Goal: Information Seeking & Learning: Check status

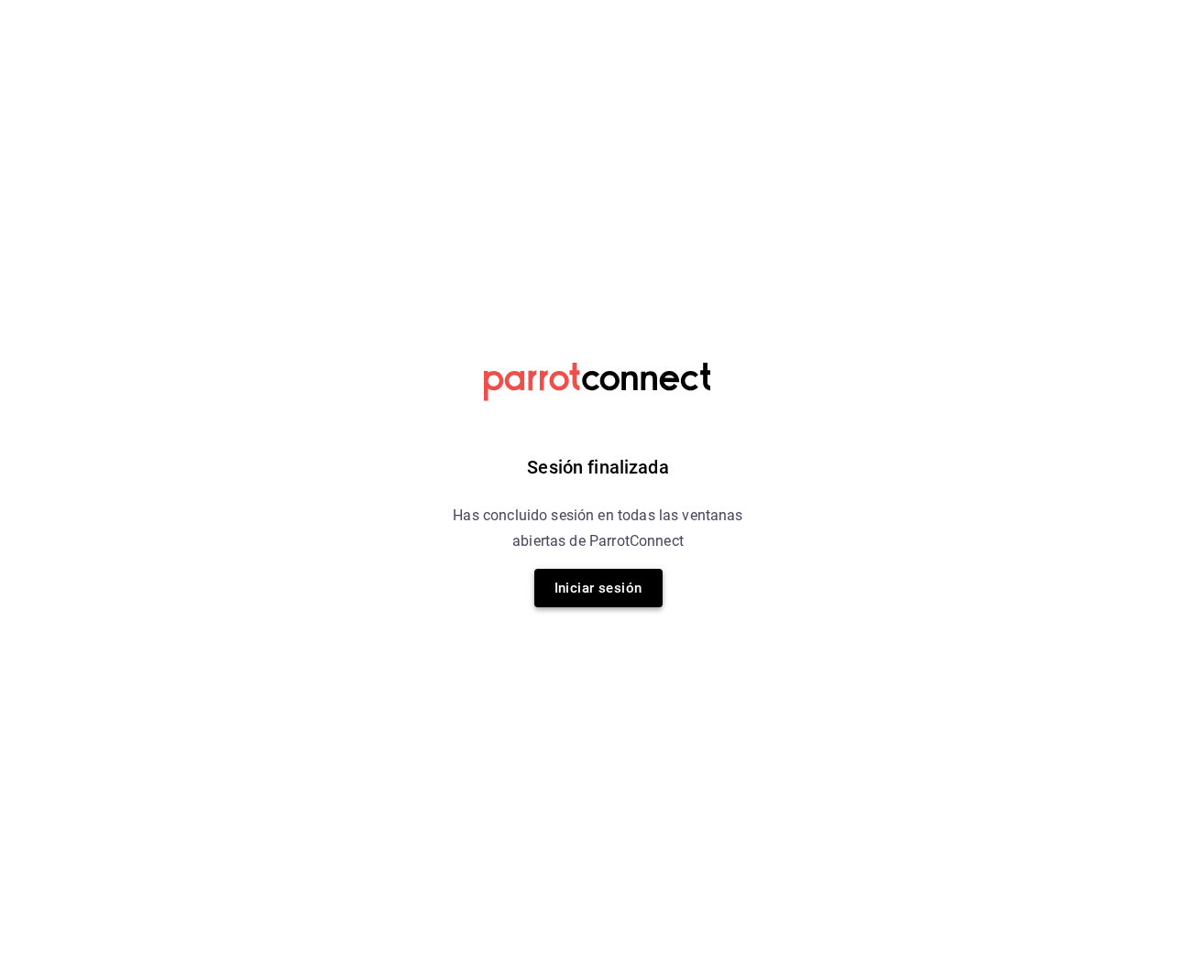
click at [606, 597] on button "Iniciar sesión" at bounding box center [598, 588] width 128 height 38
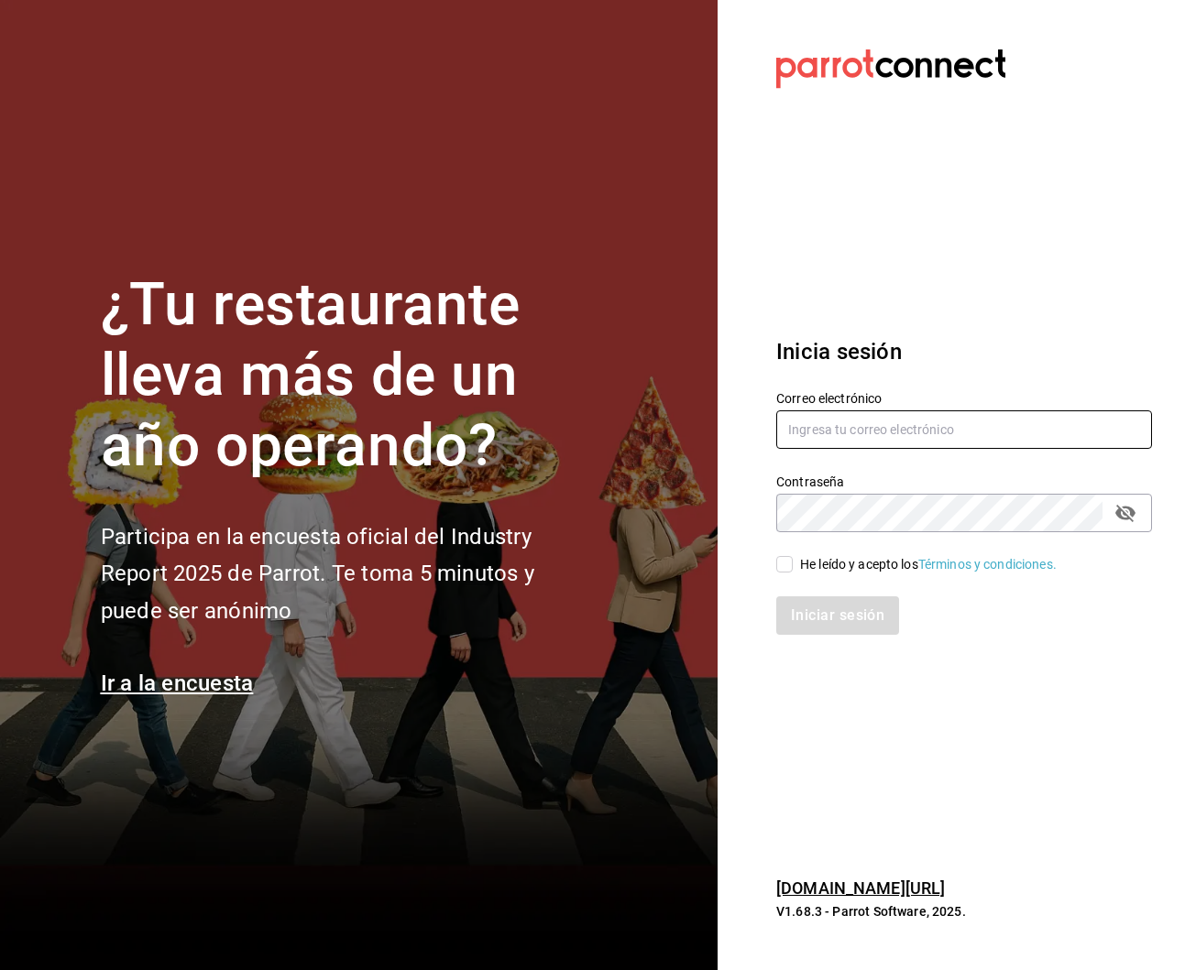
type input "robertagglz@gmail.com"
click at [842, 556] on div "He leído y acepto los Términos y condiciones." at bounding box center [928, 564] width 257 height 19
click at [793, 556] on input "He leído y acepto los Términos y condiciones." at bounding box center [784, 564] width 16 height 16
checkbox input "true"
click at [830, 615] on button "Iniciar sesión" at bounding box center [838, 616] width 125 height 38
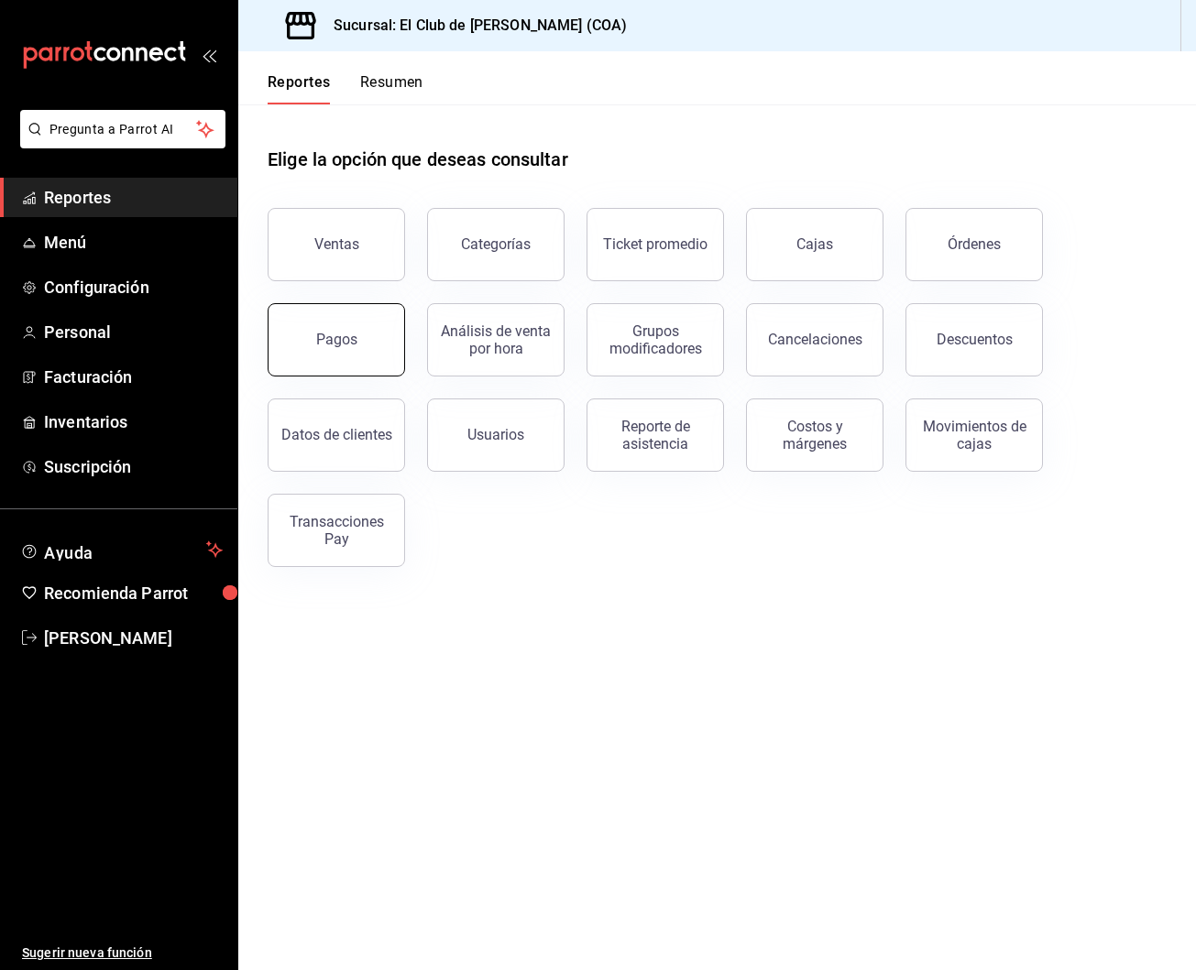
click at [336, 340] on div "Pagos" at bounding box center [336, 339] width 41 height 17
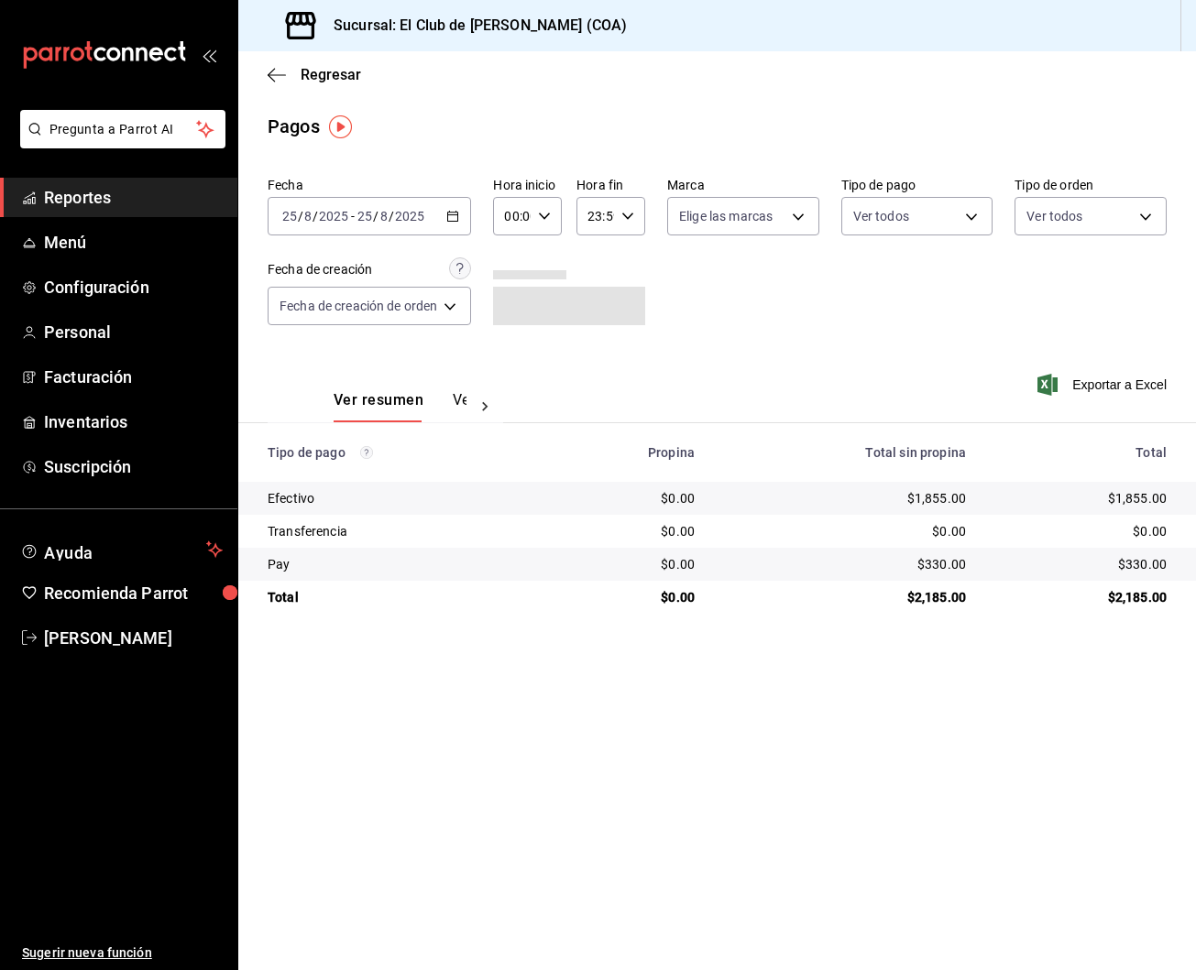
click at [558, 218] on div "00:00 Hora inicio" at bounding box center [527, 216] width 69 height 38
click at [510, 297] on span "15" at bounding box center [512, 289] width 5 height 15
type input "15:00"
click at [856, 334] on div at bounding box center [598, 485] width 1196 height 970
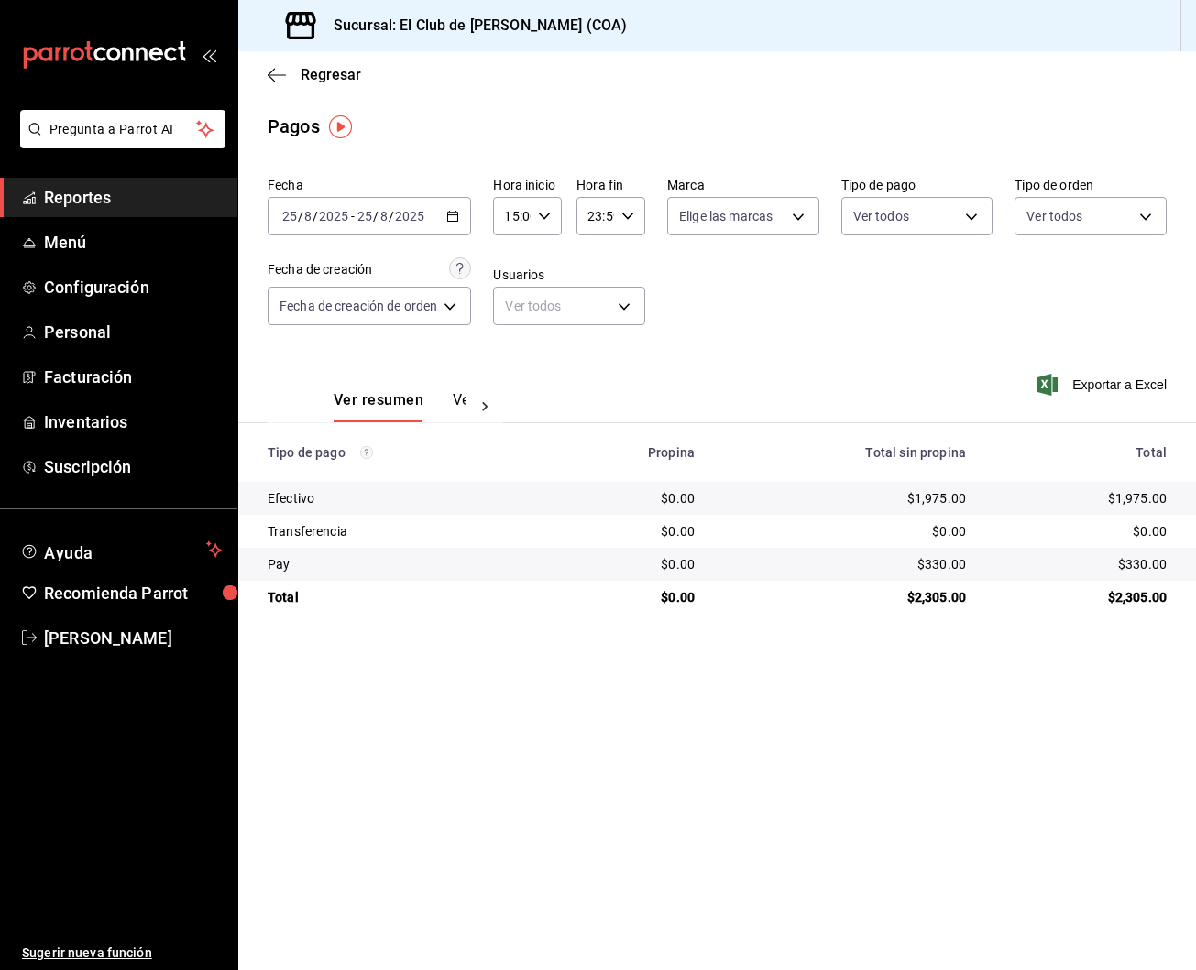
click at [145, 192] on span "Reportes" at bounding box center [133, 197] width 179 height 25
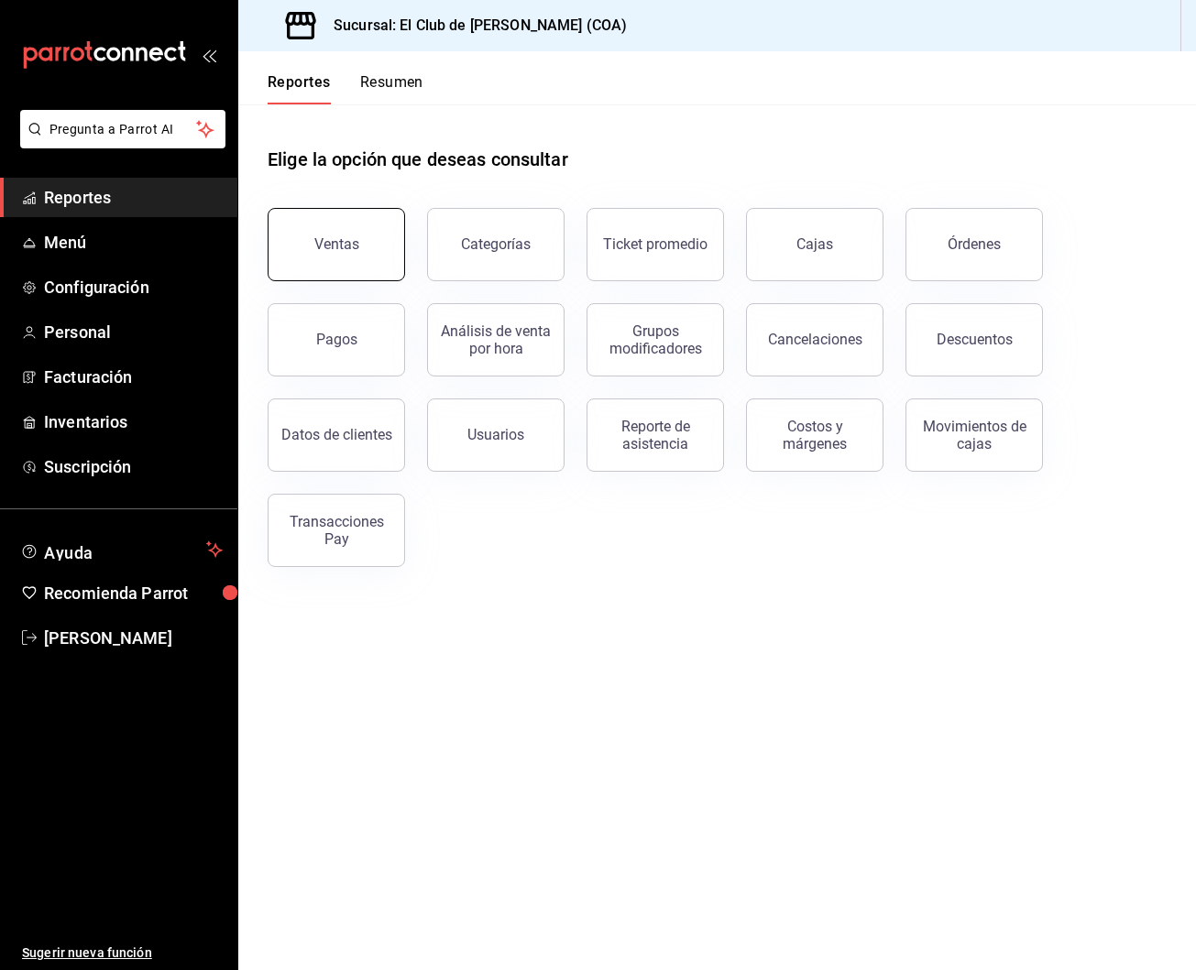
click at [294, 225] on button "Ventas" at bounding box center [336, 244] width 137 height 73
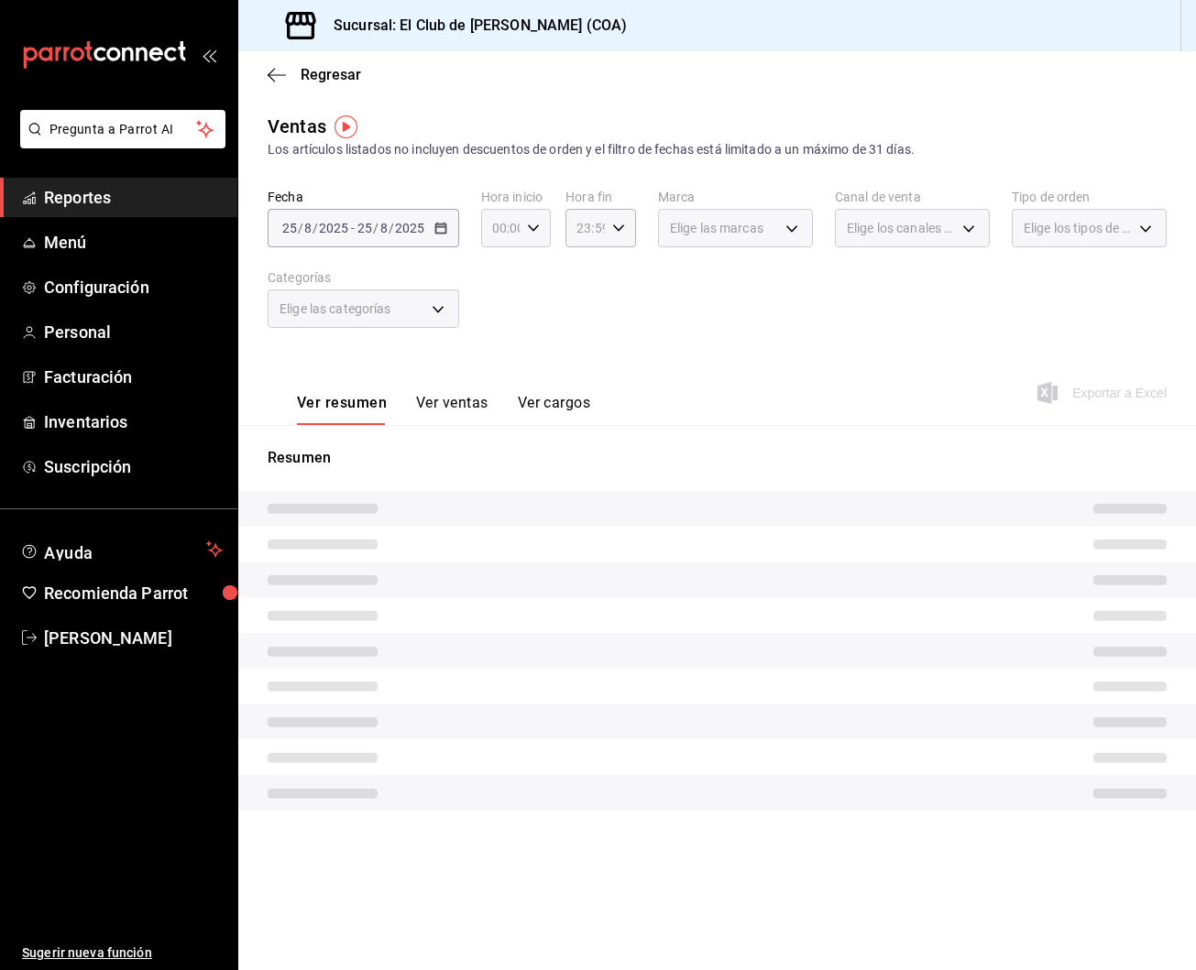
click at [531, 227] on icon "button" at bounding box center [533, 228] width 13 height 13
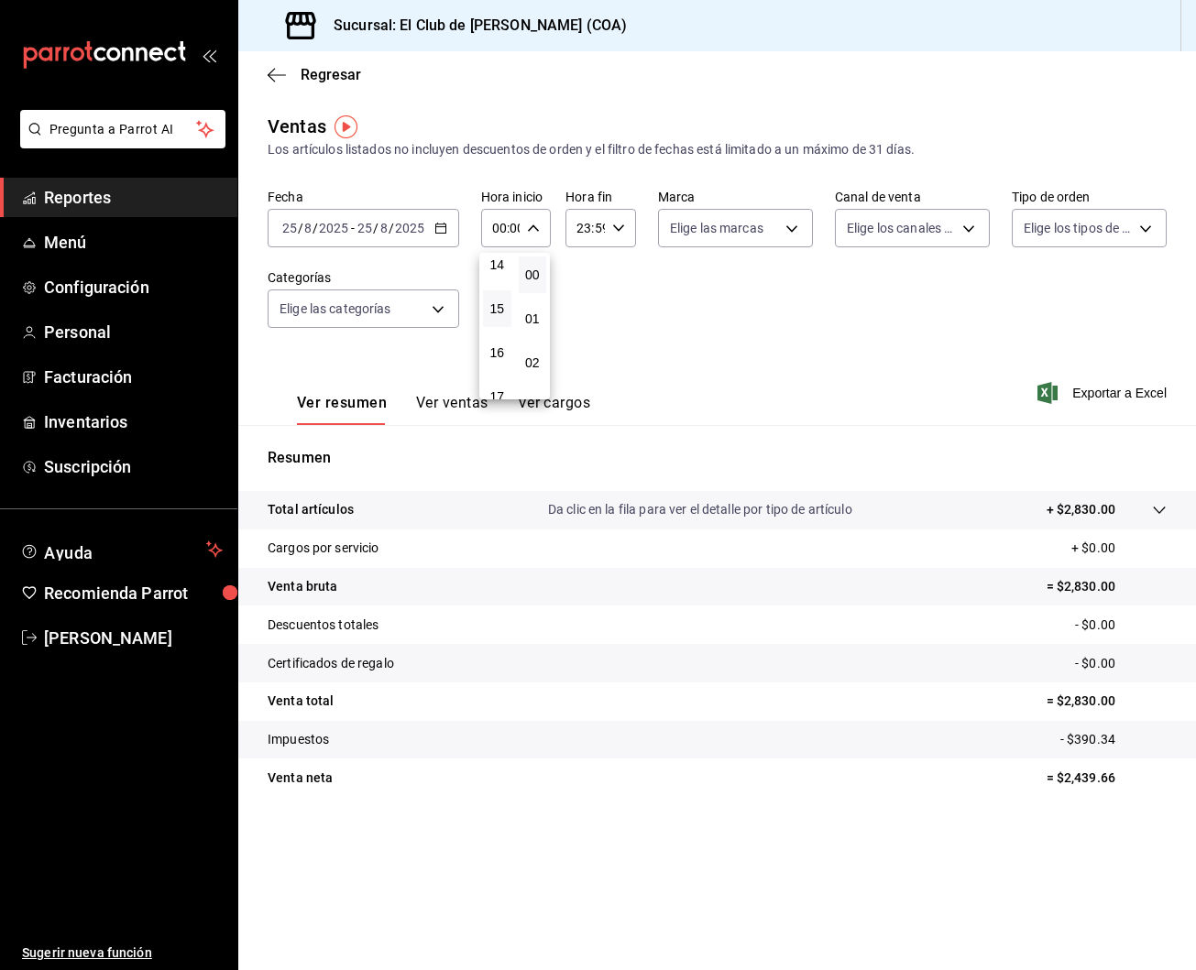
scroll to position [629, 0]
click at [497, 306] on button "15" at bounding box center [497, 306] width 28 height 37
type input "15:00"
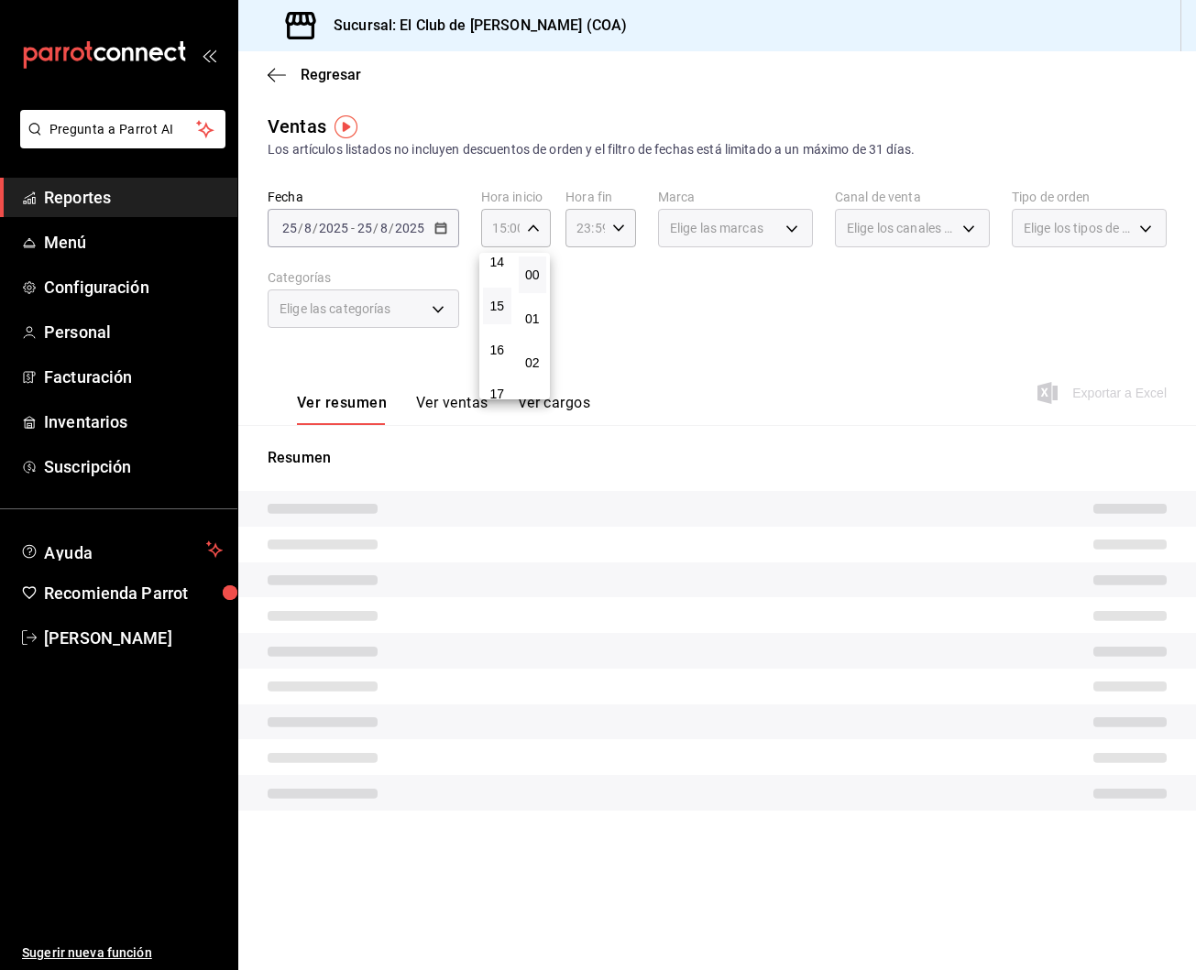
click at [450, 397] on div at bounding box center [598, 485] width 1196 height 970
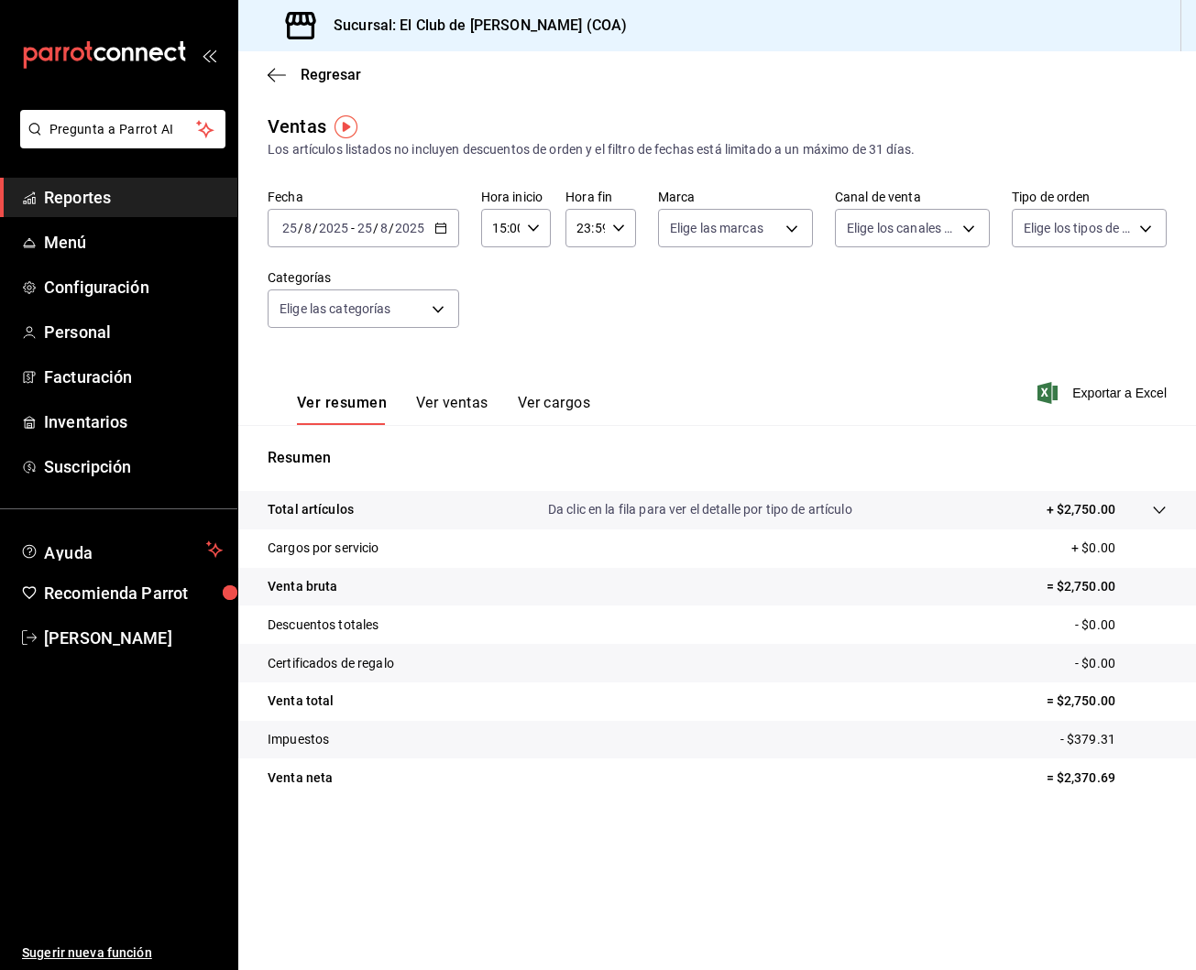
click at [443, 401] on button "Ver ventas" at bounding box center [452, 409] width 72 height 31
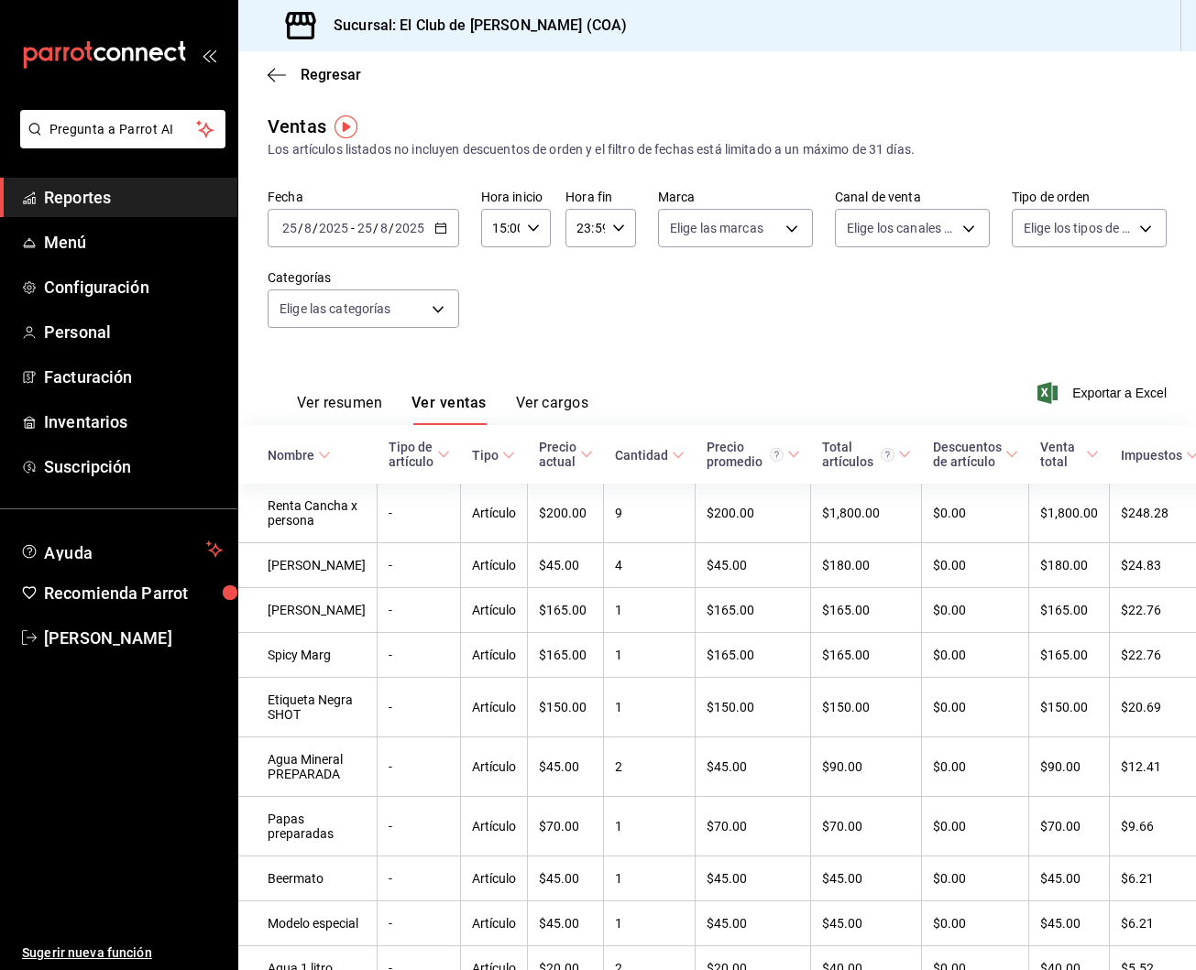
click at [107, 195] on span "Reportes" at bounding box center [133, 197] width 179 height 25
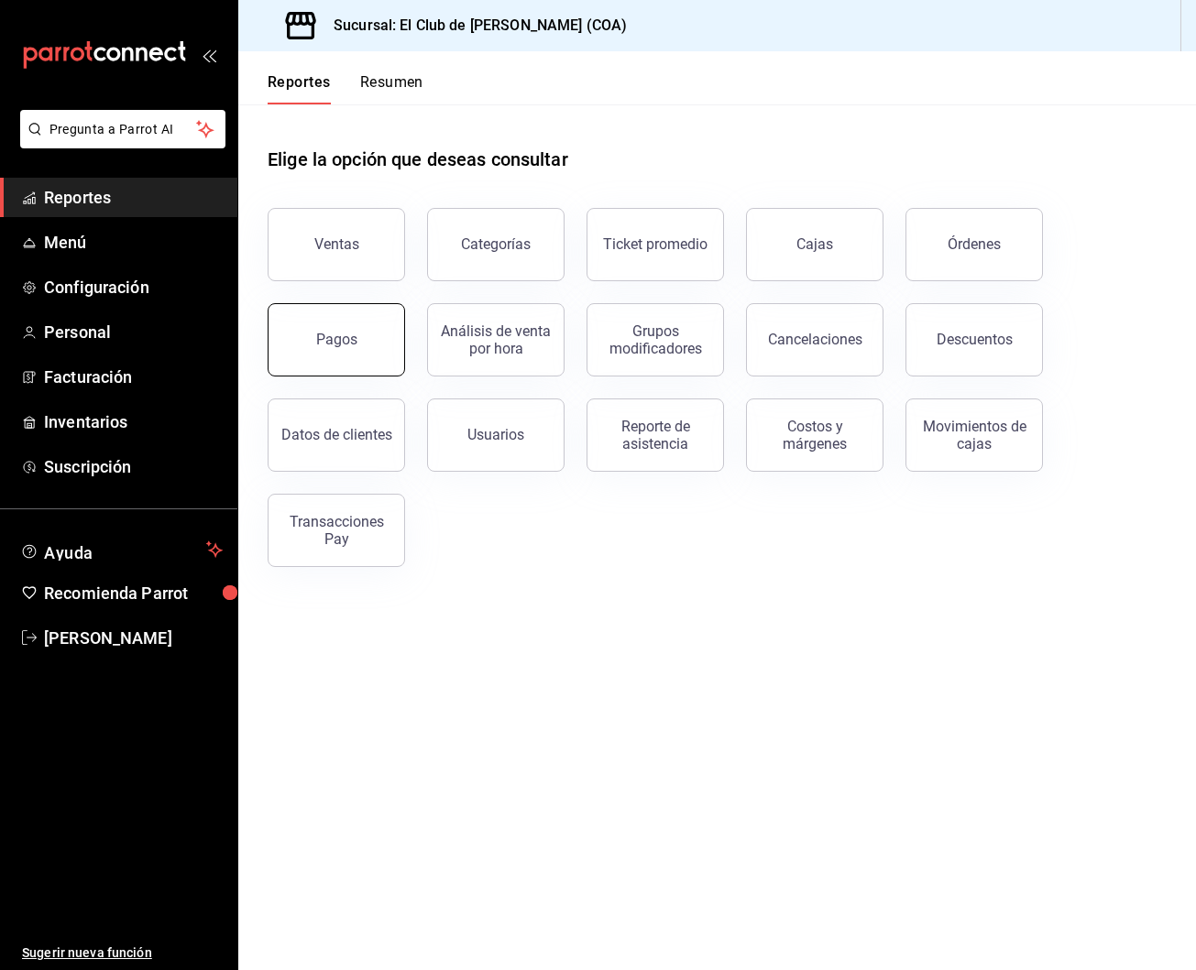
click at [355, 338] on div "Pagos" at bounding box center [336, 339] width 41 height 17
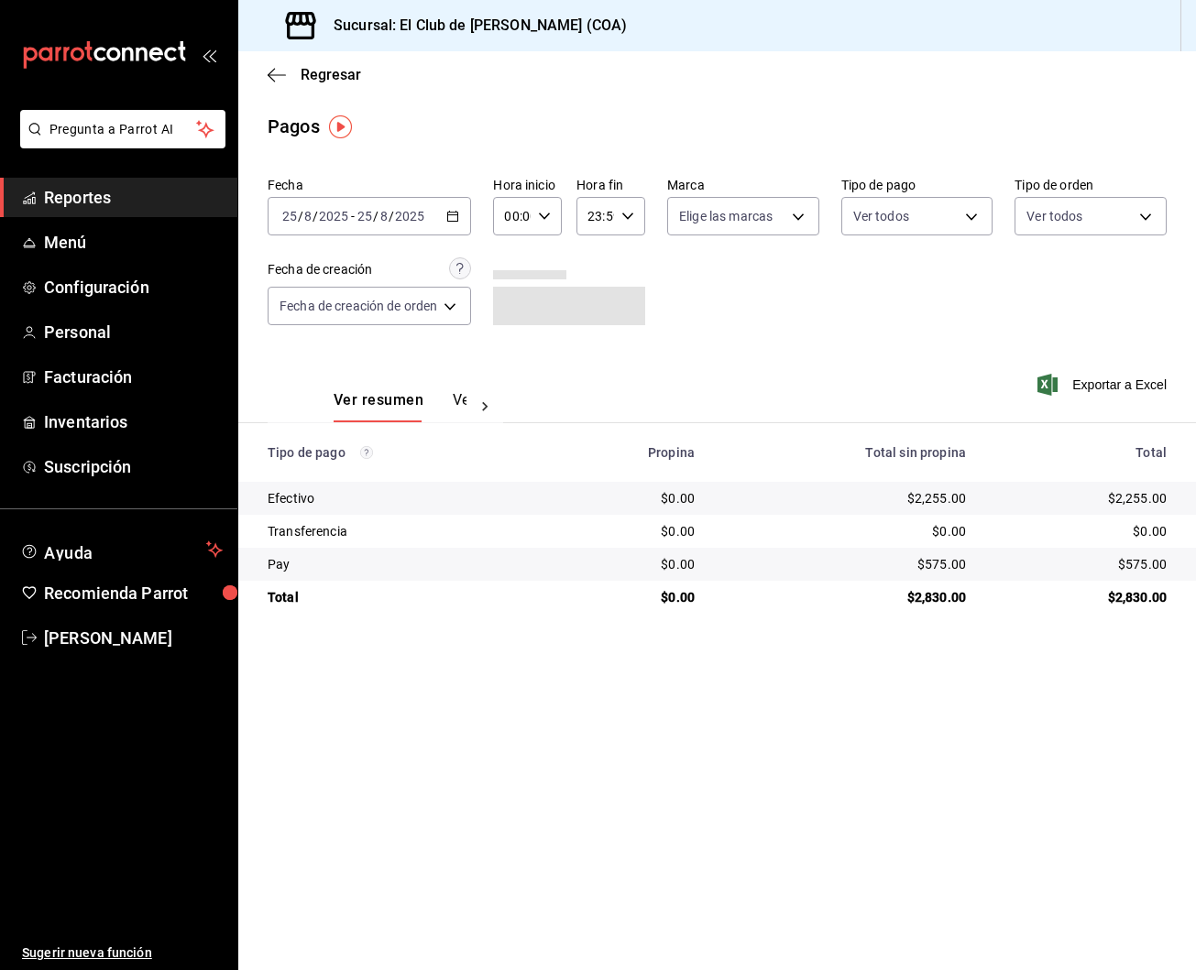
click at [549, 213] on icon "button" at bounding box center [544, 216] width 13 height 13
click at [510, 312] on button "15" at bounding box center [512, 294] width 27 height 37
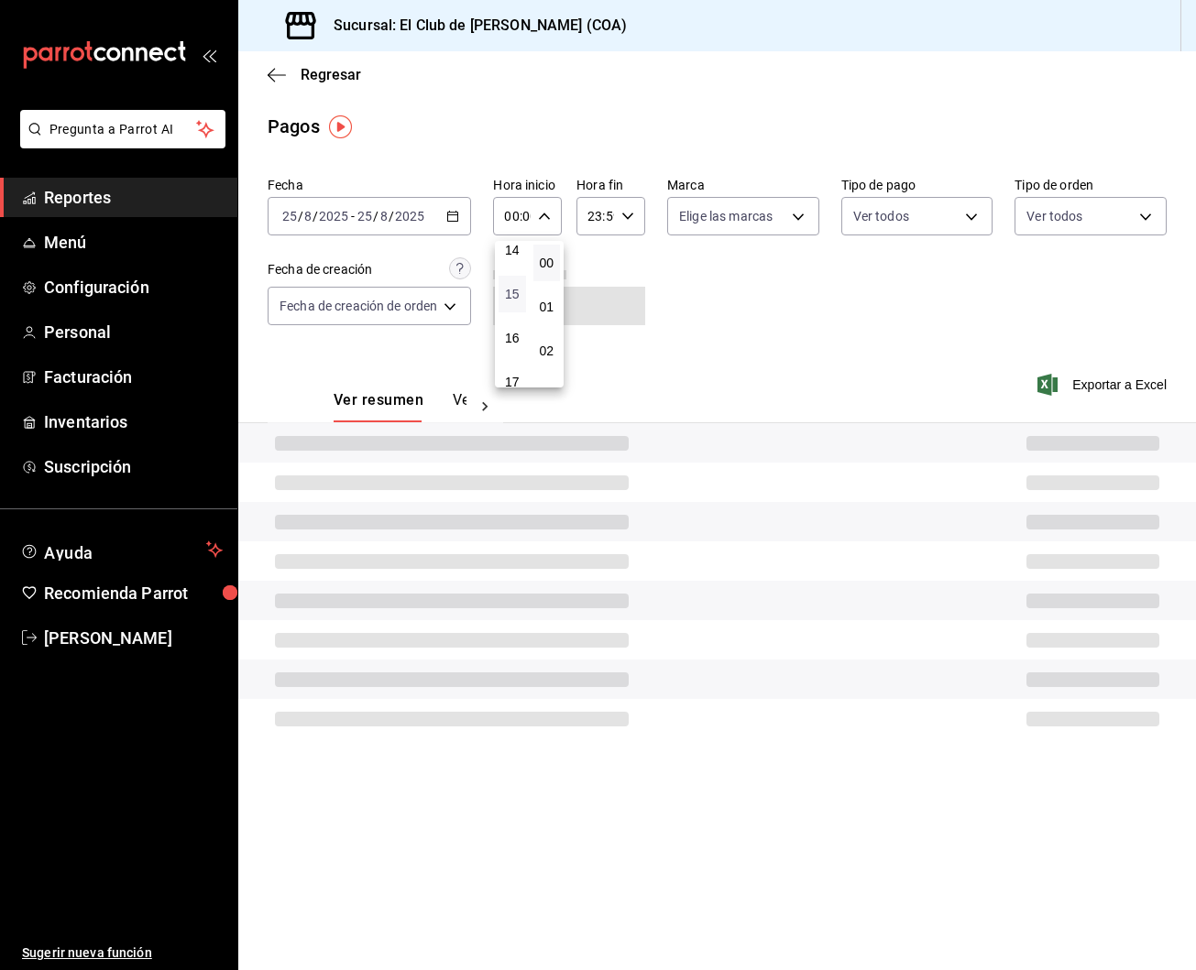
type input "15:00"
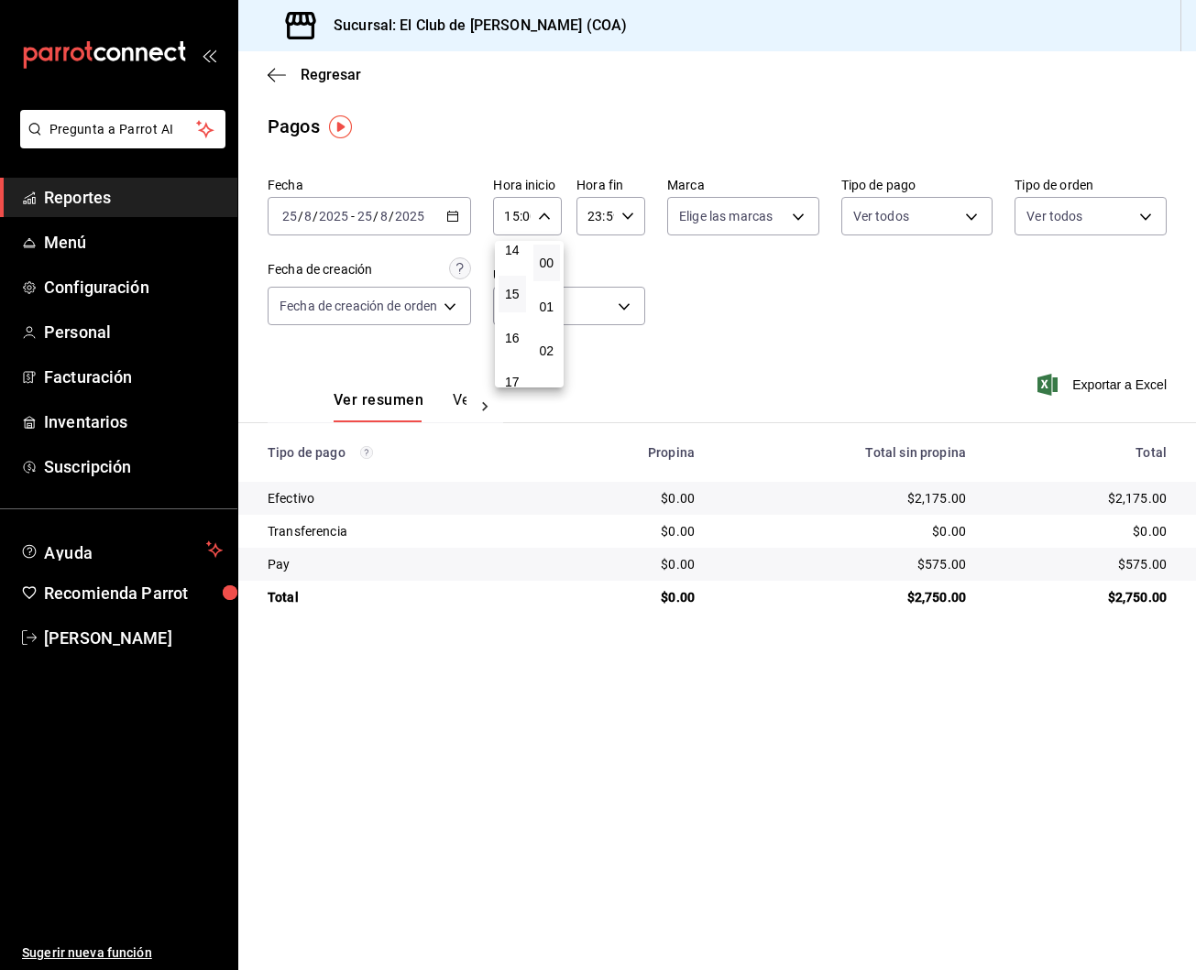
click at [807, 306] on div at bounding box center [598, 485] width 1196 height 970
click at [698, 1] on div "Sucursal: El Club de Padel Sabinas (COA)" at bounding box center [717, 25] width 958 height 51
click at [159, 185] on span "Reportes" at bounding box center [133, 197] width 179 height 25
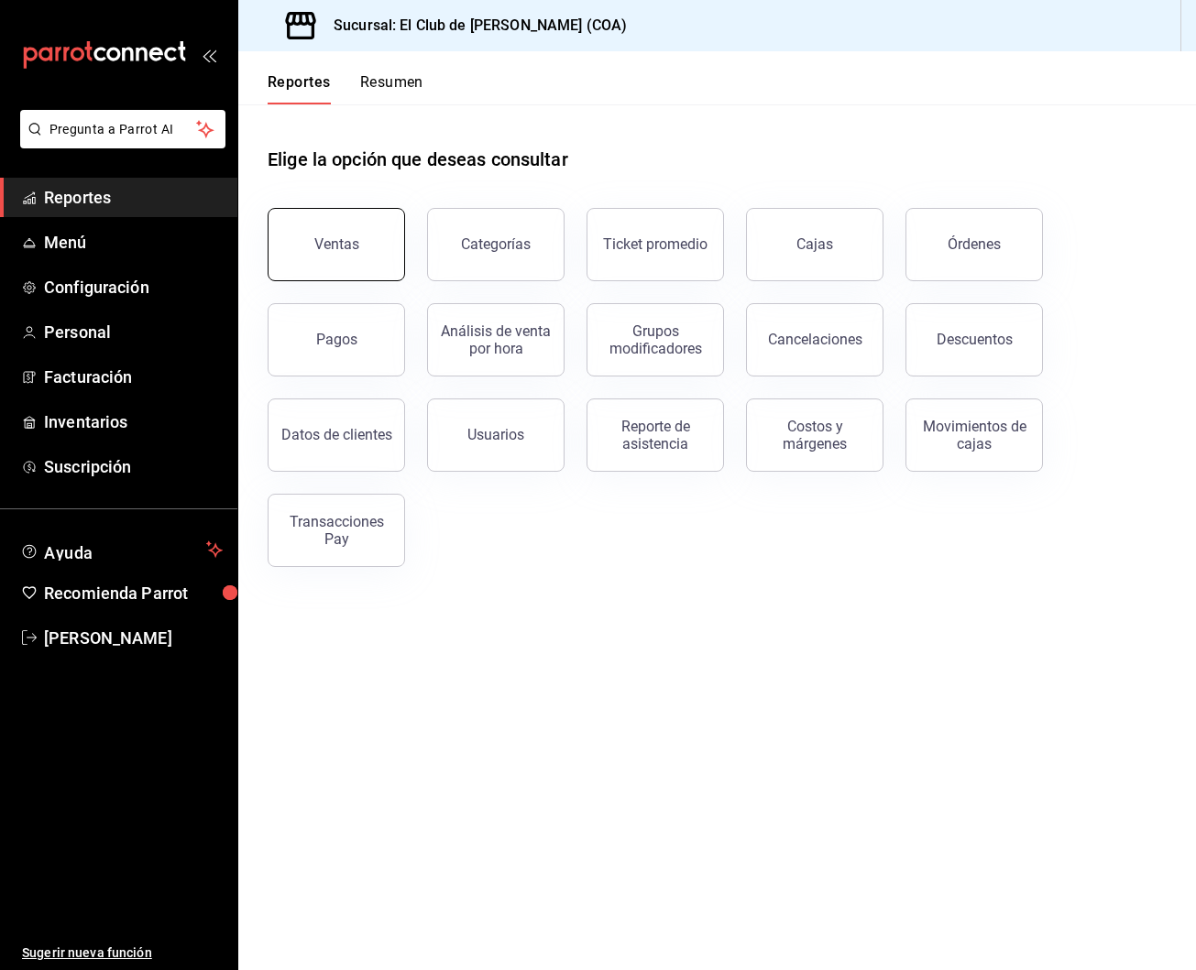
click at [385, 249] on button "Ventas" at bounding box center [336, 244] width 137 height 73
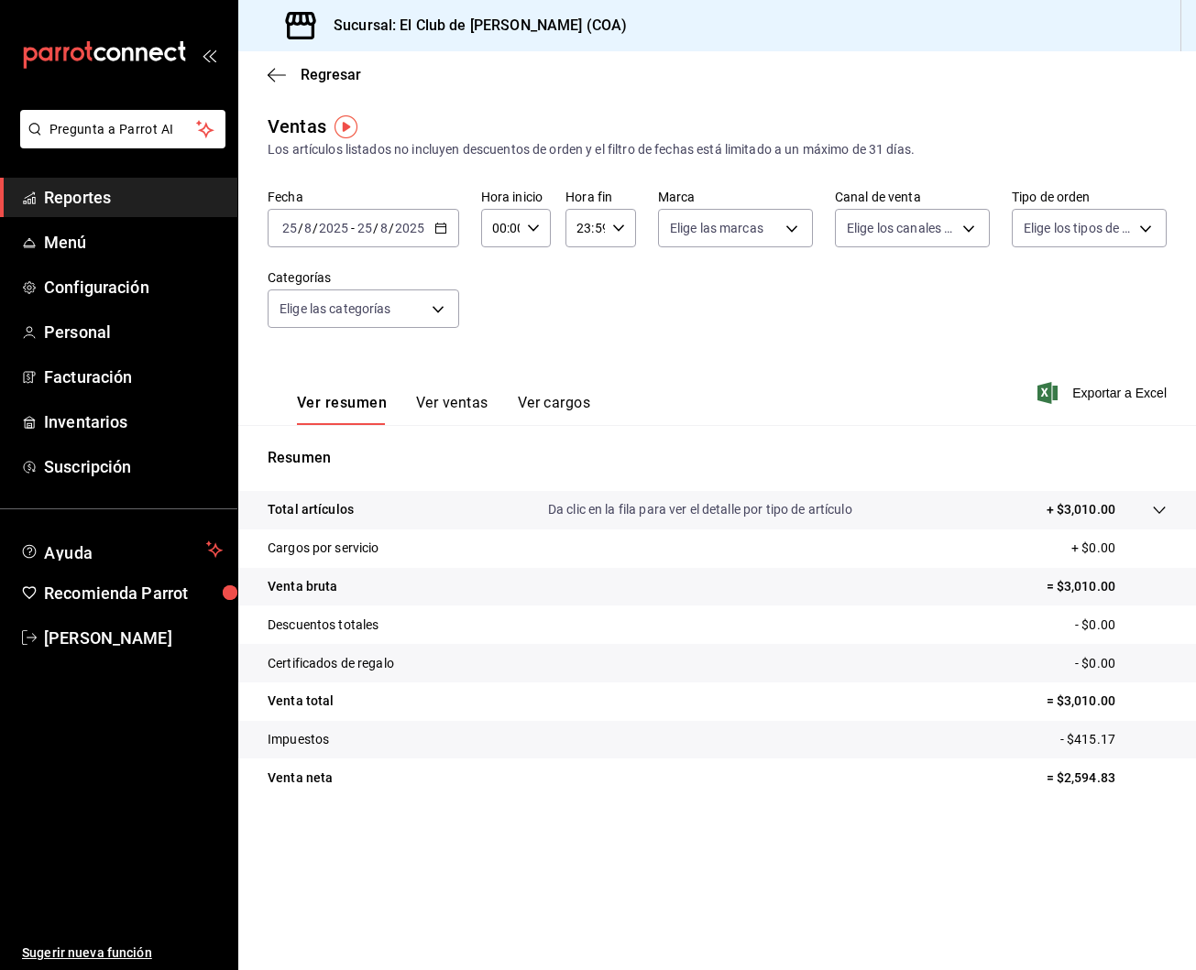
click at [530, 232] on icon "button" at bounding box center [533, 228] width 13 height 13
click at [494, 333] on span "15" at bounding box center [497, 325] width 6 height 15
type input "15:00"
click at [432, 413] on div at bounding box center [598, 485] width 1196 height 970
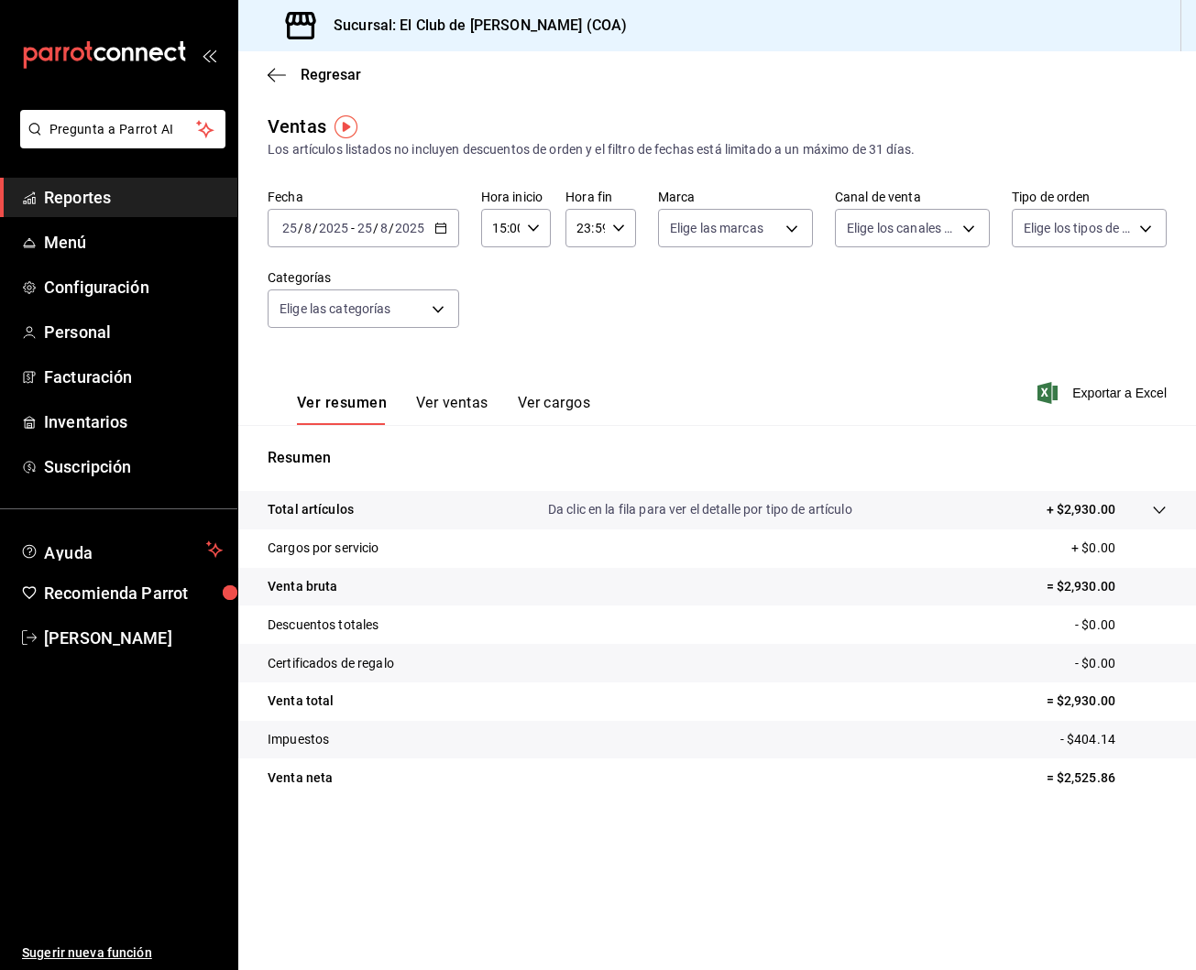
click at [438, 402] on button "Ver ventas" at bounding box center [452, 409] width 72 height 31
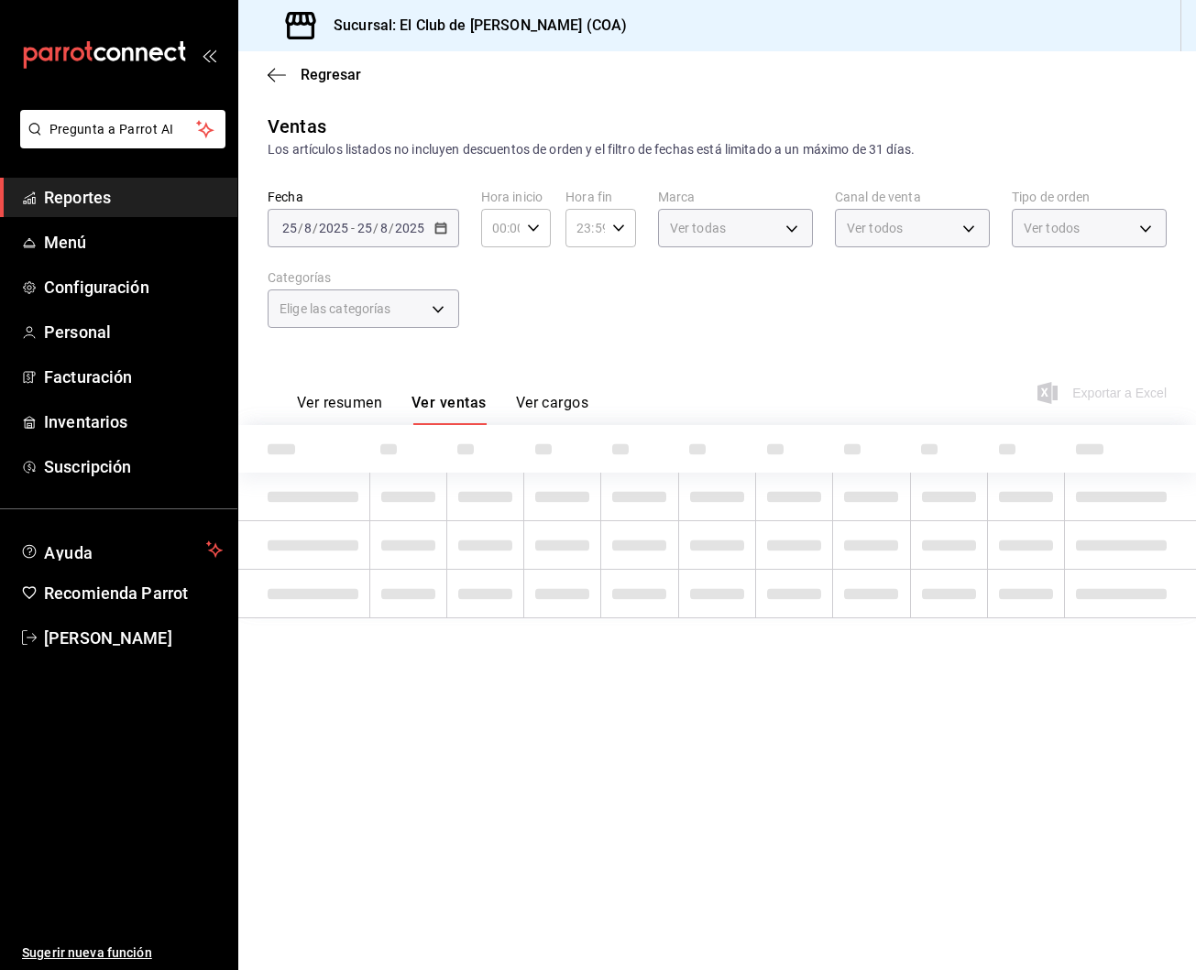
type input "15:00"
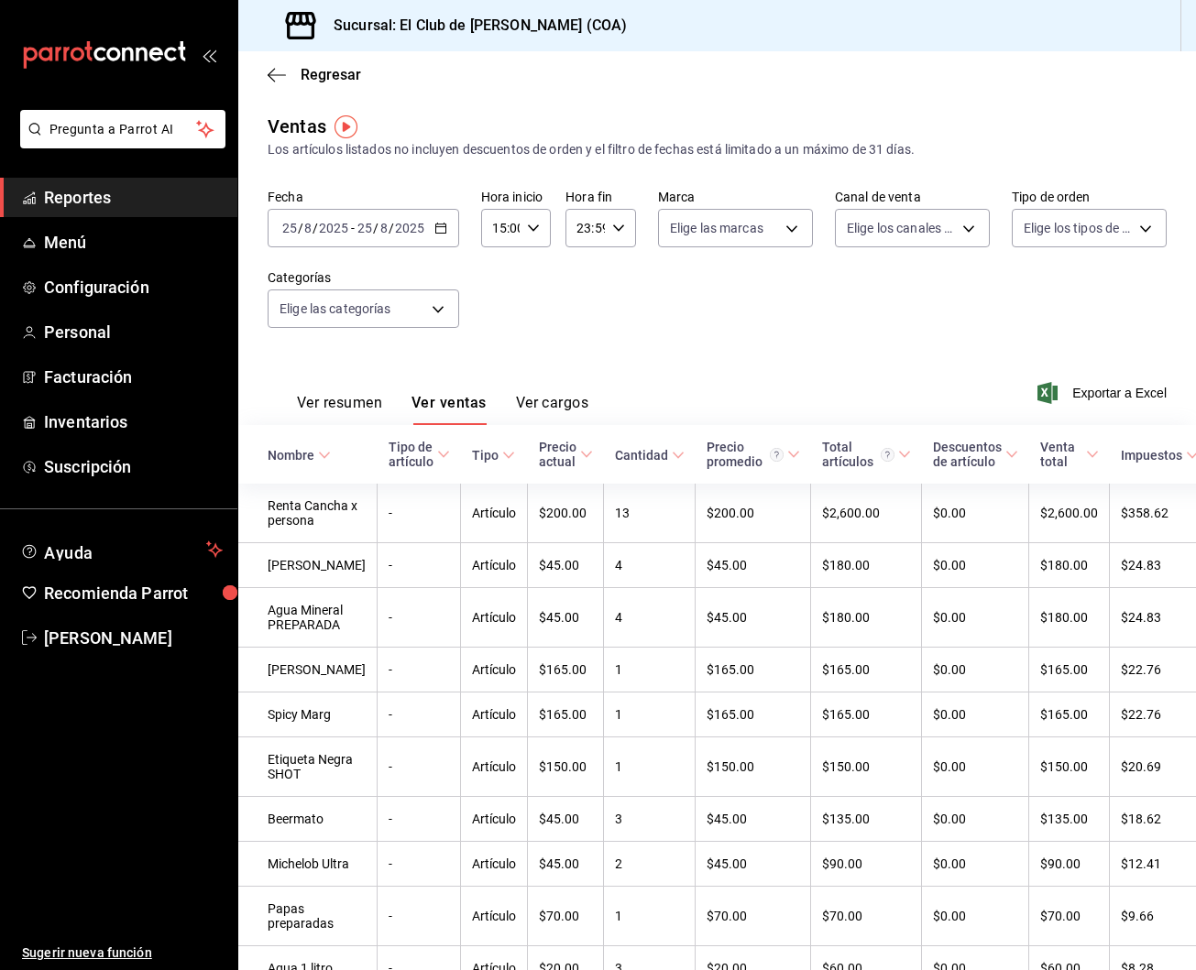
click at [104, 202] on span "Reportes" at bounding box center [133, 197] width 179 height 25
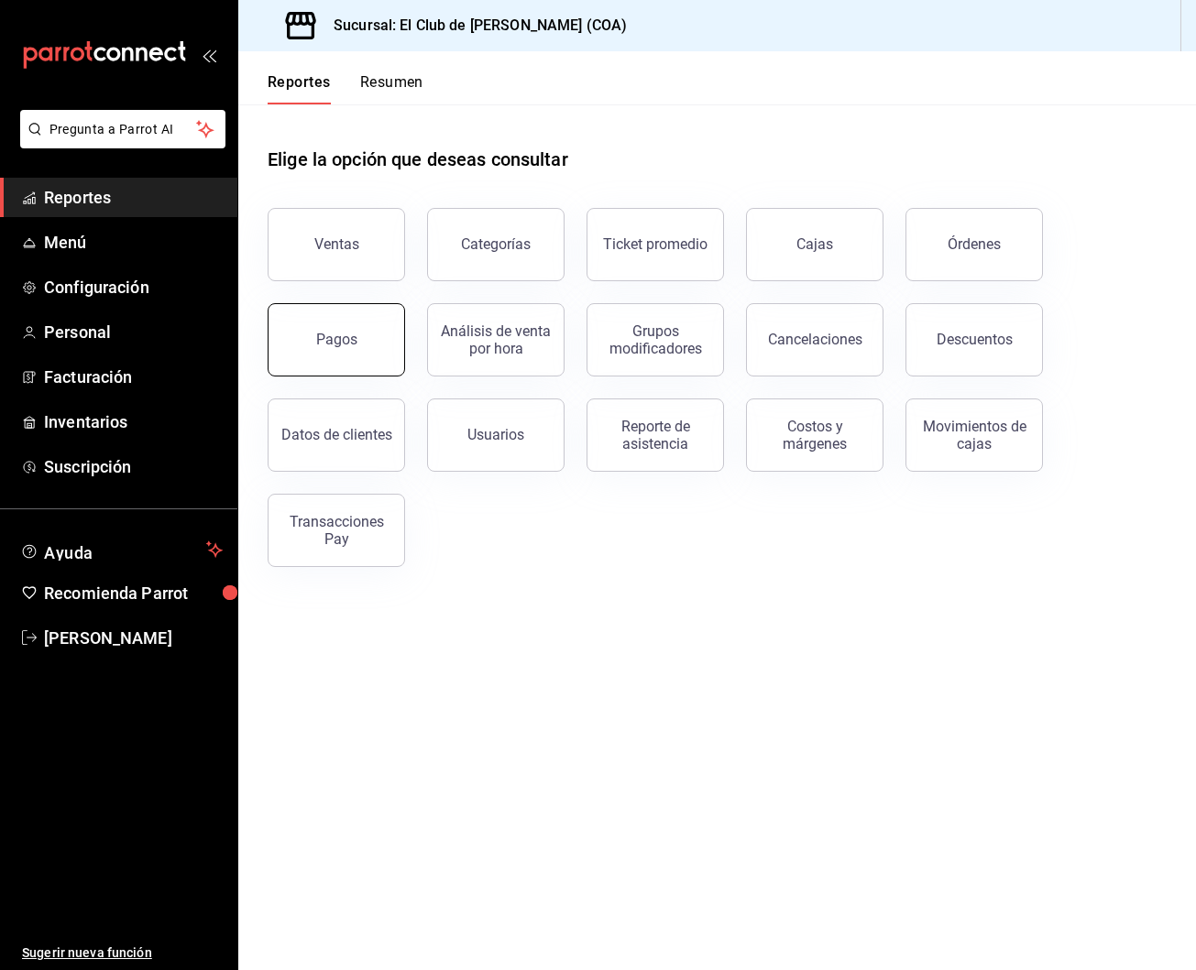
click at [323, 359] on button "Pagos" at bounding box center [336, 339] width 137 height 73
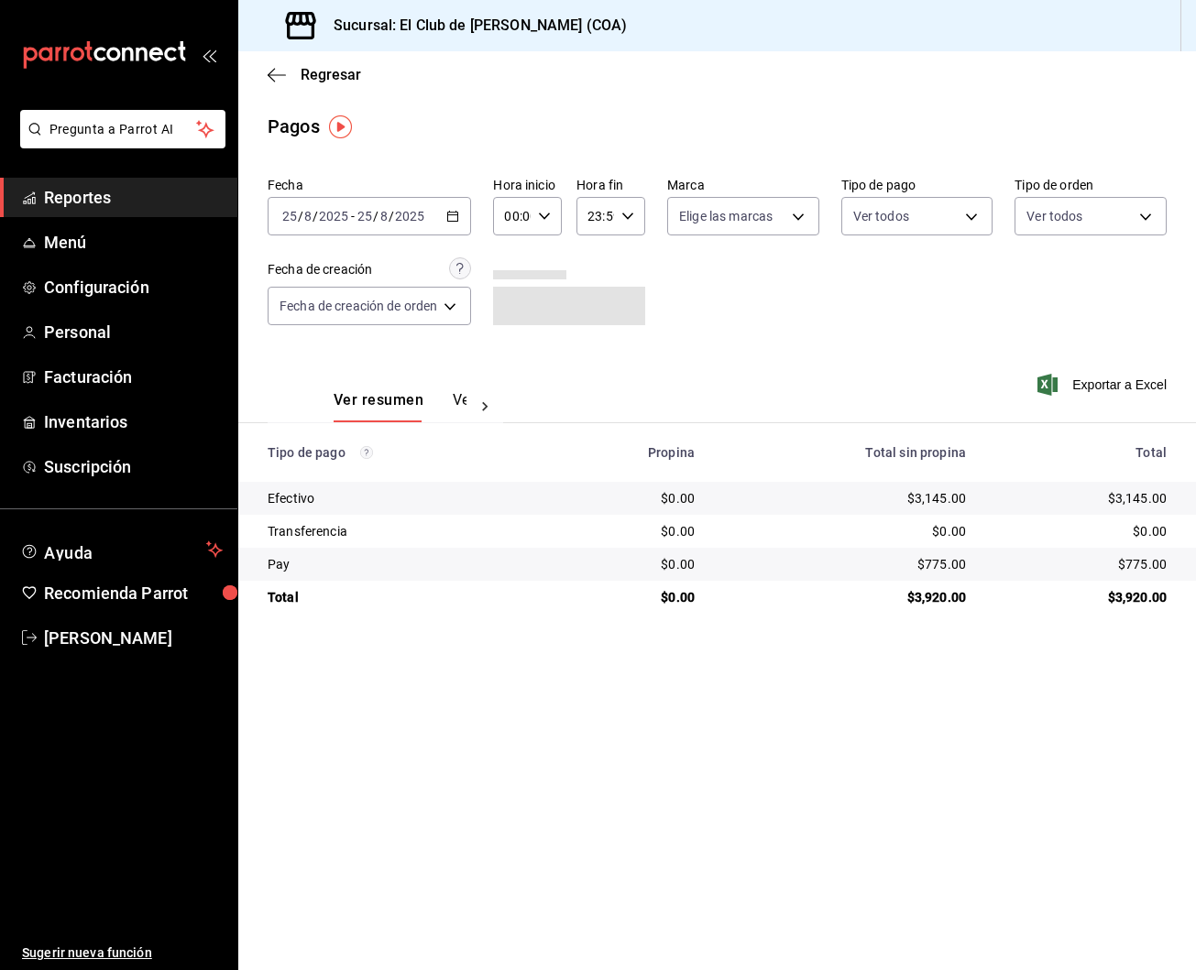
click at [534, 221] on div "00:00 Hora inicio" at bounding box center [527, 216] width 69 height 38
click at [521, 309] on button "15" at bounding box center [512, 299] width 27 height 37
type input "15:00"
click at [972, 326] on div at bounding box center [598, 485] width 1196 height 970
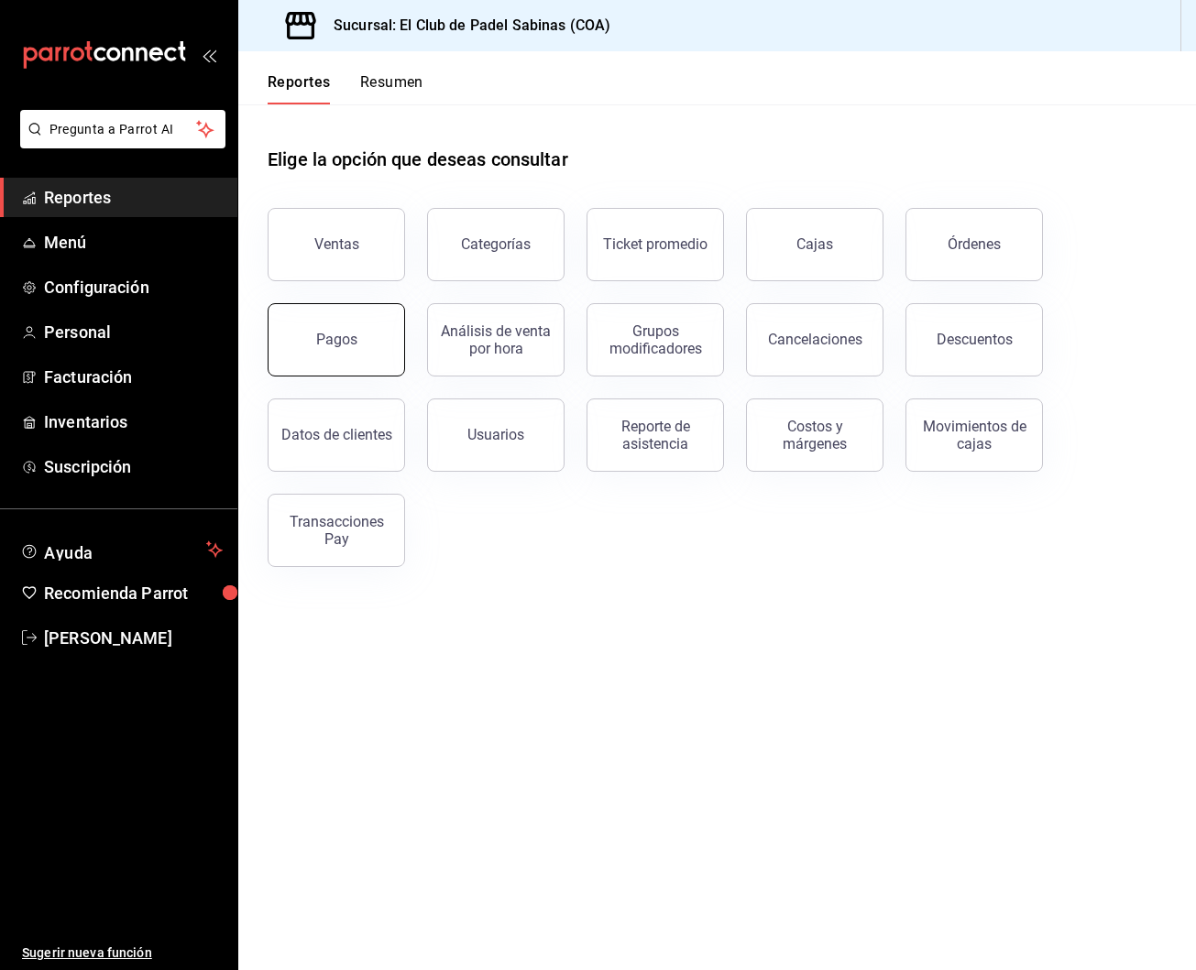
click at [376, 323] on button "Pagos" at bounding box center [336, 339] width 137 height 73
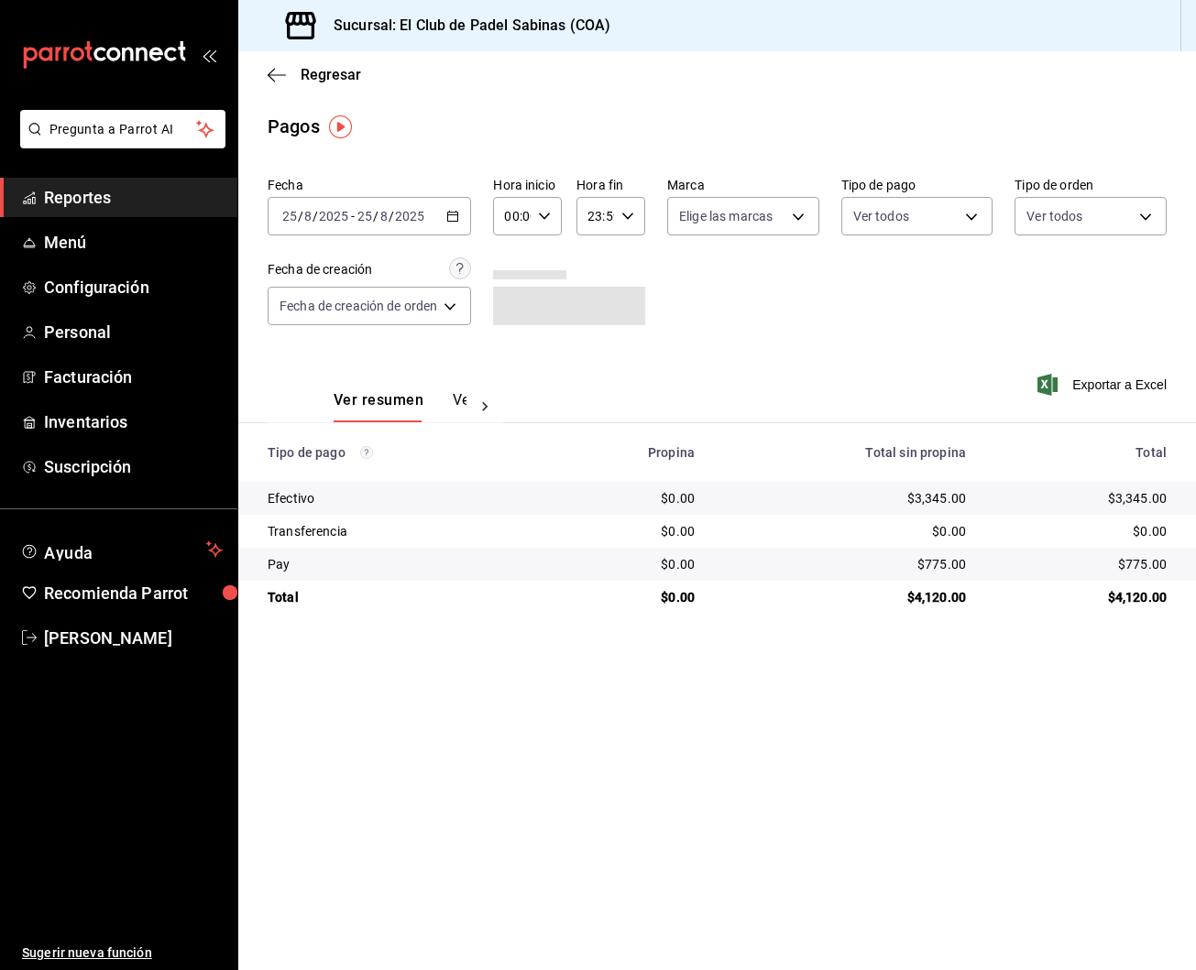
click at [534, 212] on div "00:00 Hora inicio" at bounding box center [527, 216] width 69 height 38
click at [515, 326] on span "15" at bounding box center [512, 319] width 5 height 15
type input "15:00"
click at [803, 311] on div at bounding box center [598, 485] width 1196 height 970
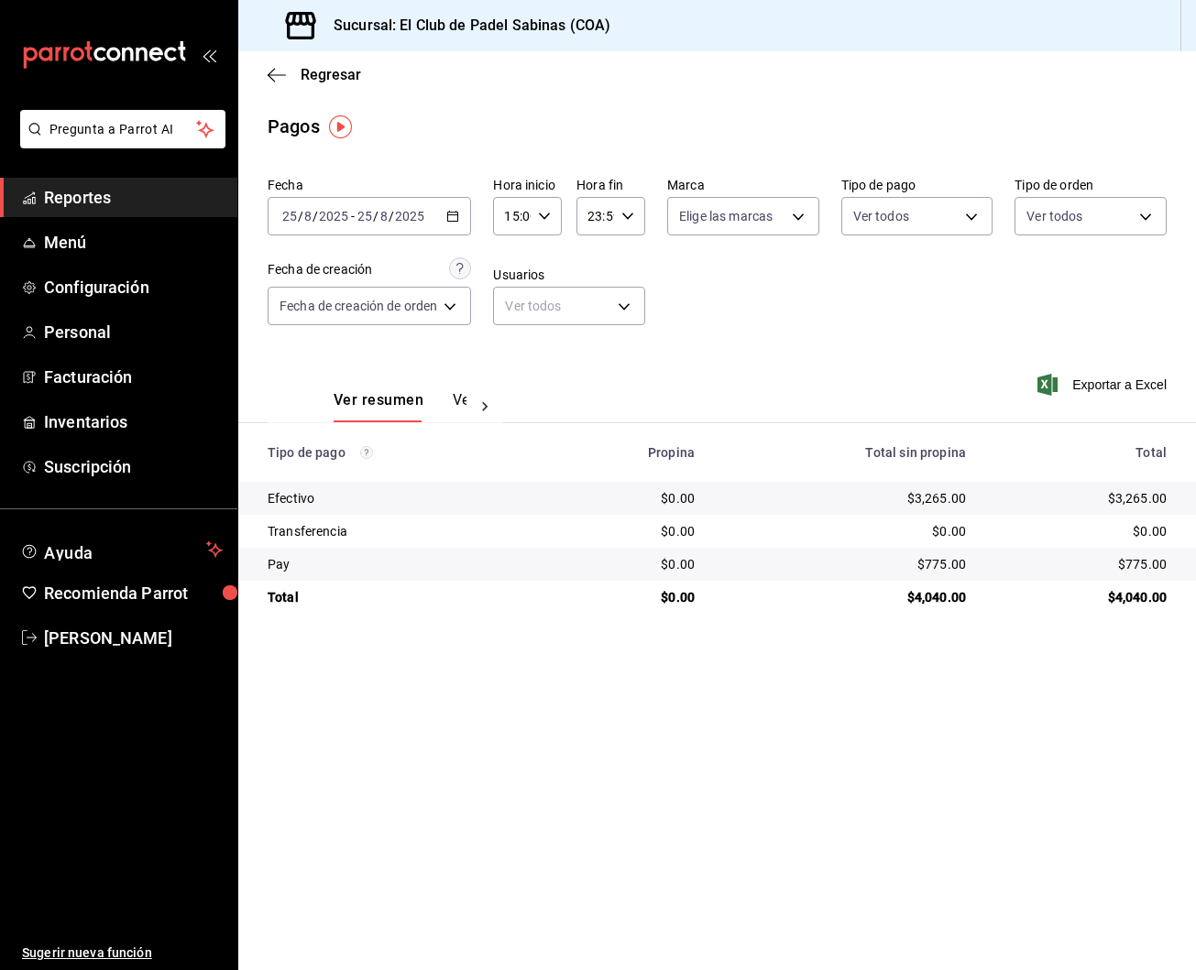
click at [709, 144] on main "Regresar Pagos Fecha [DATE] [DATE] - [DATE] [DATE] Hora inicio 15:00 Hora inici…" at bounding box center [717, 510] width 958 height 919
click at [115, 204] on span "Reportes" at bounding box center [133, 197] width 179 height 25
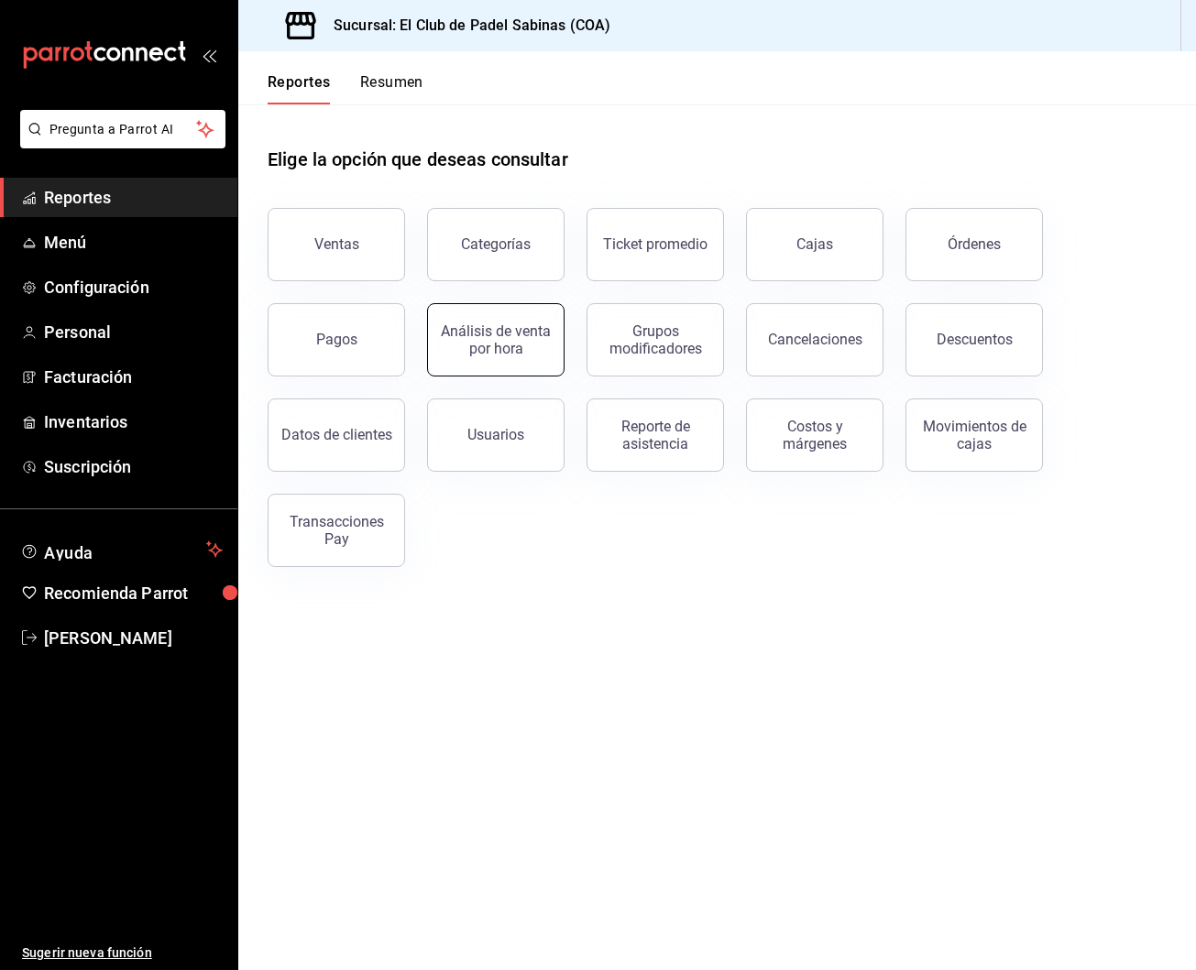
click at [508, 341] on div "Análisis de venta por hora" at bounding box center [496, 340] width 114 height 35
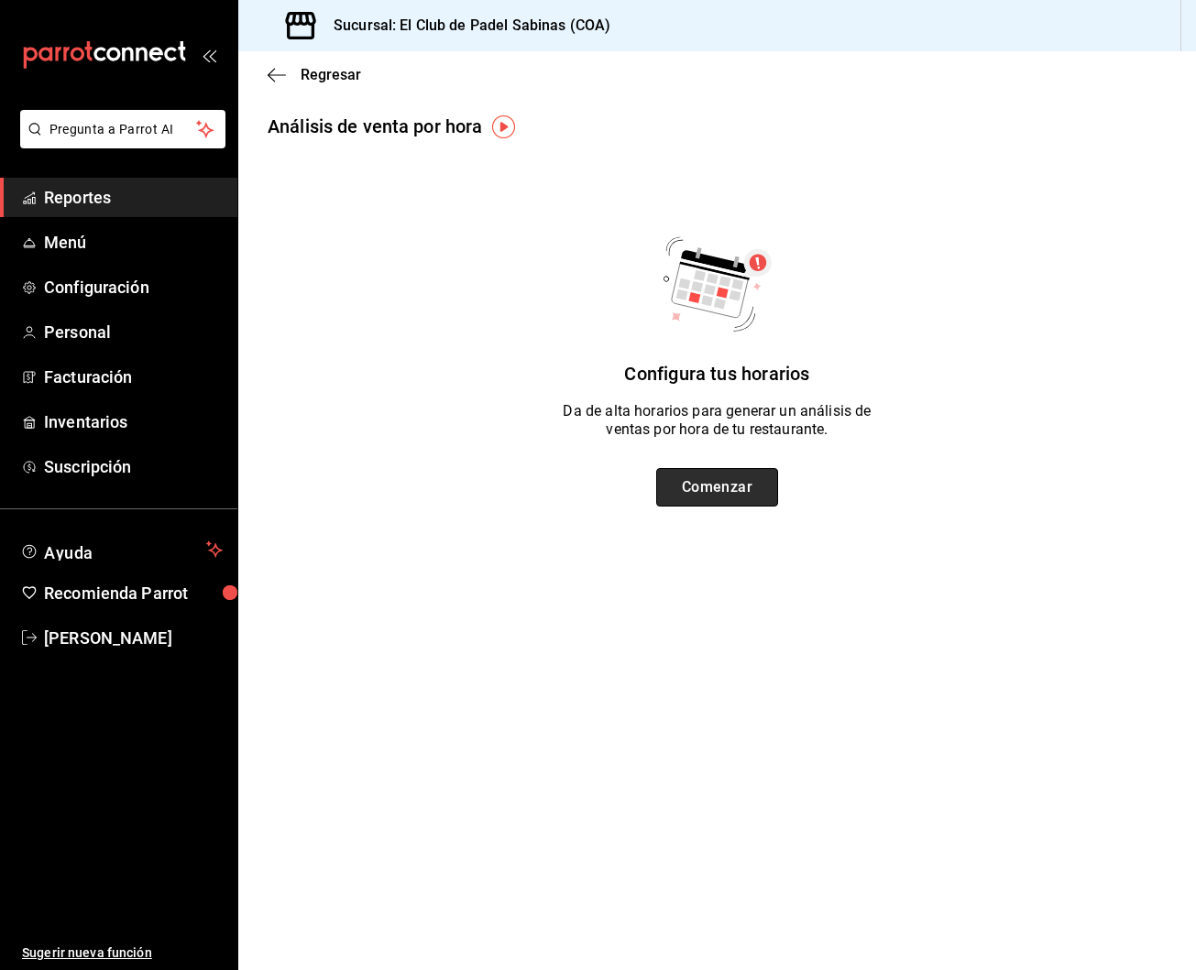
click at [730, 490] on button "Comenzar" at bounding box center [717, 487] width 122 height 38
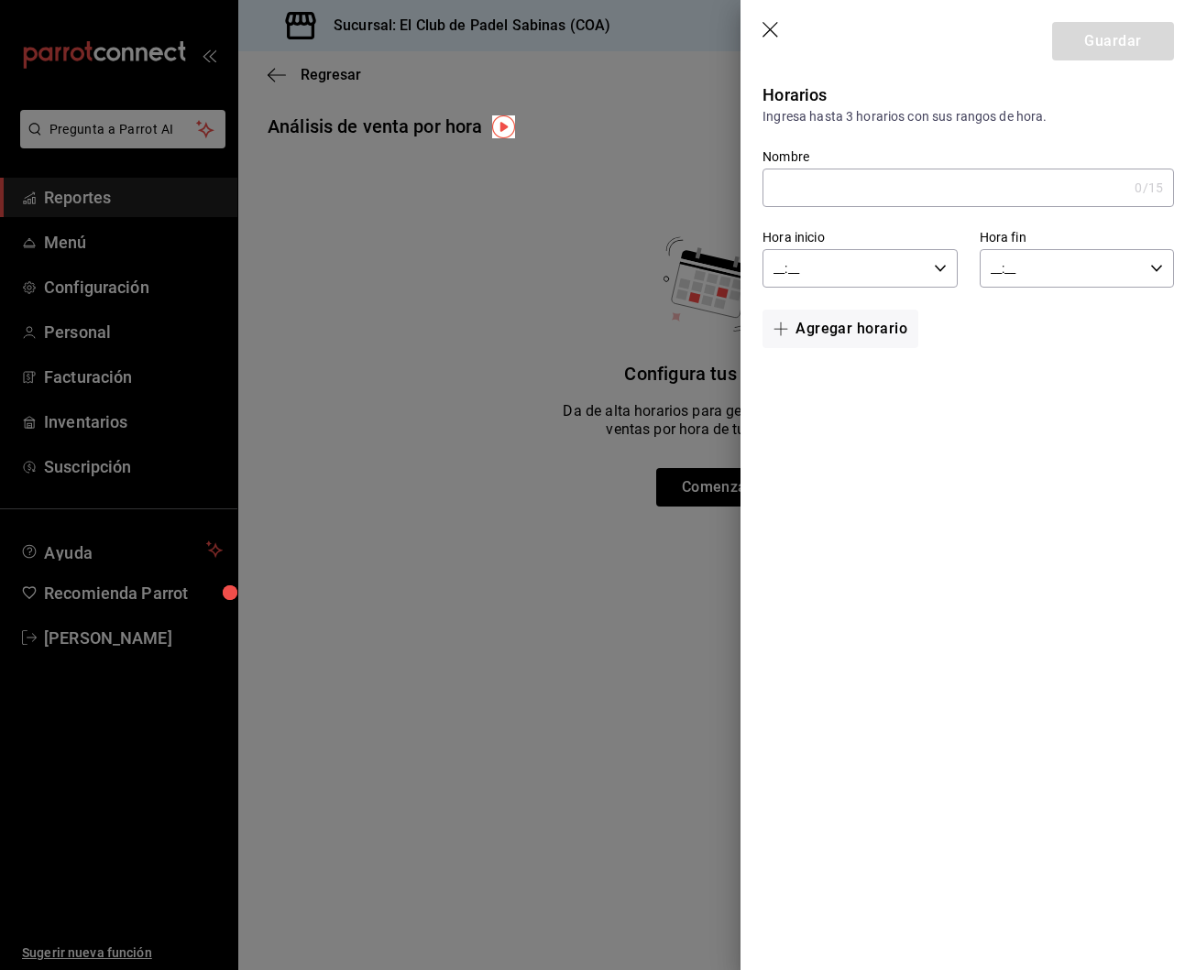
click at [384, 336] on div at bounding box center [598, 485] width 1196 height 970
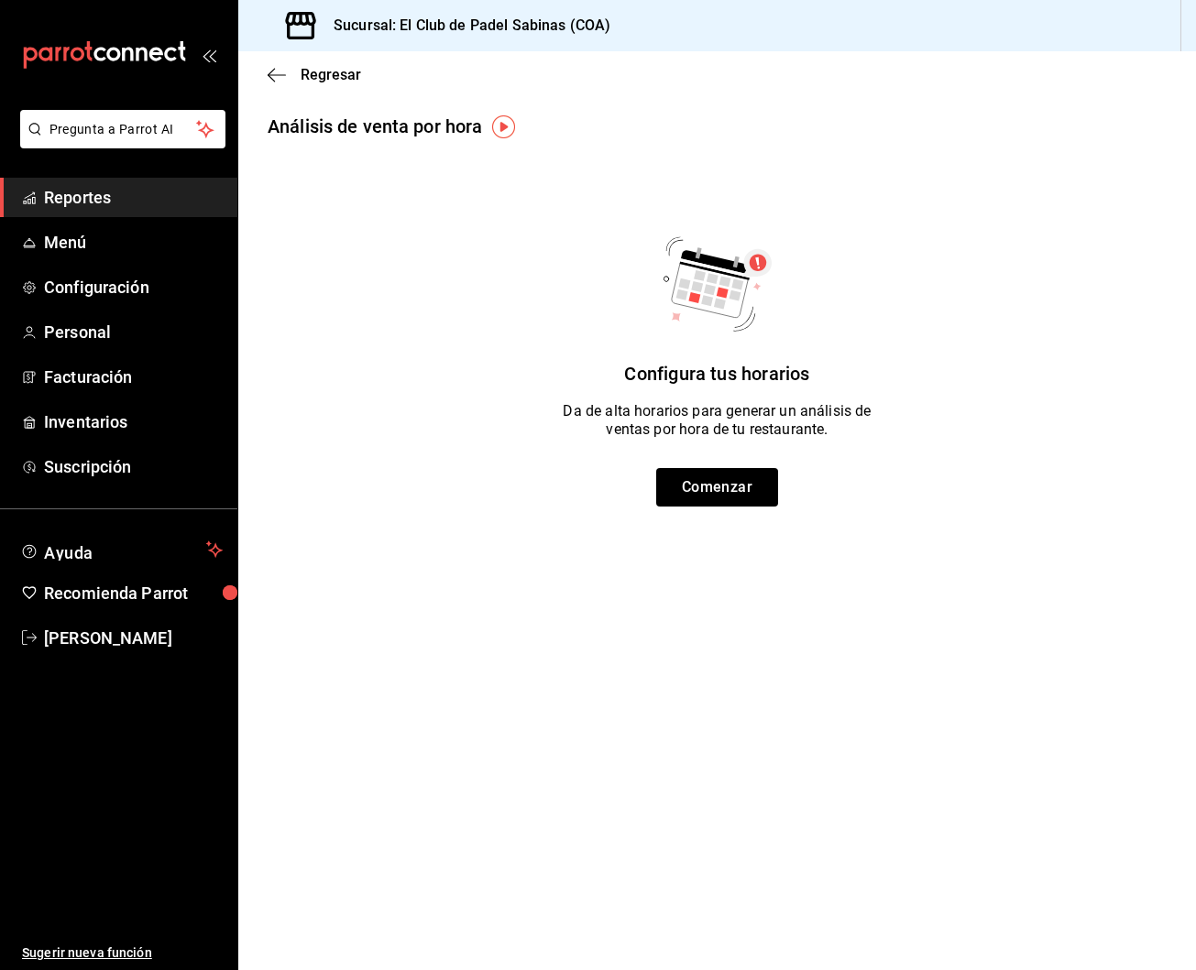
click at [142, 202] on span "Reportes" at bounding box center [133, 197] width 179 height 25
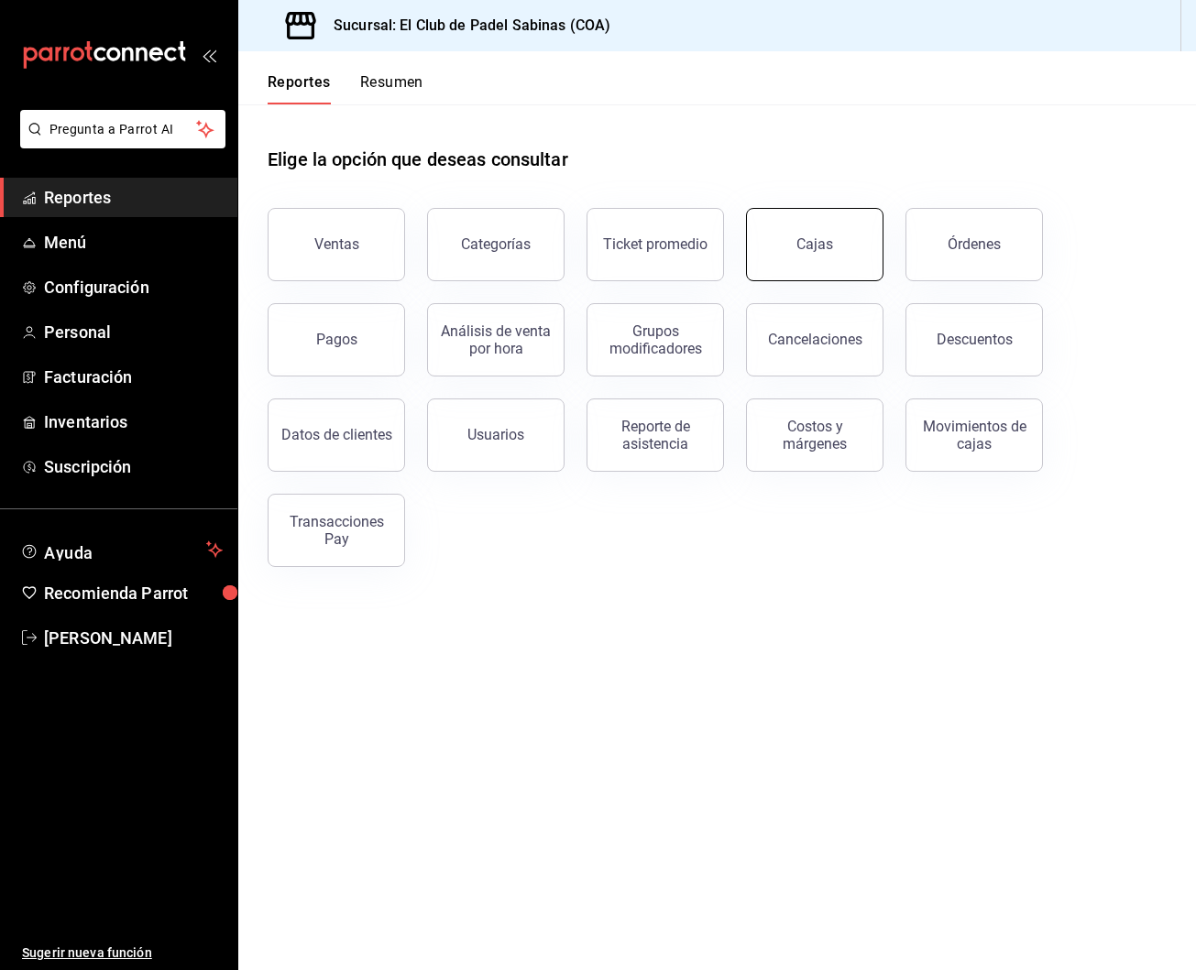
click at [821, 241] on div "Cajas" at bounding box center [814, 244] width 37 height 17
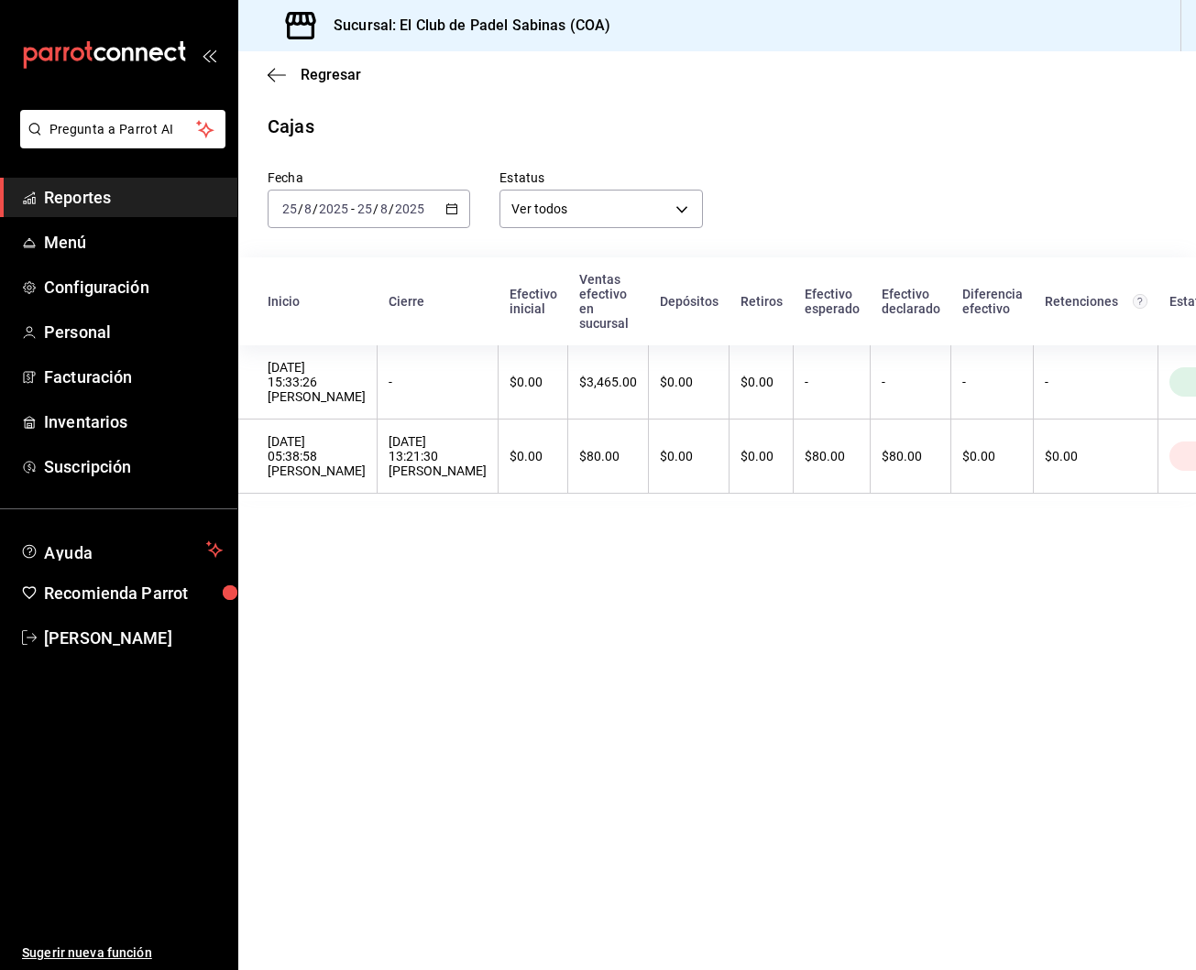
click at [52, 196] on span "Reportes" at bounding box center [133, 197] width 179 height 25
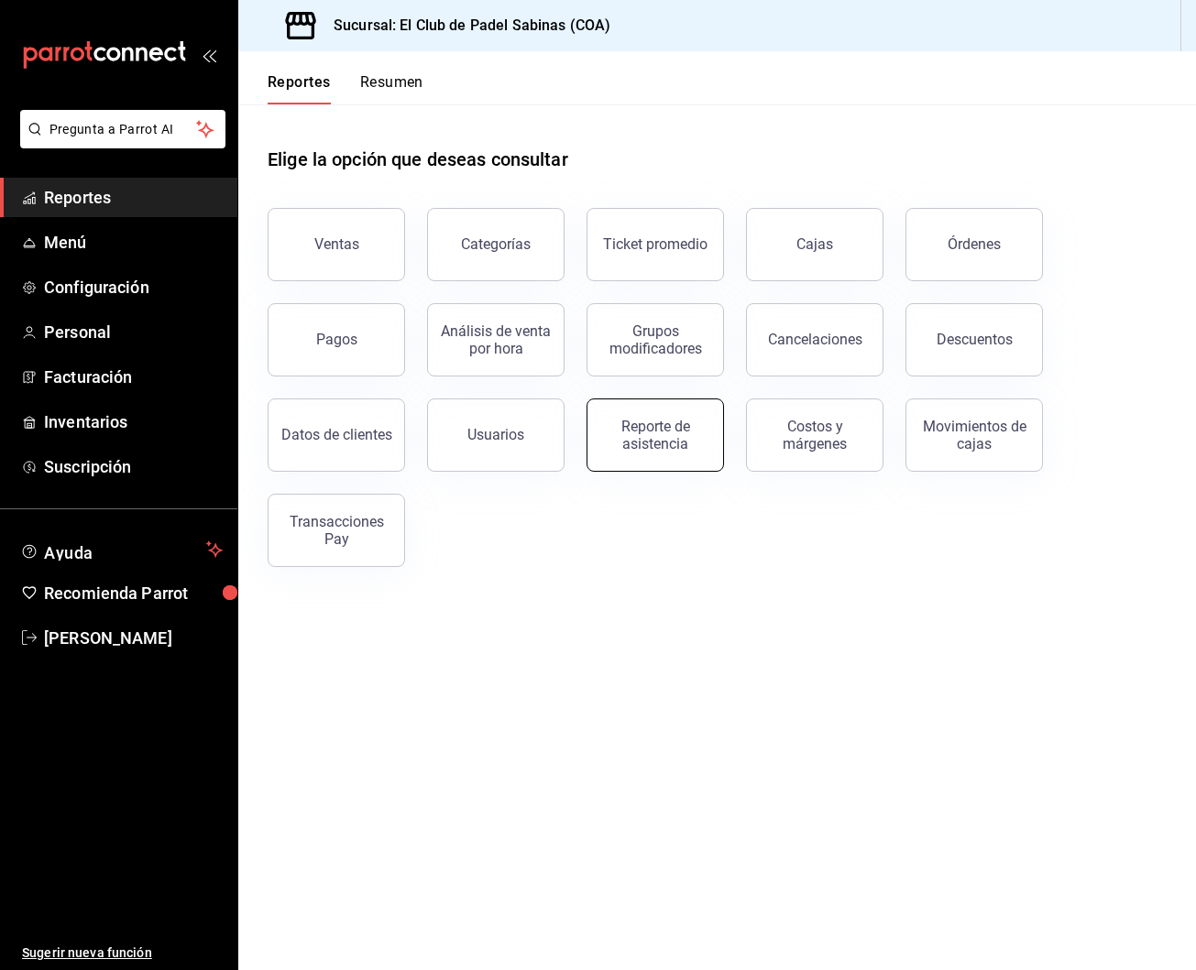
click at [656, 425] on div "Reporte de asistencia" at bounding box center [655, 435] width 114 height 35
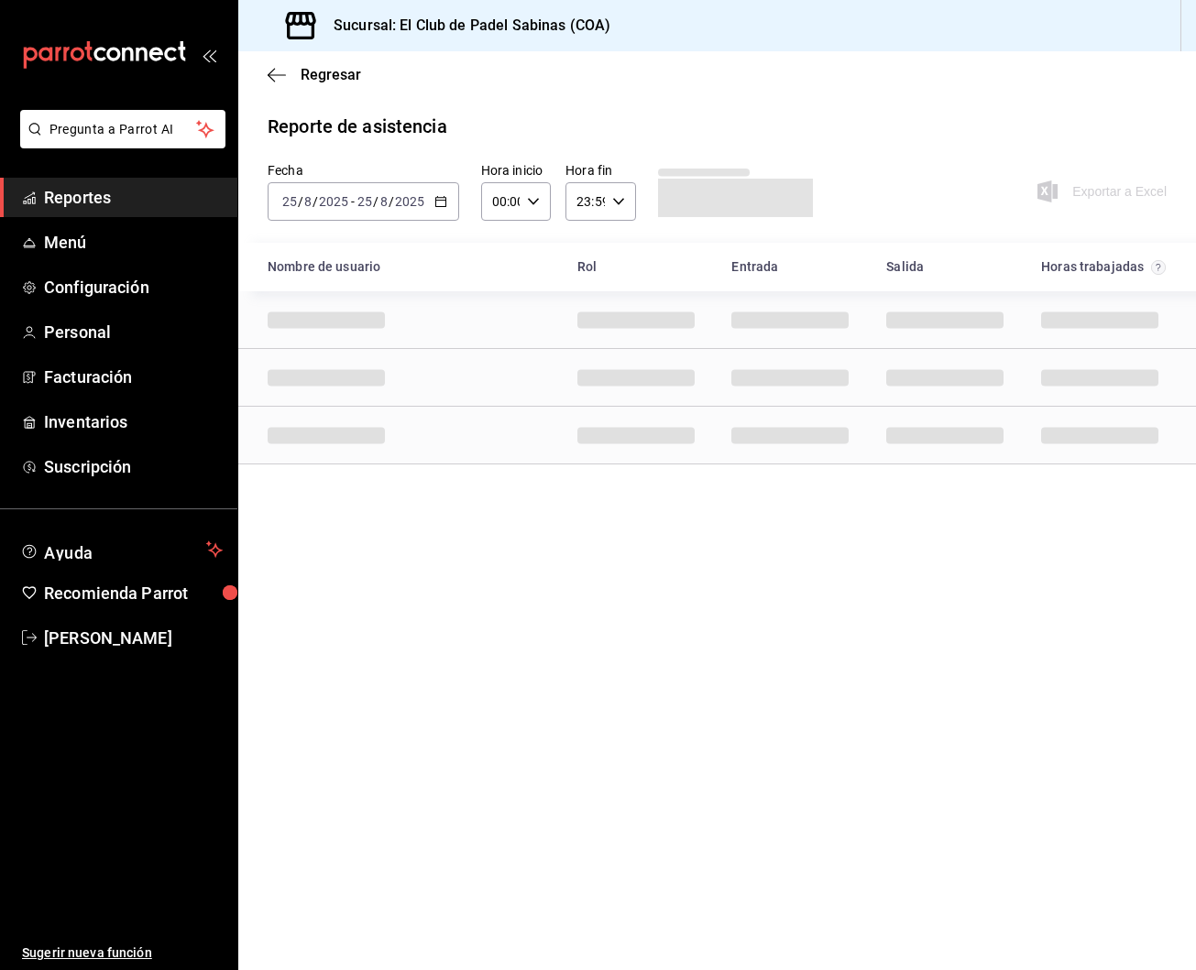
click at [535, 197] on icon "button" at bounding box center [533, 201] width 13 height 13
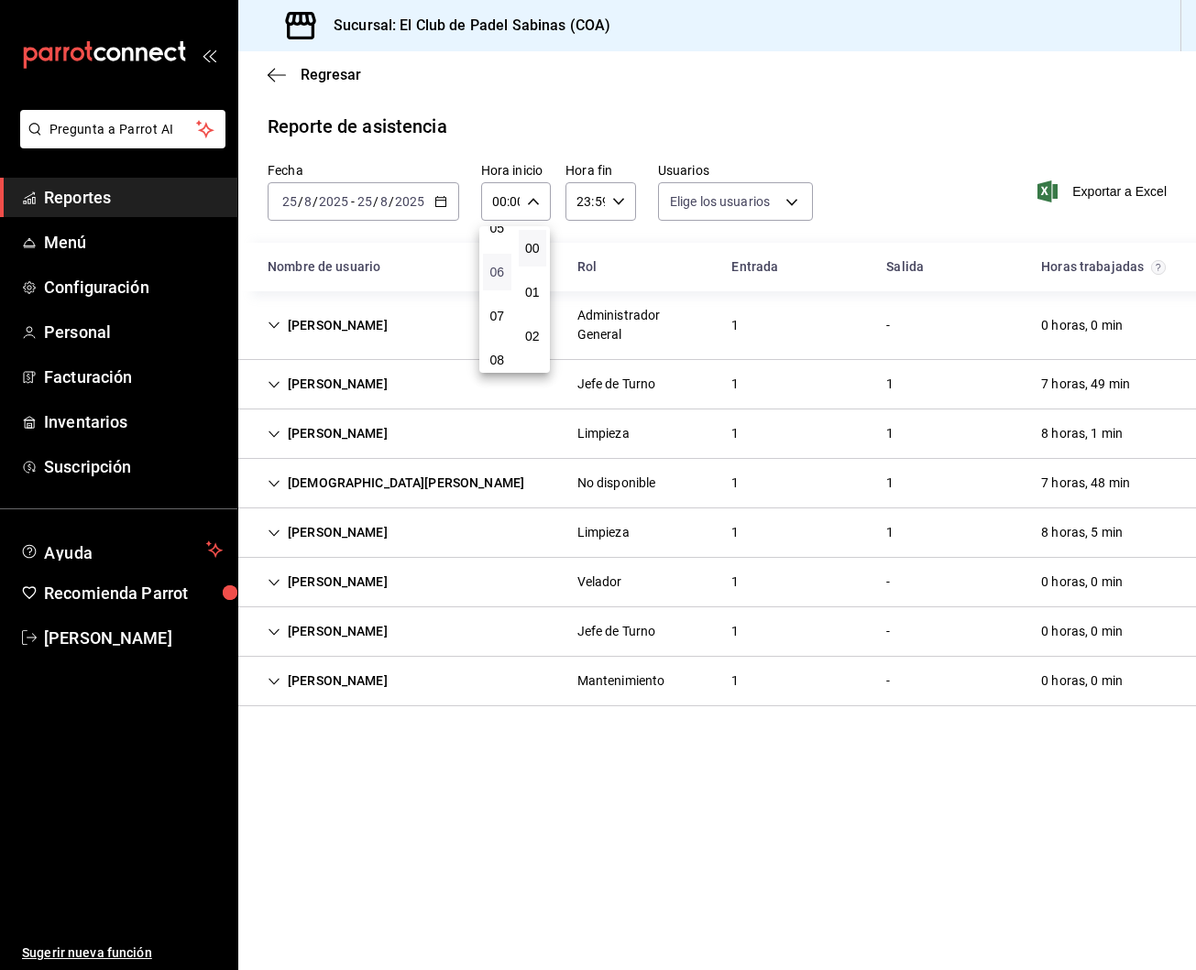
type input "db7de5b4-9e4c-4fc5-918b-ca8cee826882,a7cd06c2-8820-4857-beb4-c5306fae3444,591be…"
click at [906, 217] on div at bounding box center [598, 485] width 1196 height 970
click at [665, 334] on div "Administrador General" at bounding box center [640, 325] width 126 height 38
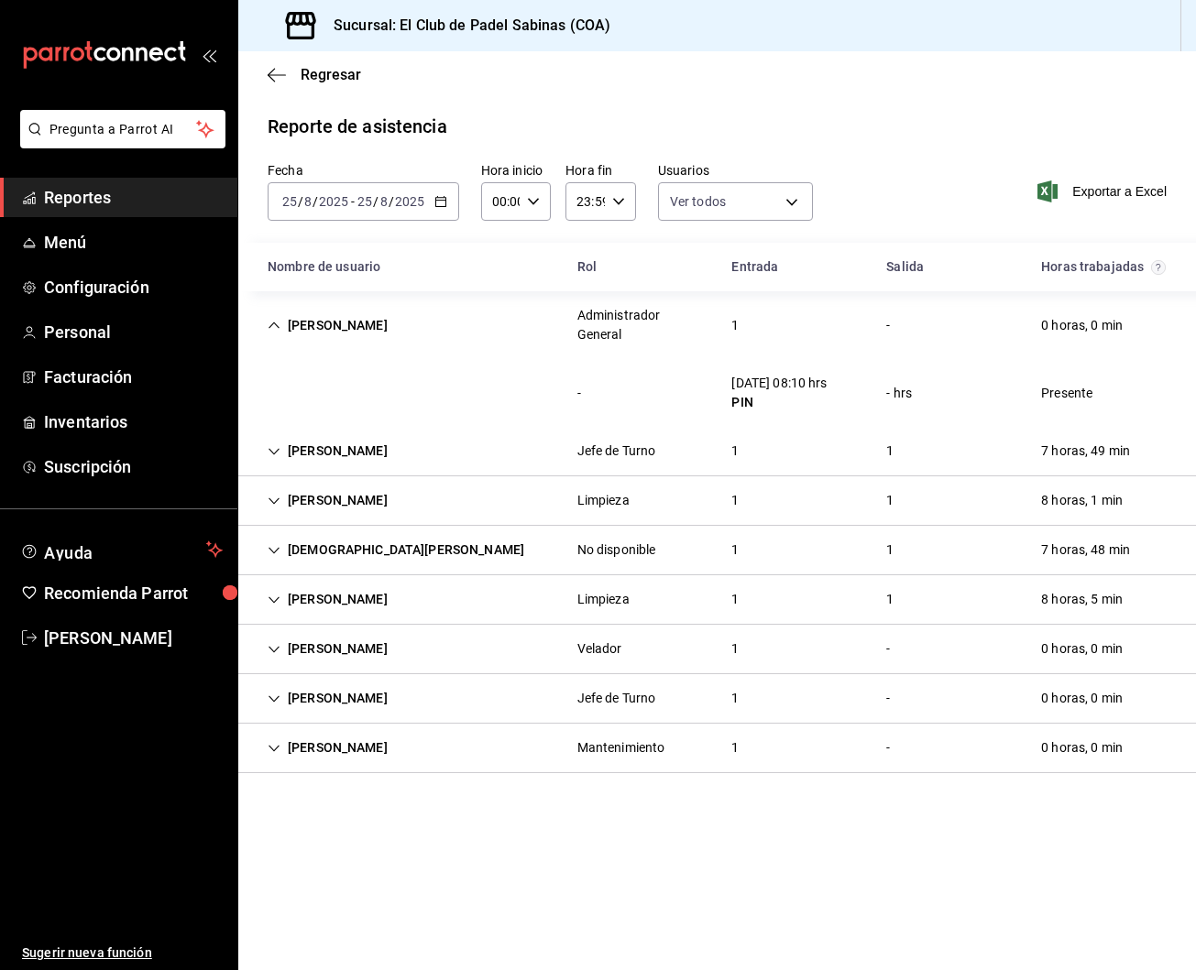
click at [733, 324] on div "1" at bounding box center [735, 326] width 37 height 34
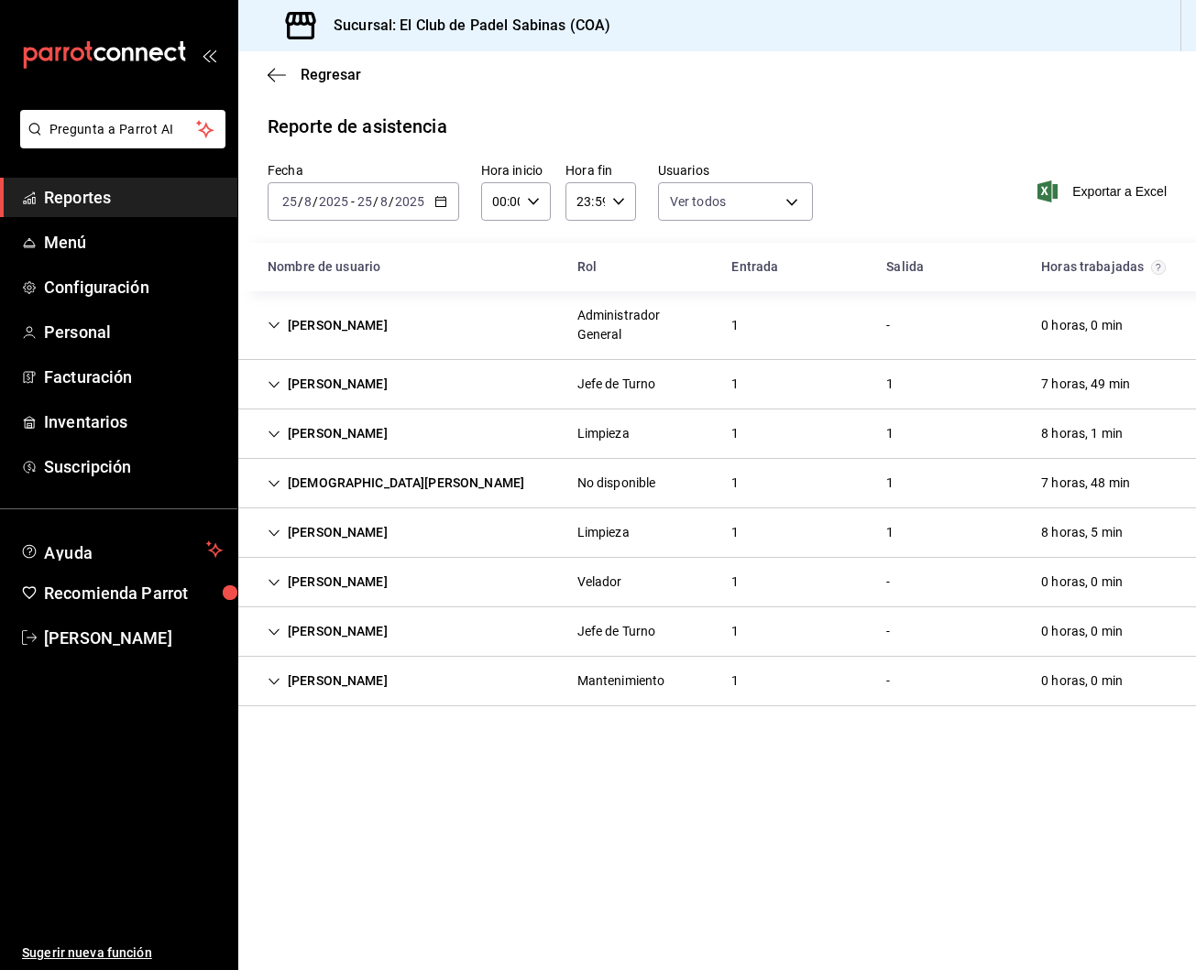
click at [722, 391] on div "1" at bounding box center [735, 384] width 37 height 34
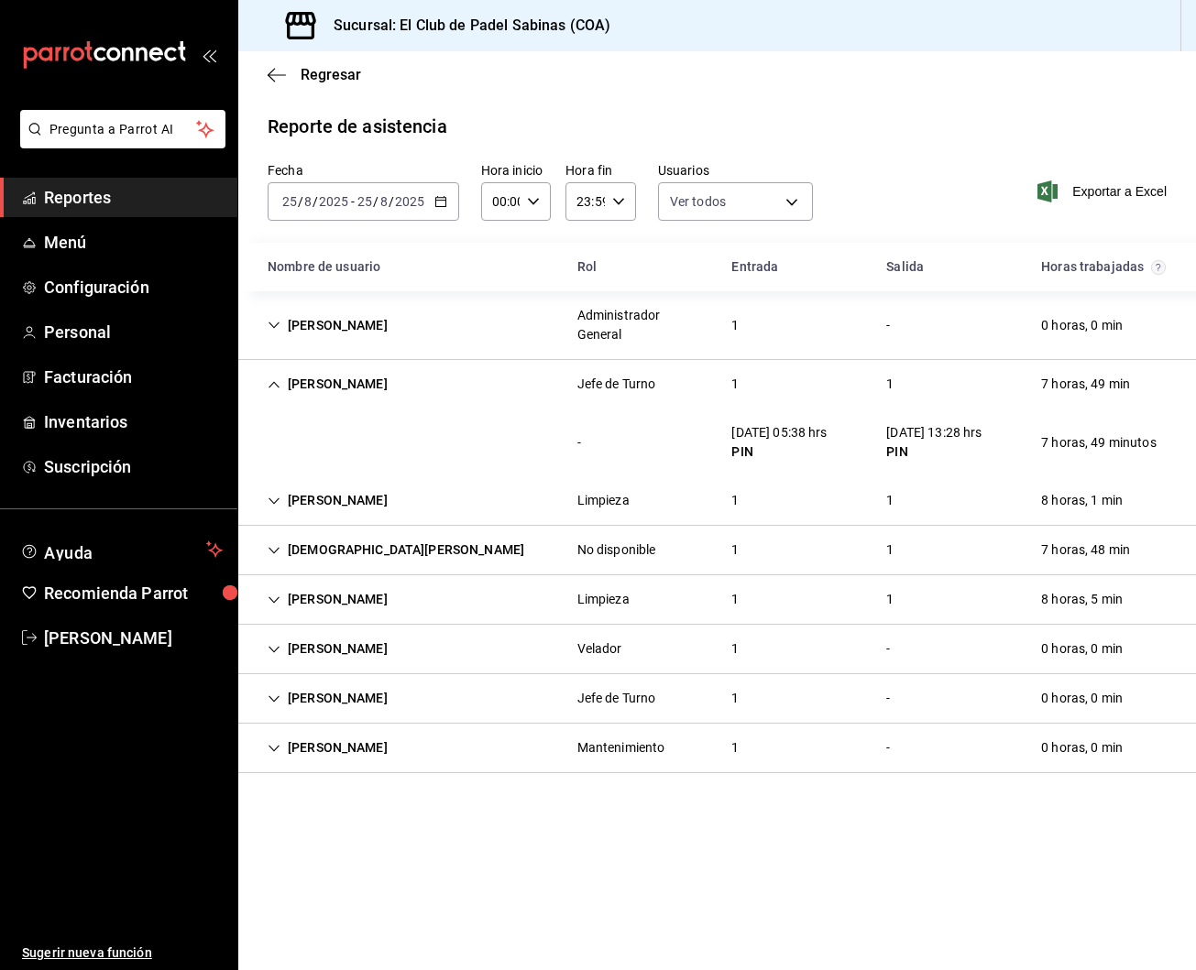
click at [717, 380] on div "1" at bounding box center [735, 384] width 37 height 34
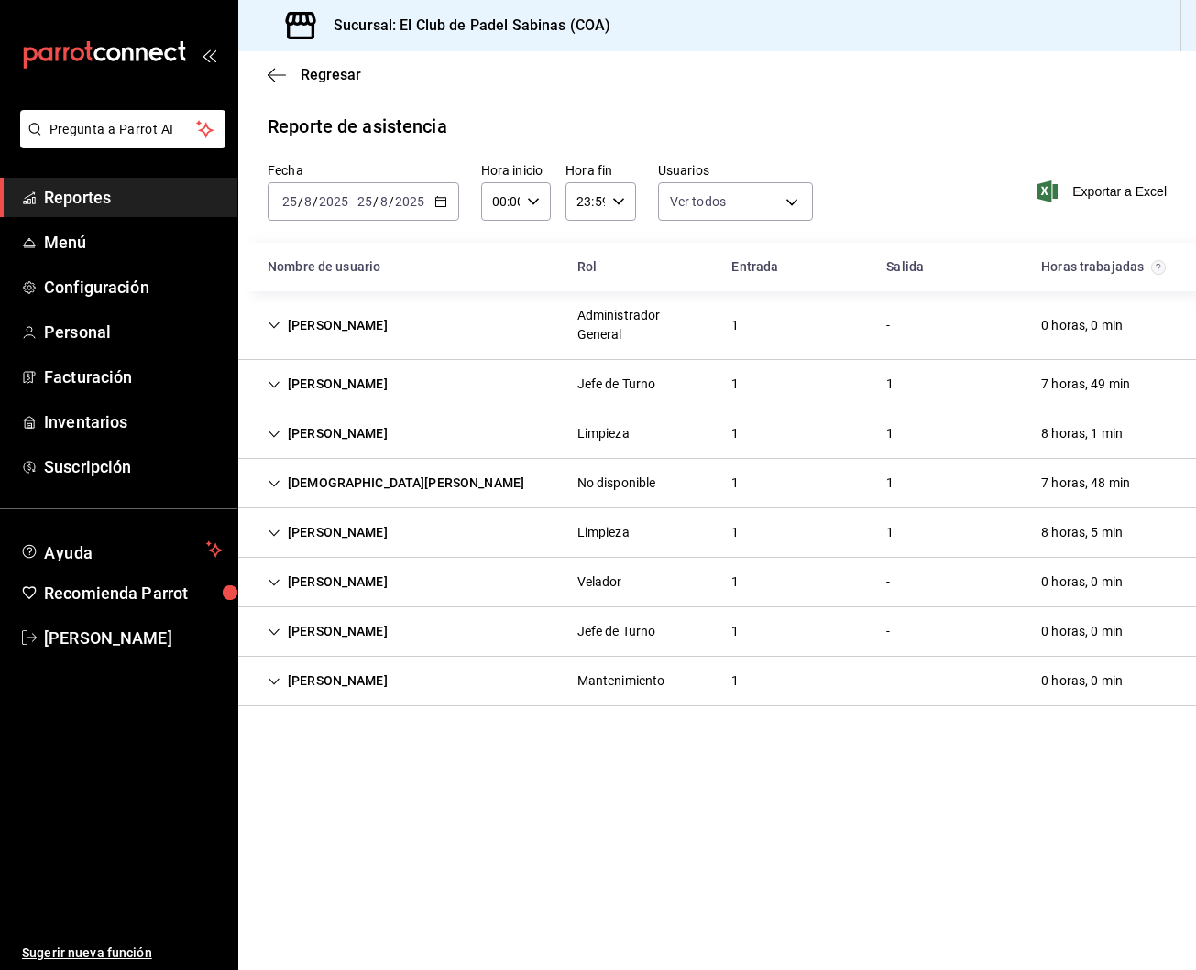
scroll to position [0, 0]
click at [736, 441] on div "1" at bounding box center [735, 434] width 37 height 34
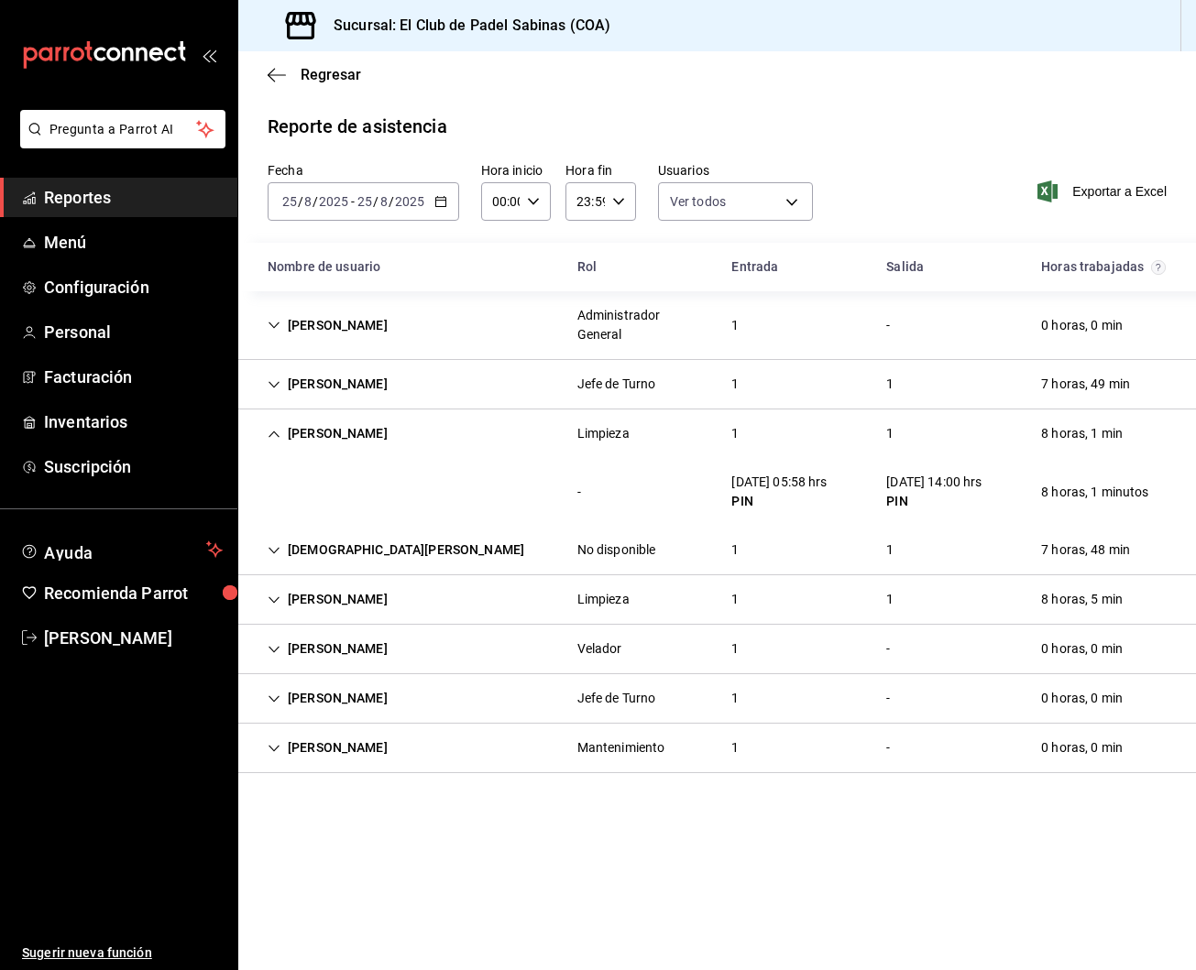
click at [728, 434] on div "1" at bounding box center [735, 434] width 37 height 34
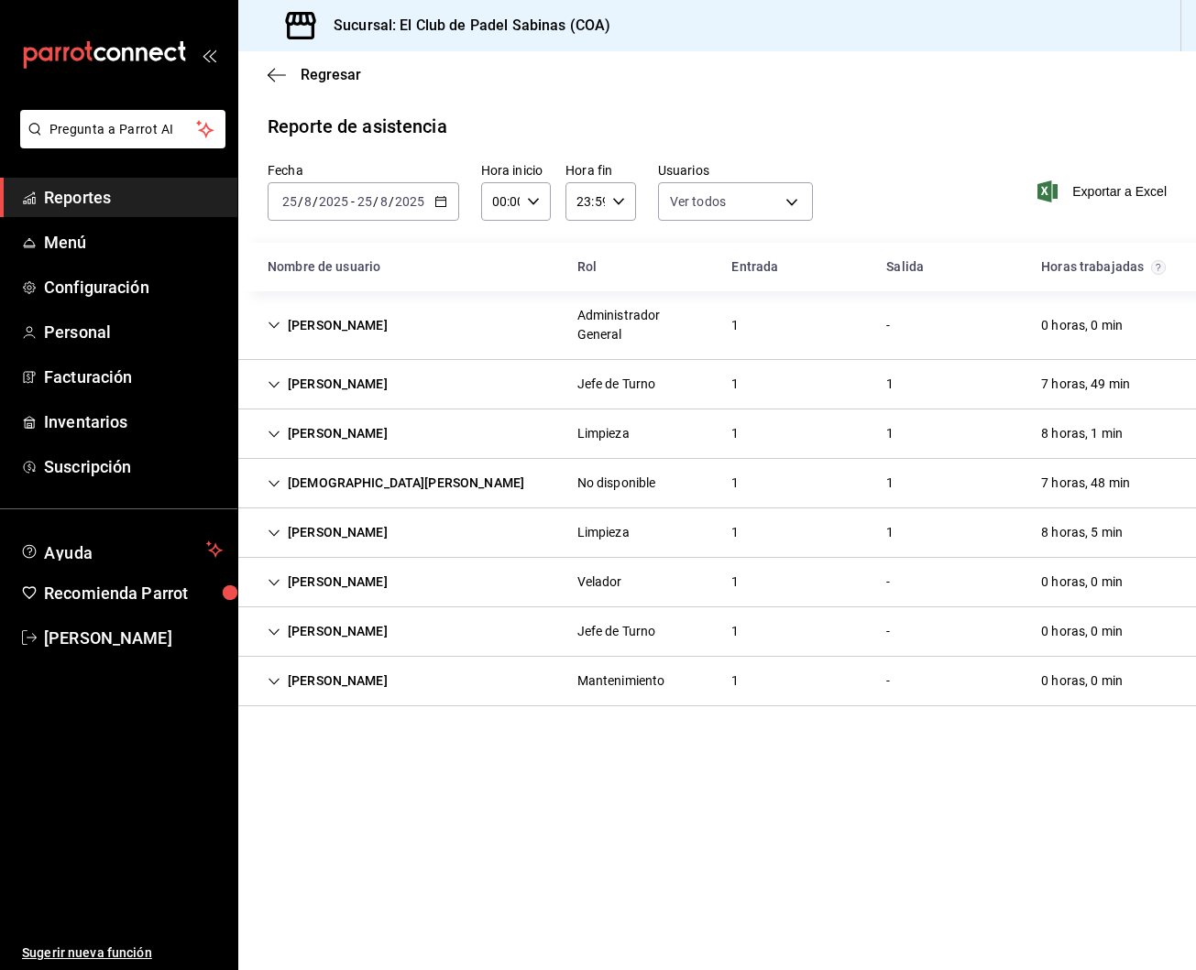
click at [729, 479] on div "1" at bounding box center [735, 483] width 37 height 34
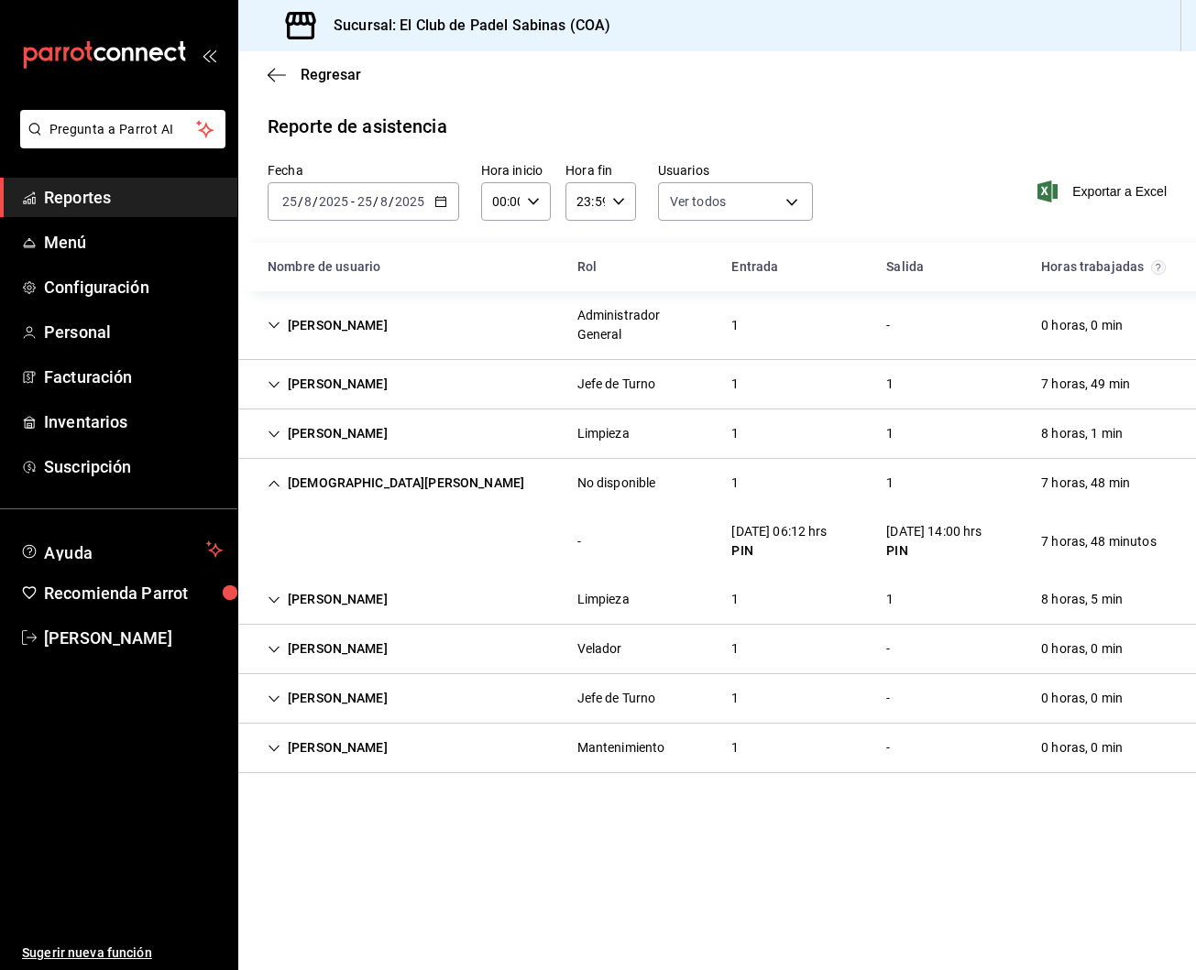
click at [726, 485] on div "1" at bounding box center [735, 483] width 37 height 34
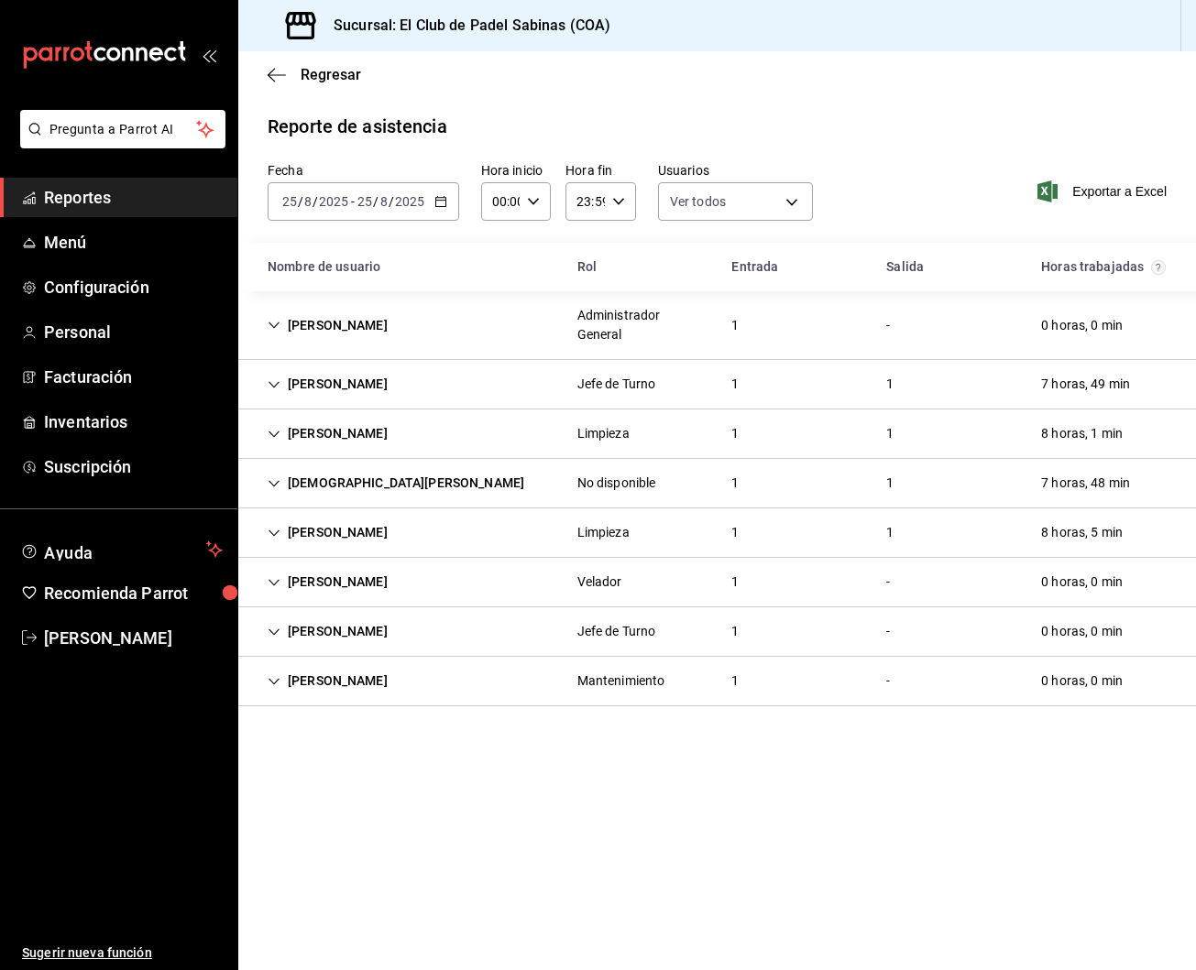
click at [755, 547] on div "Adriana Rocha Hernandez Limpieza 1 1 8 horas, 5 min" at bounding box center [717, 533] width 958 height 49
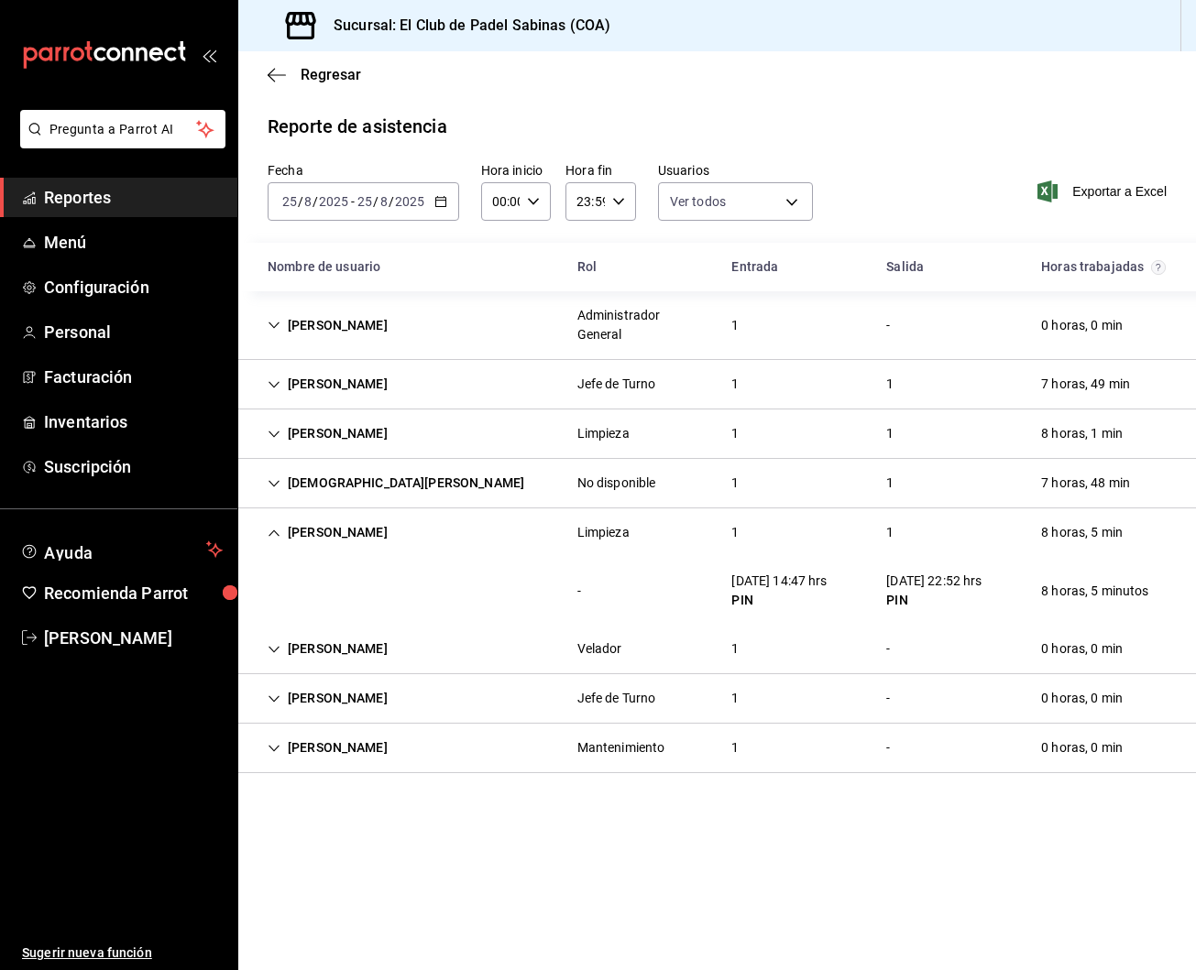
click at [740, 530] on div "1" at bounding box center [735, 533] width 37 height 34
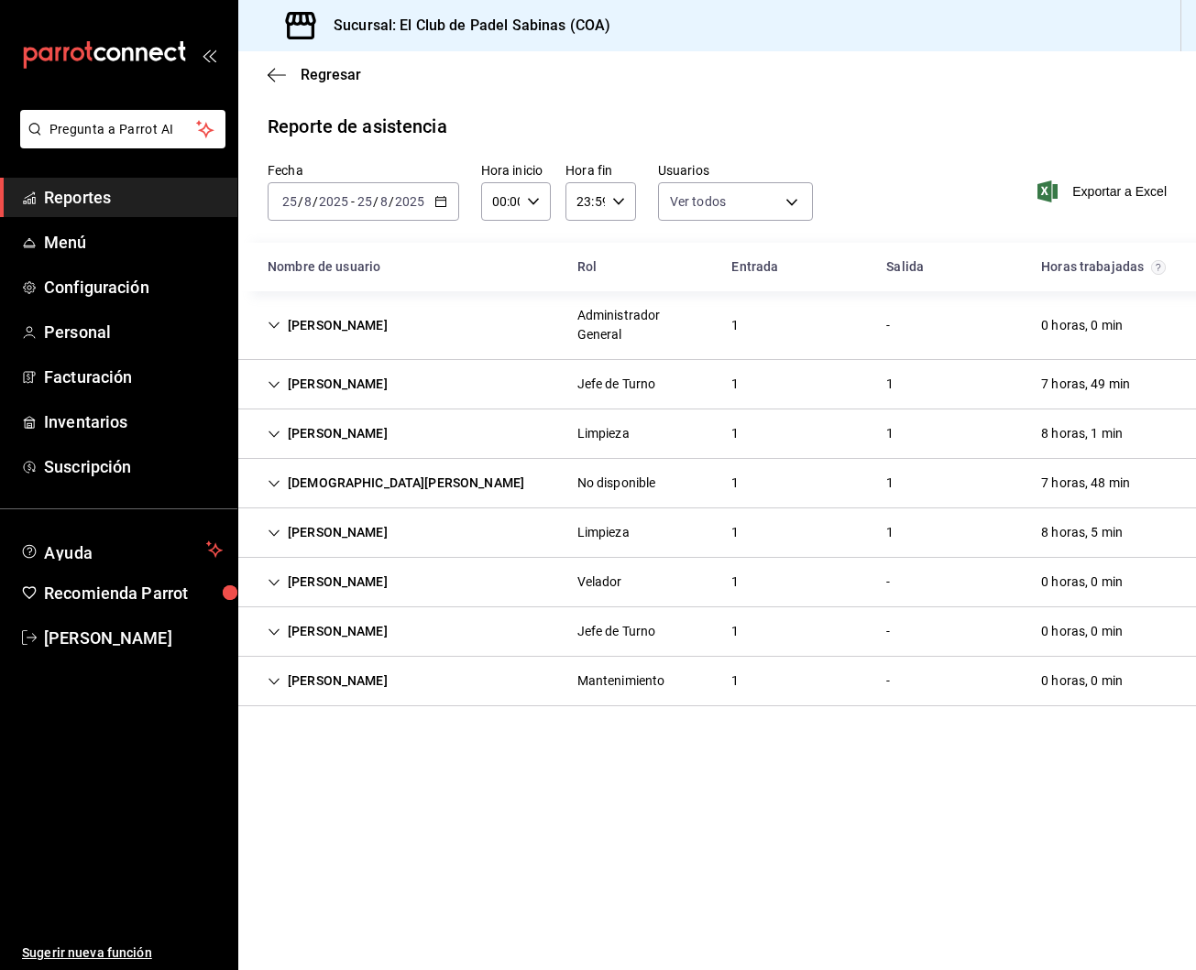
click at [740, 530] on div "1" at bounding box center [735, 533] width 37 height 34
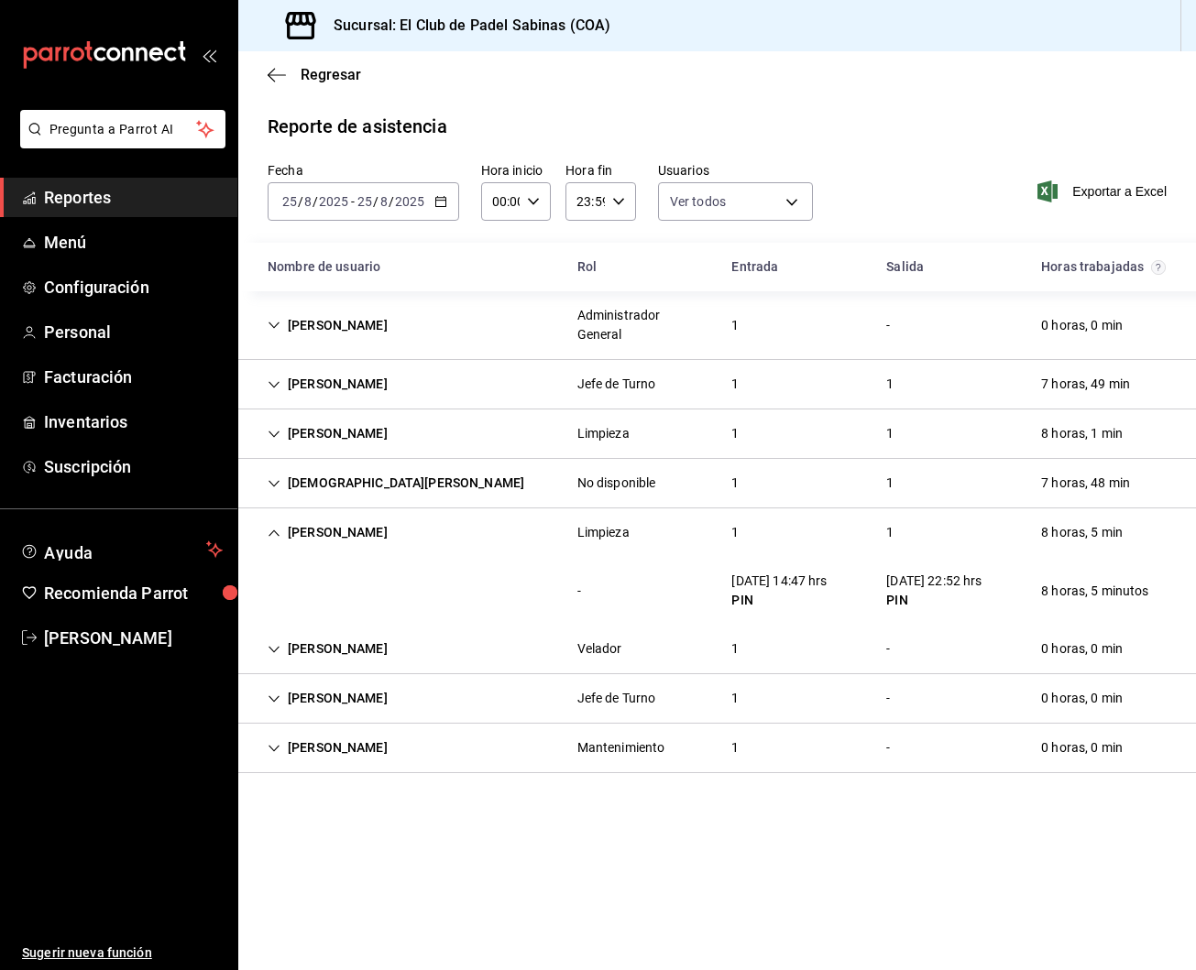
click at [740, 530] on div "1" at bounding box center [735, 533] width 37 height 34
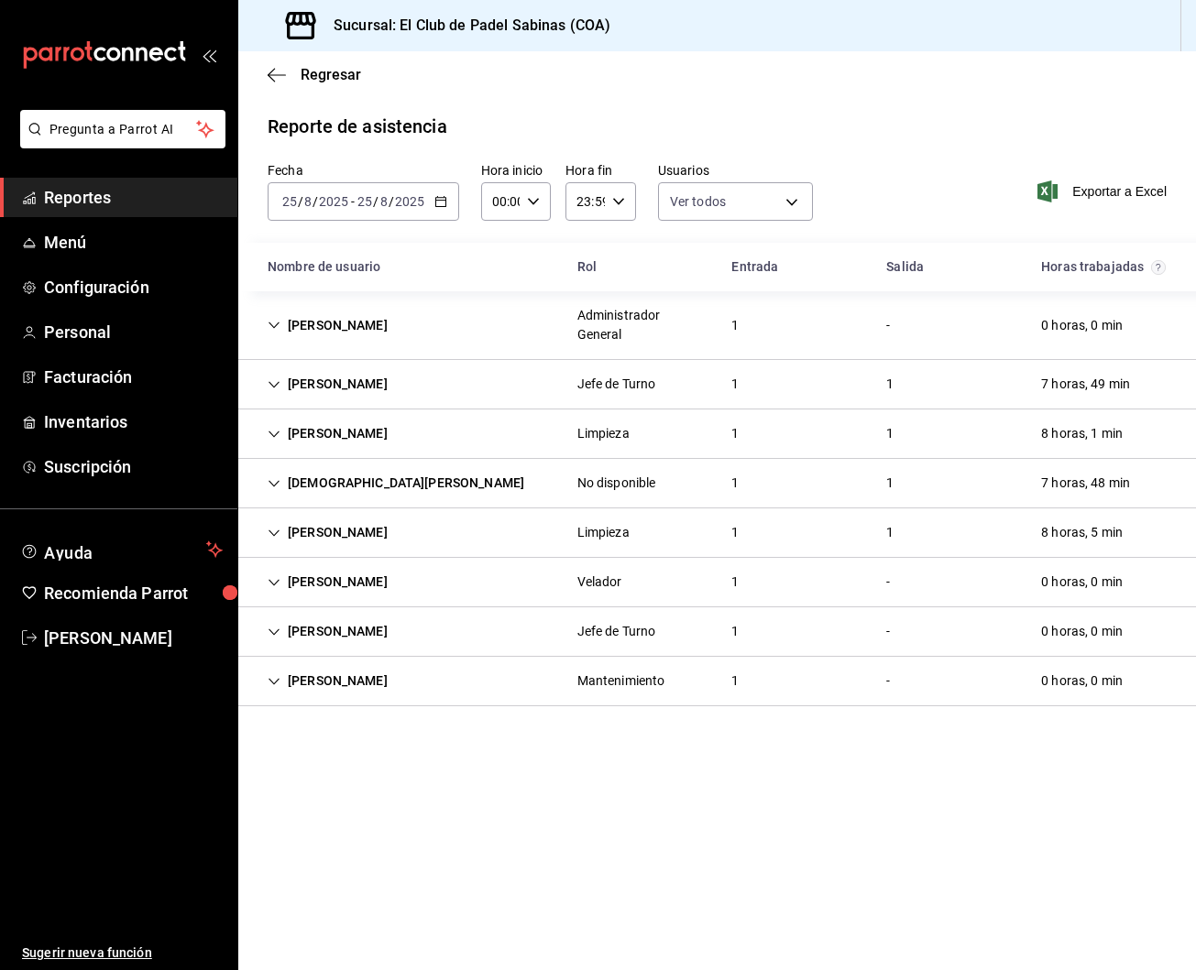
click at [738, 584] on div "1" at bounding box center [735, 582] width 37 height 34
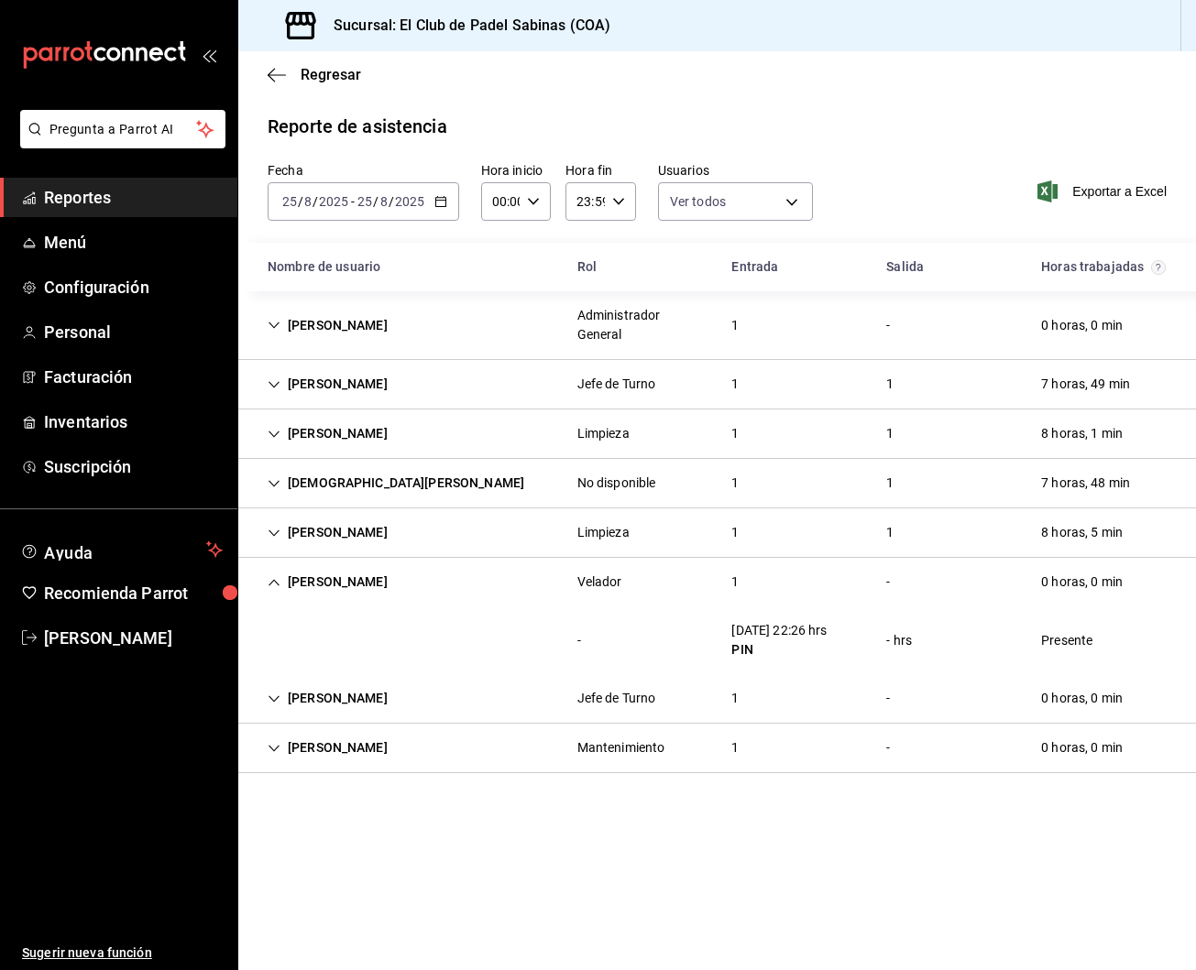
click at [733, 592] on div "1" at bounding box center [735, 582] width 37 height 34
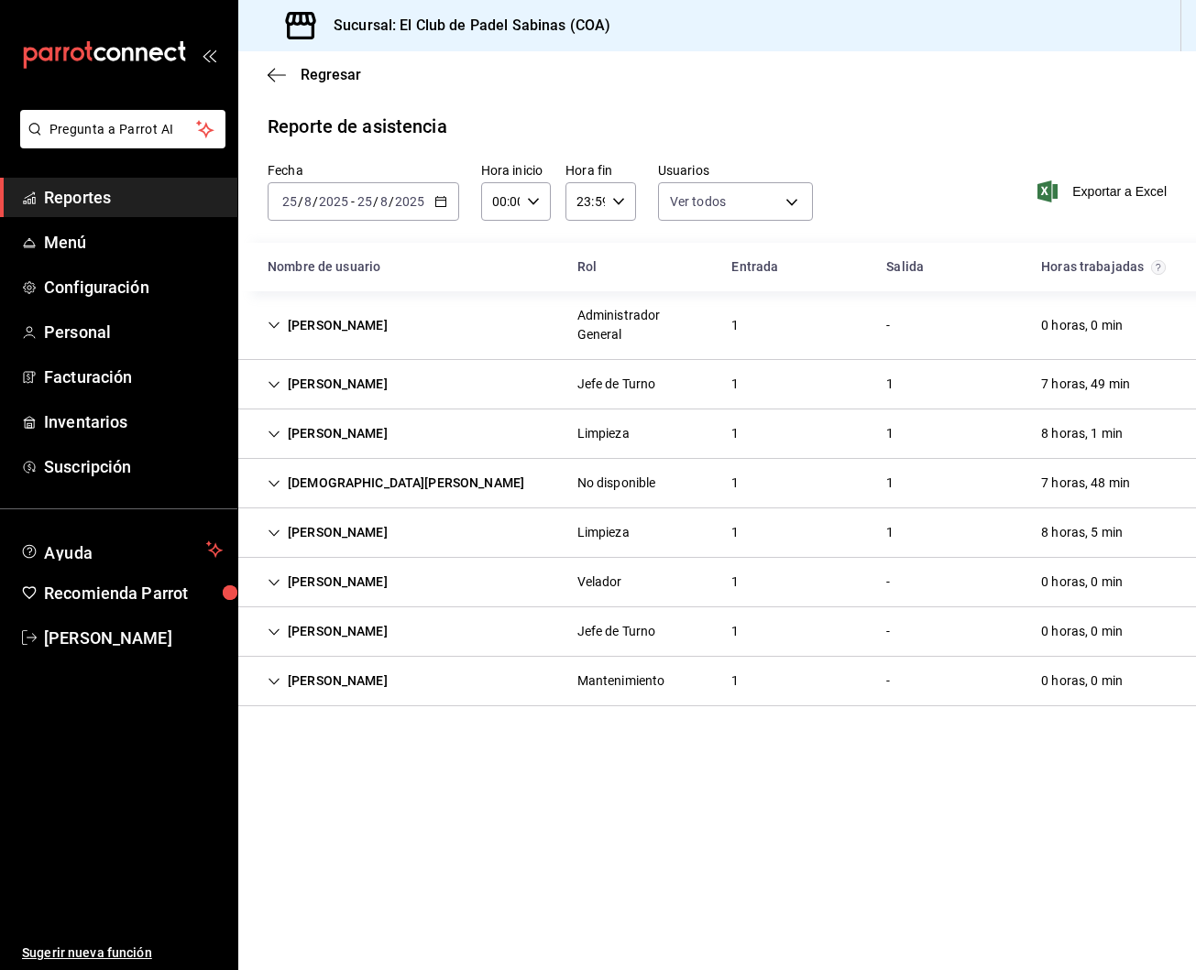
click at [730, 637] on div "1" at bounding box center [735, 632] width 37 height 34
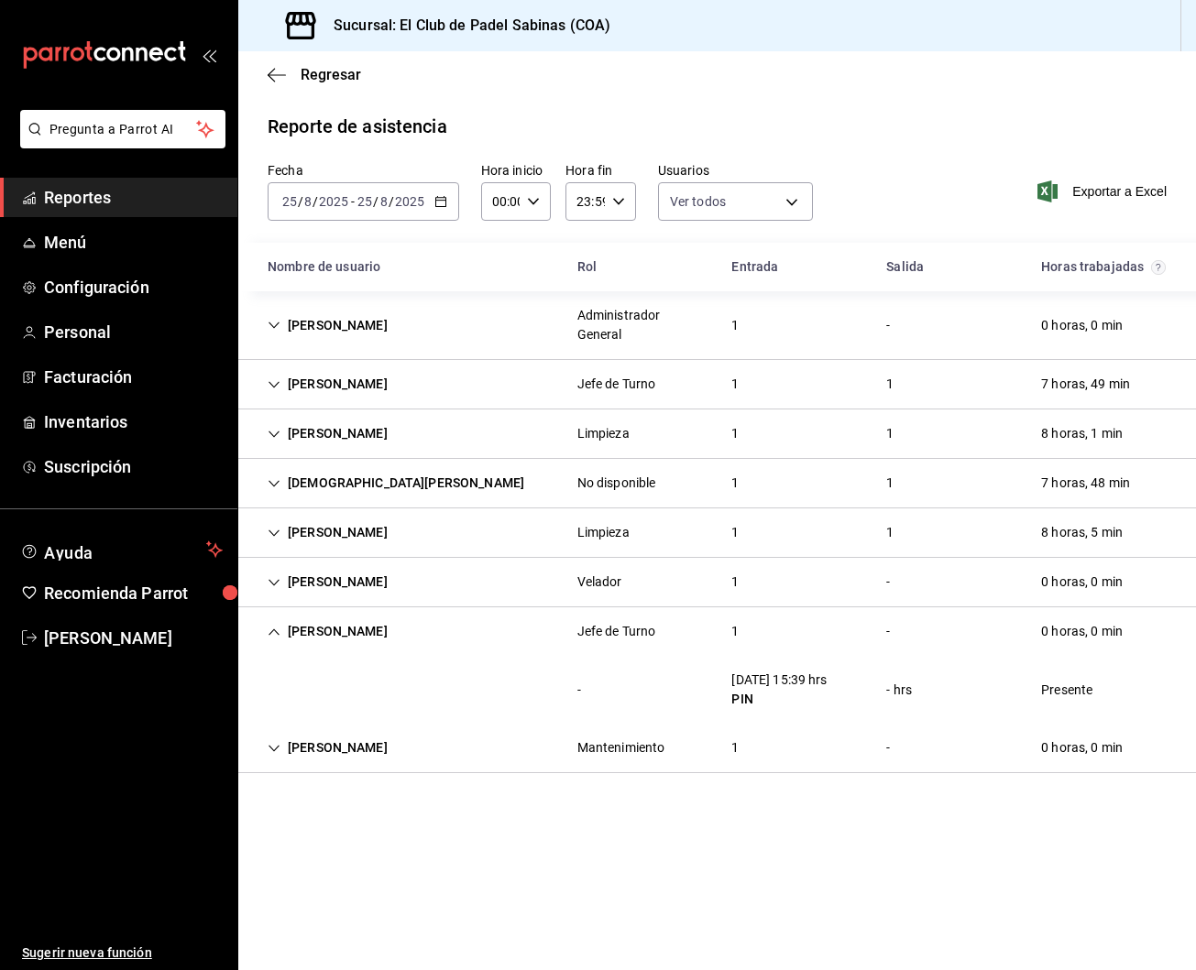
click at [729, 637] on div "1" at bounding box center [735, 632] width 37 height 34
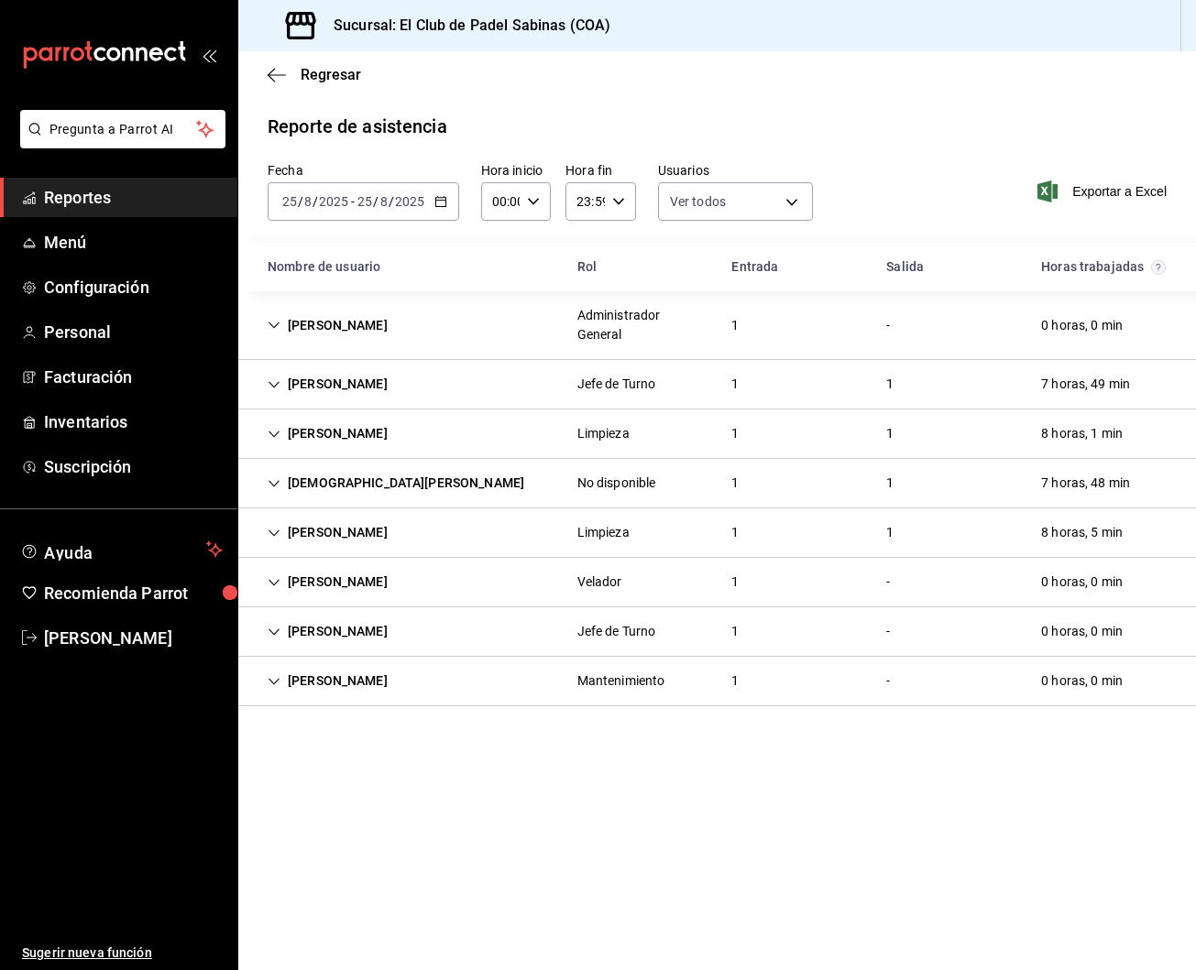
click at [740, 685] on div "1" at bounding box center [735, 681] width 37 height 34
click at [722, 325] on div "1" at bounding box center [735, 326] width 37 height 34
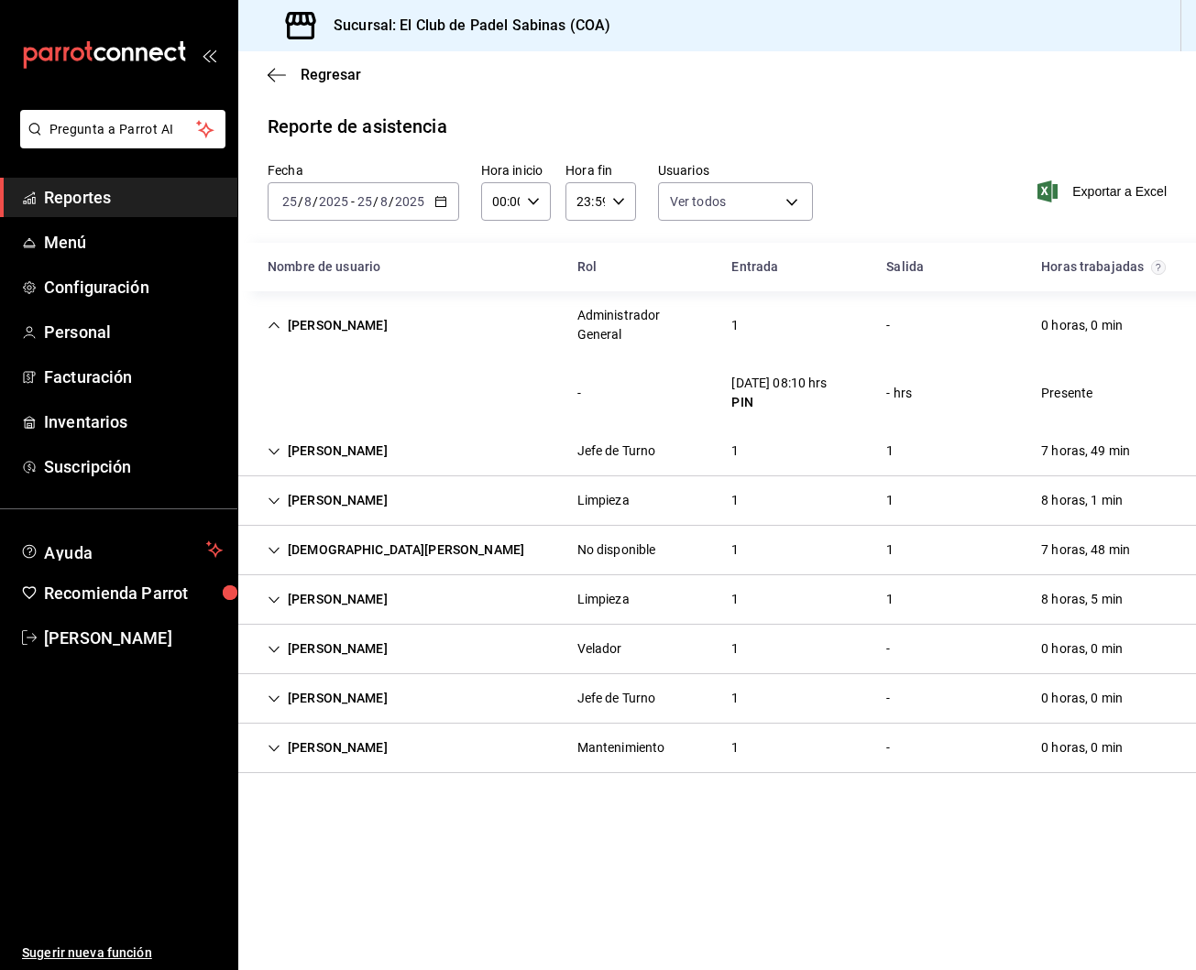
scroll to position [0, 0]
click at [742, 463] on div "1" at bounding box center [735, 451] width 37 height 34
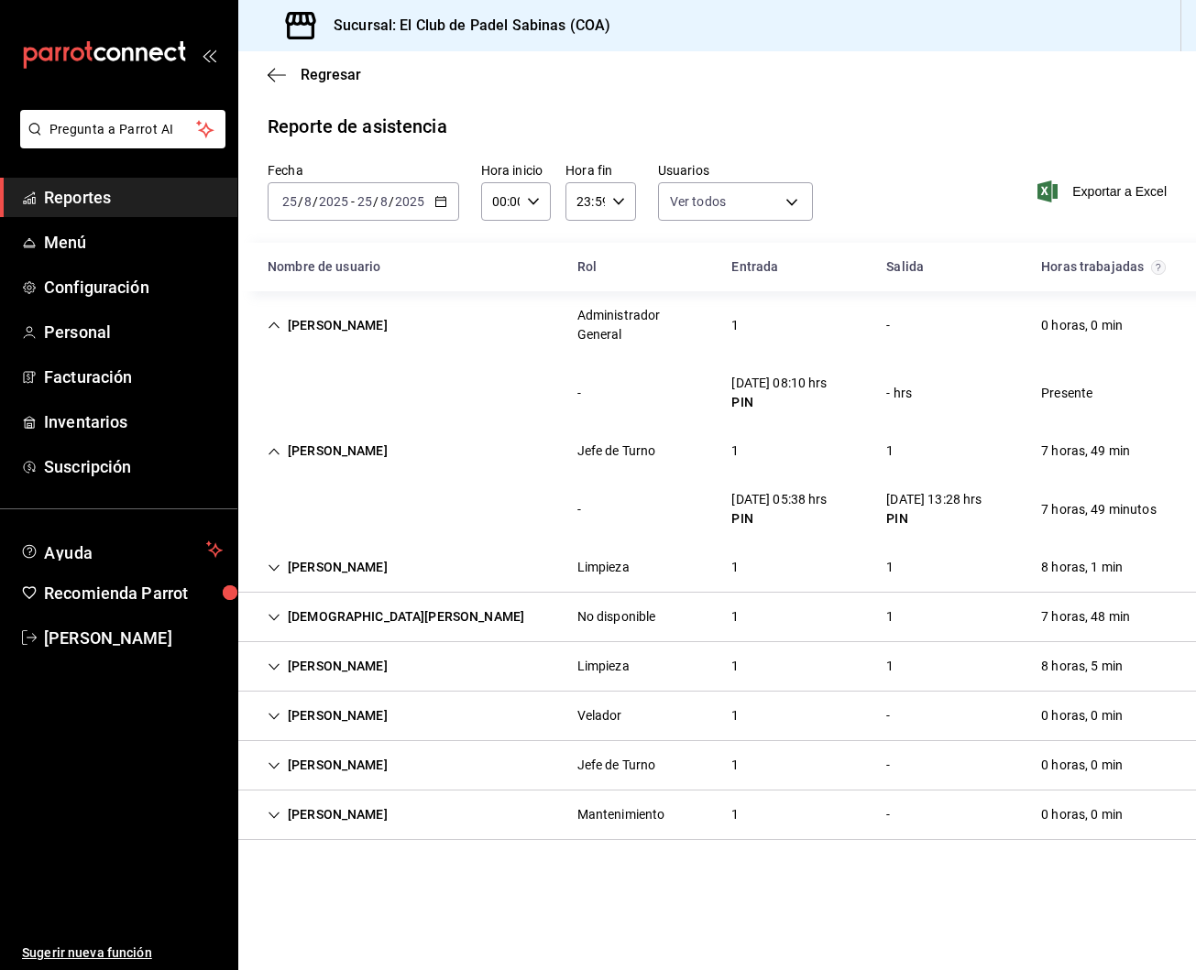
click at [732, 459] on div "1" at bounding box center [735, 451] width 37 height 34
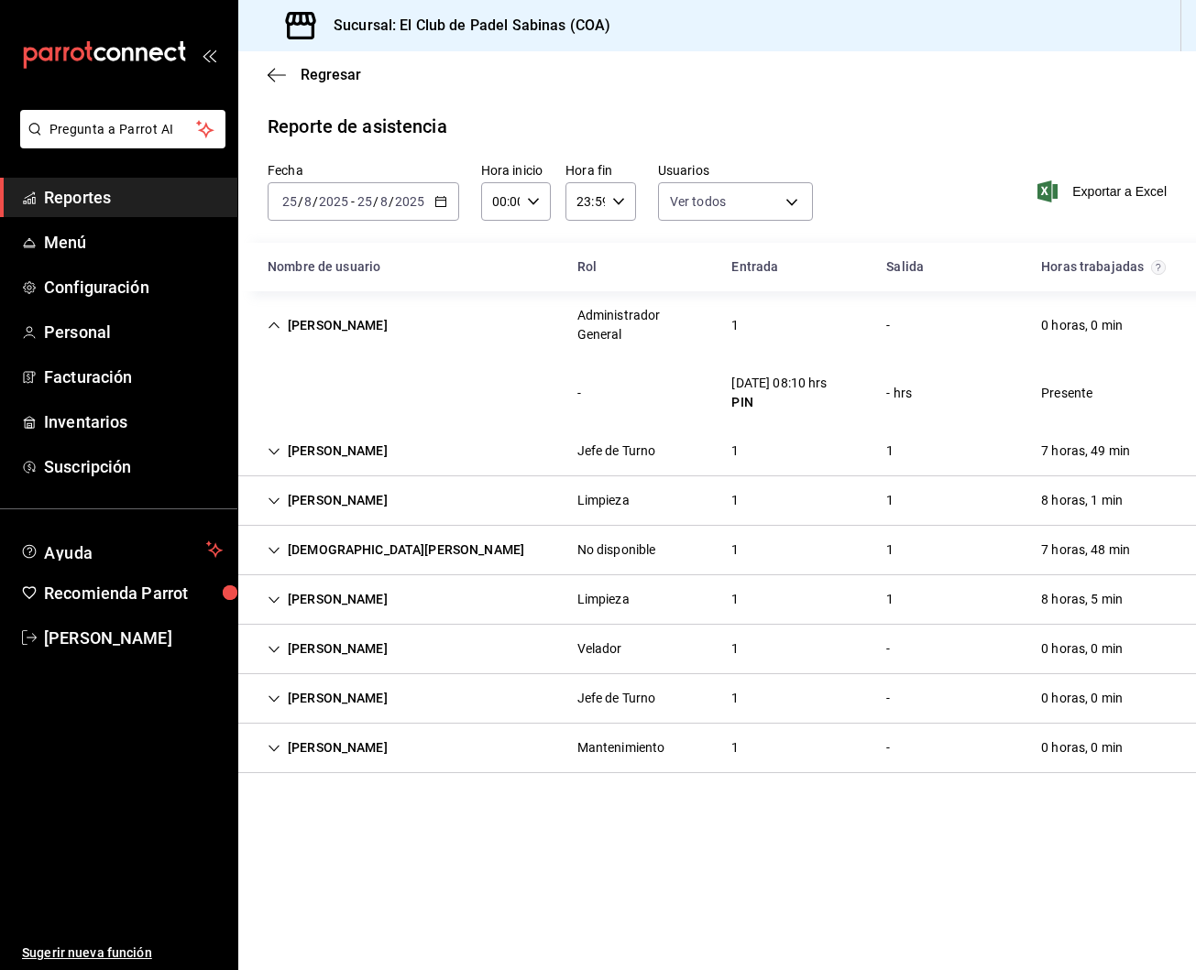
click at [747, 587] on div "1" at bounding box center [735, 600] width 37 height 34
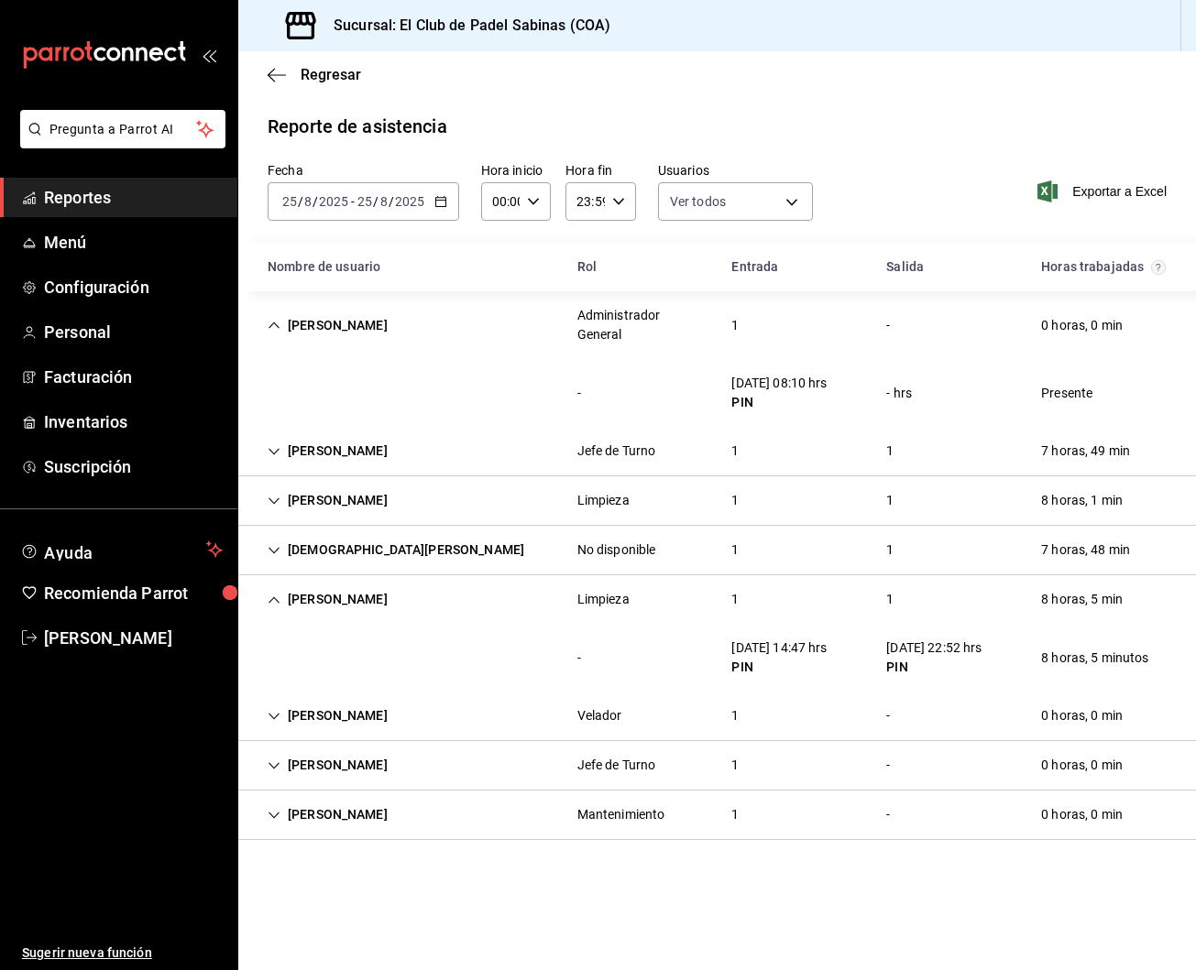
click at [741, 607] on div "1" at bounding box center [735, 600] width 37 height 34
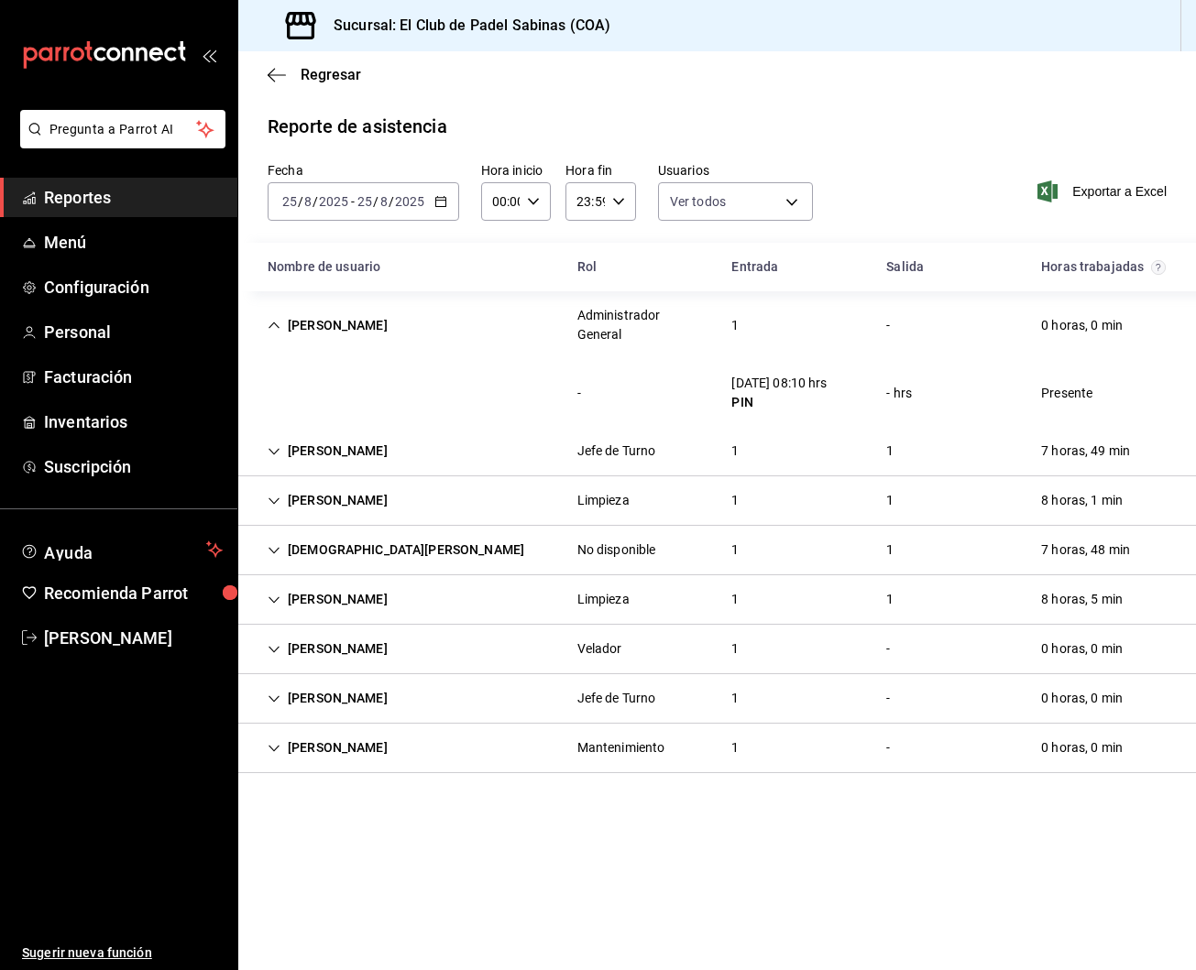
click at [737, 315] on div "1" at bounding box center [735, 326] width 37 height 34
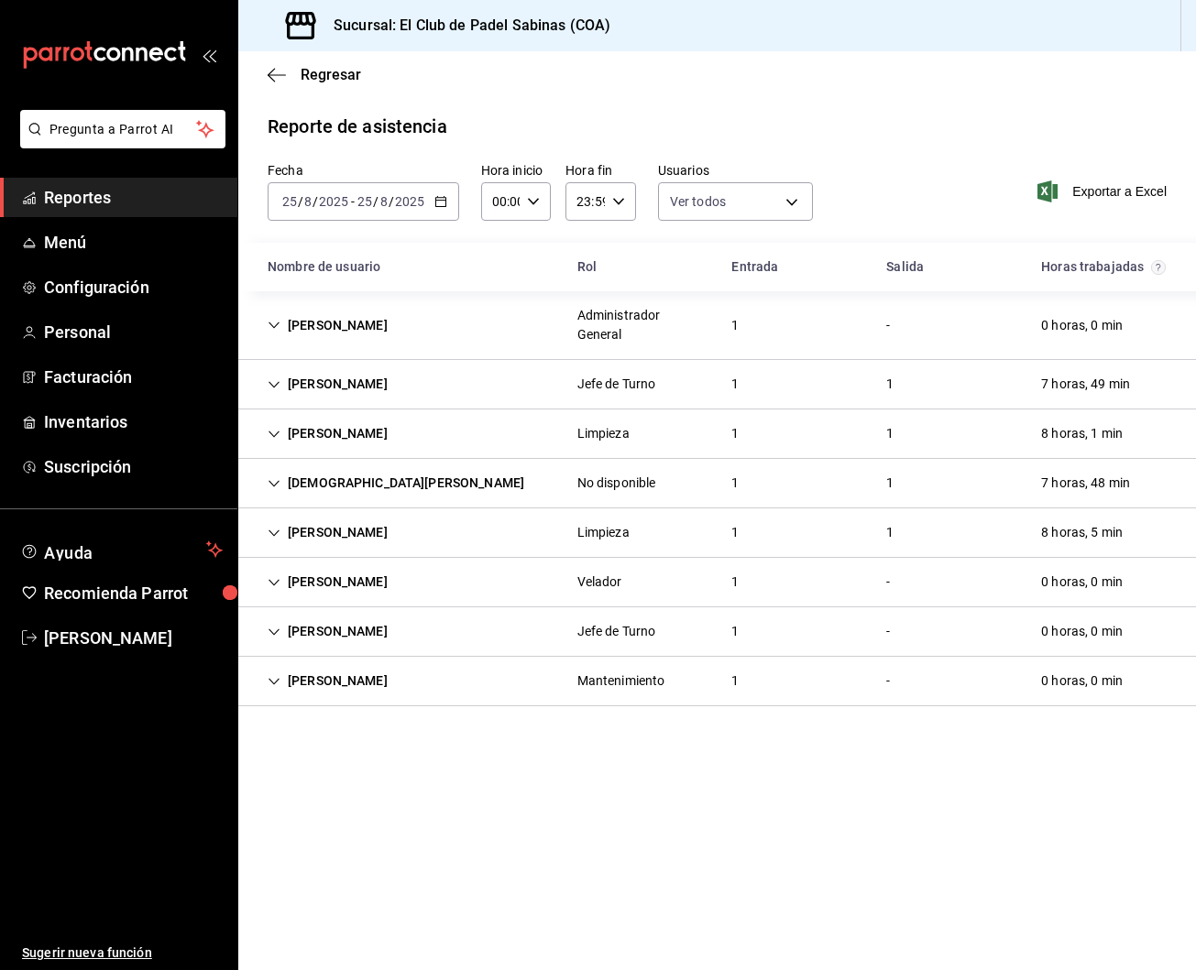
click at [166, 190] on span "Reportes" at bounding box center [133, 197] width 179 height 25
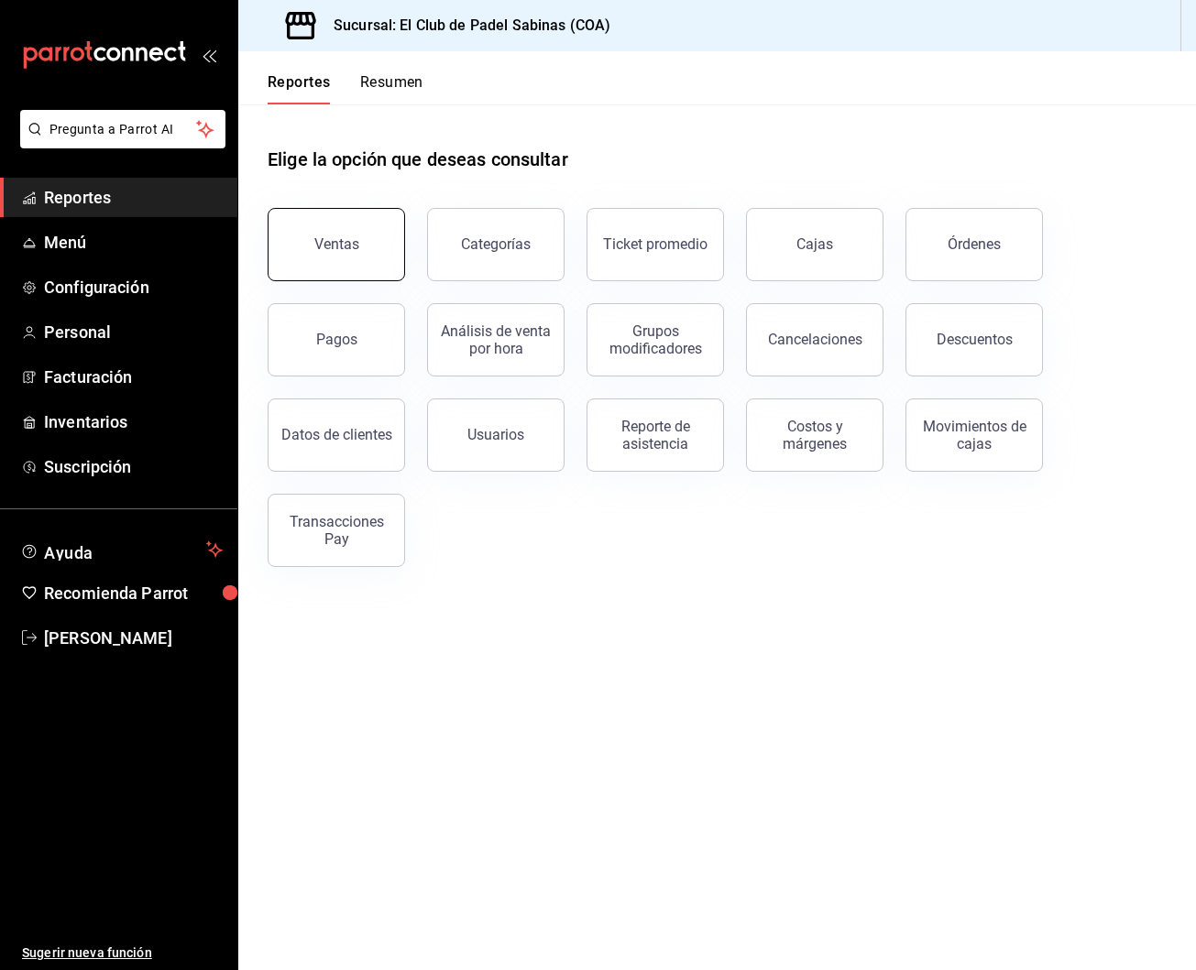
click at [332, 252] on div "Ventas" at bounding box center [336, 244] width 45 height 17
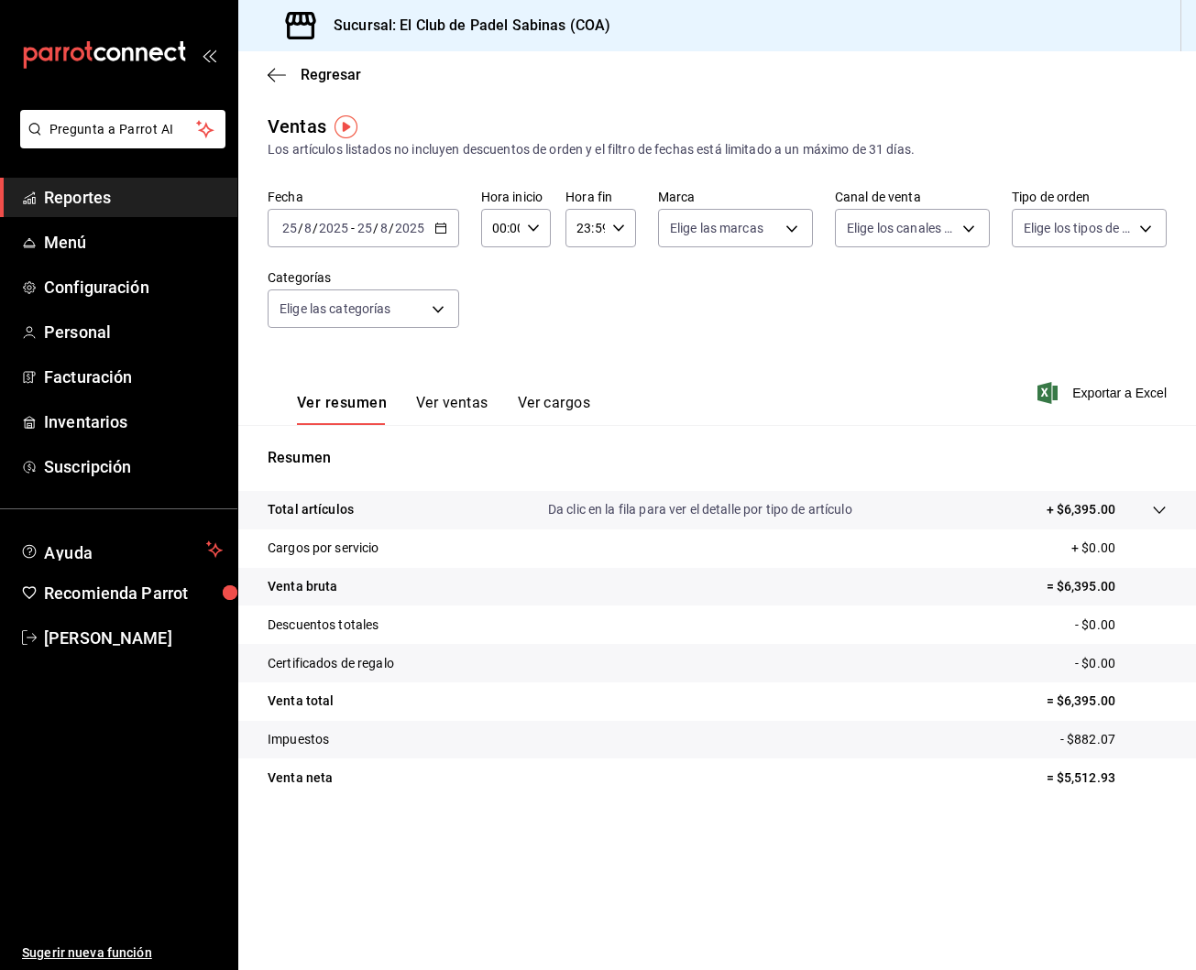
click at [533, 243] on div "00:00 Hora inicio" at bounding box center [516, 228] width 71 height 38
click at [504, 289] on button "15" at bounding box center [497, 279] width 28 height 37
type input "15:00"
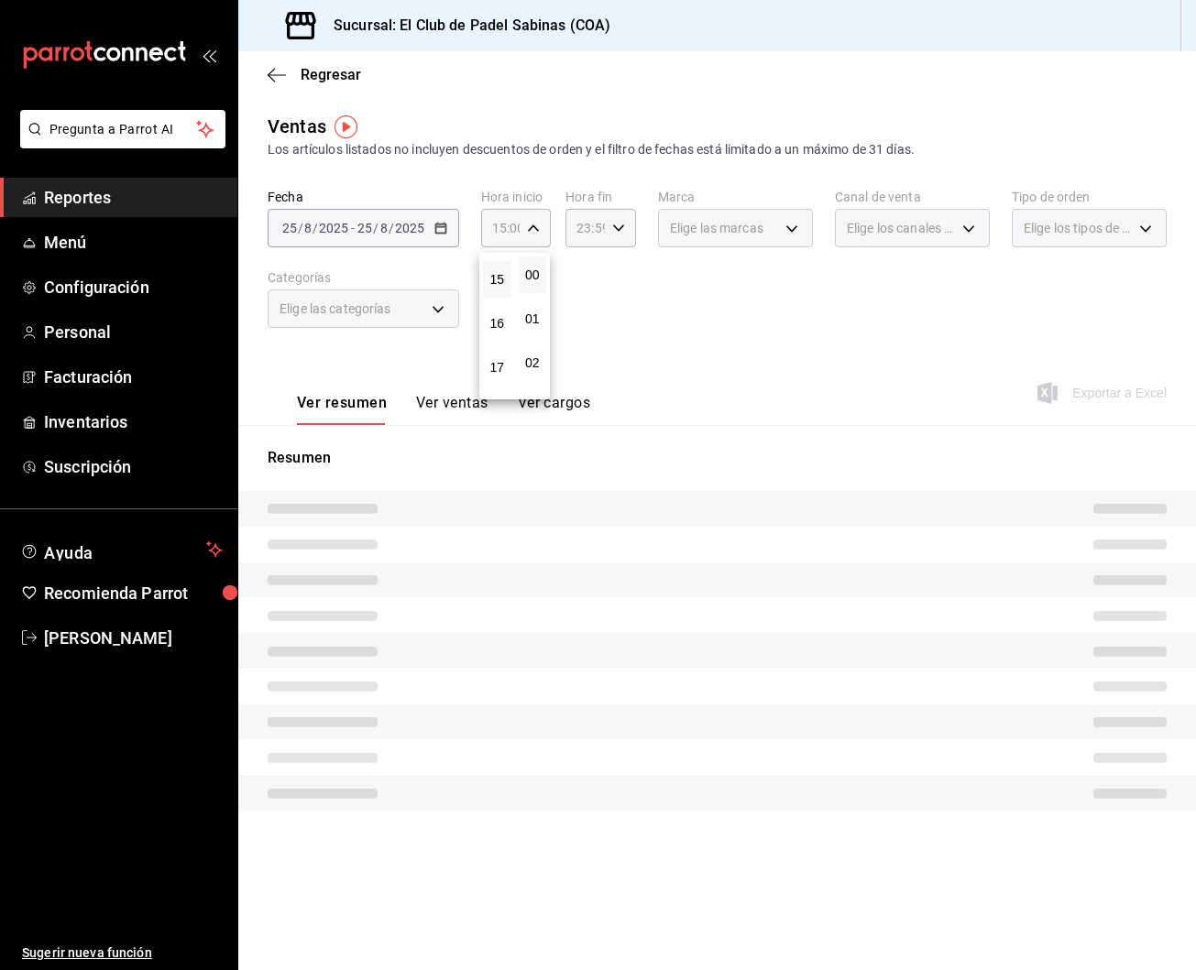
click at [437, 401] on div at bounding box center [598, 485] width 1196 height 970
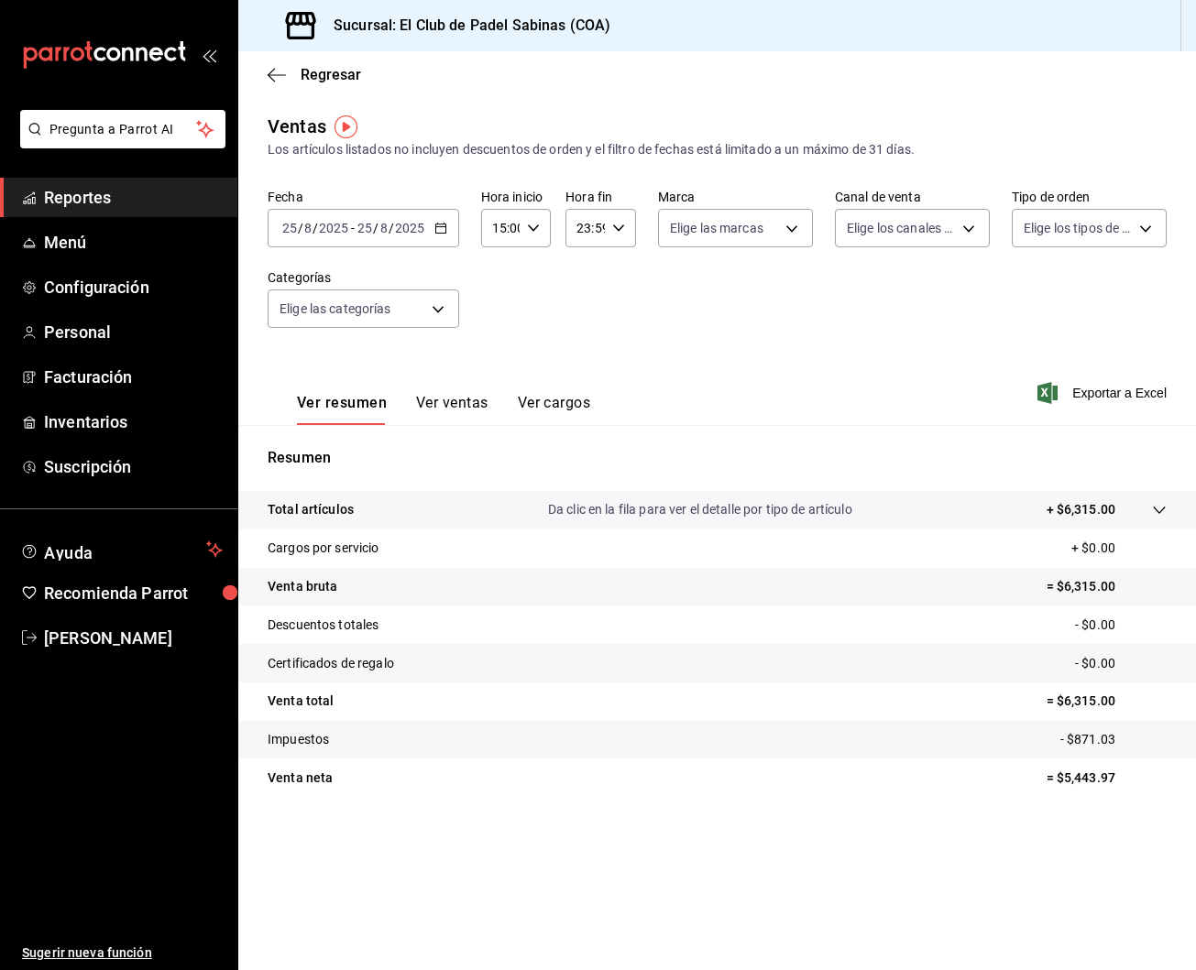
click at [442, 391] on div "Ver resumen Ver ventas Ver cargos" at bounding box center [429, 398] width 323 height 53
click at [433, 408] on button "Ver ventas" at bounding box center [452, 409] width 72 height 31
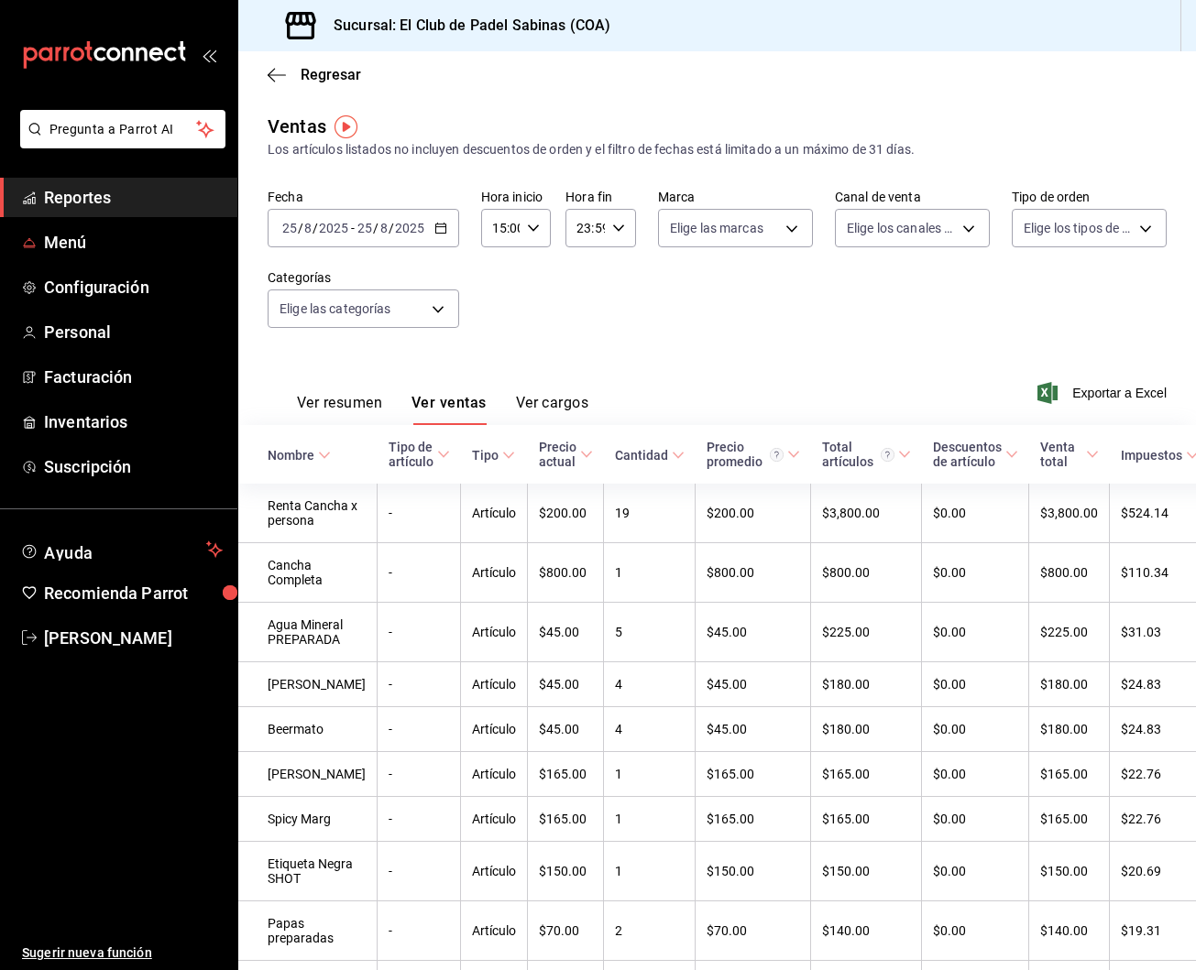
click at [133, 203] on span "Reportes" at bounding box center [133, 197] width 179 height 25
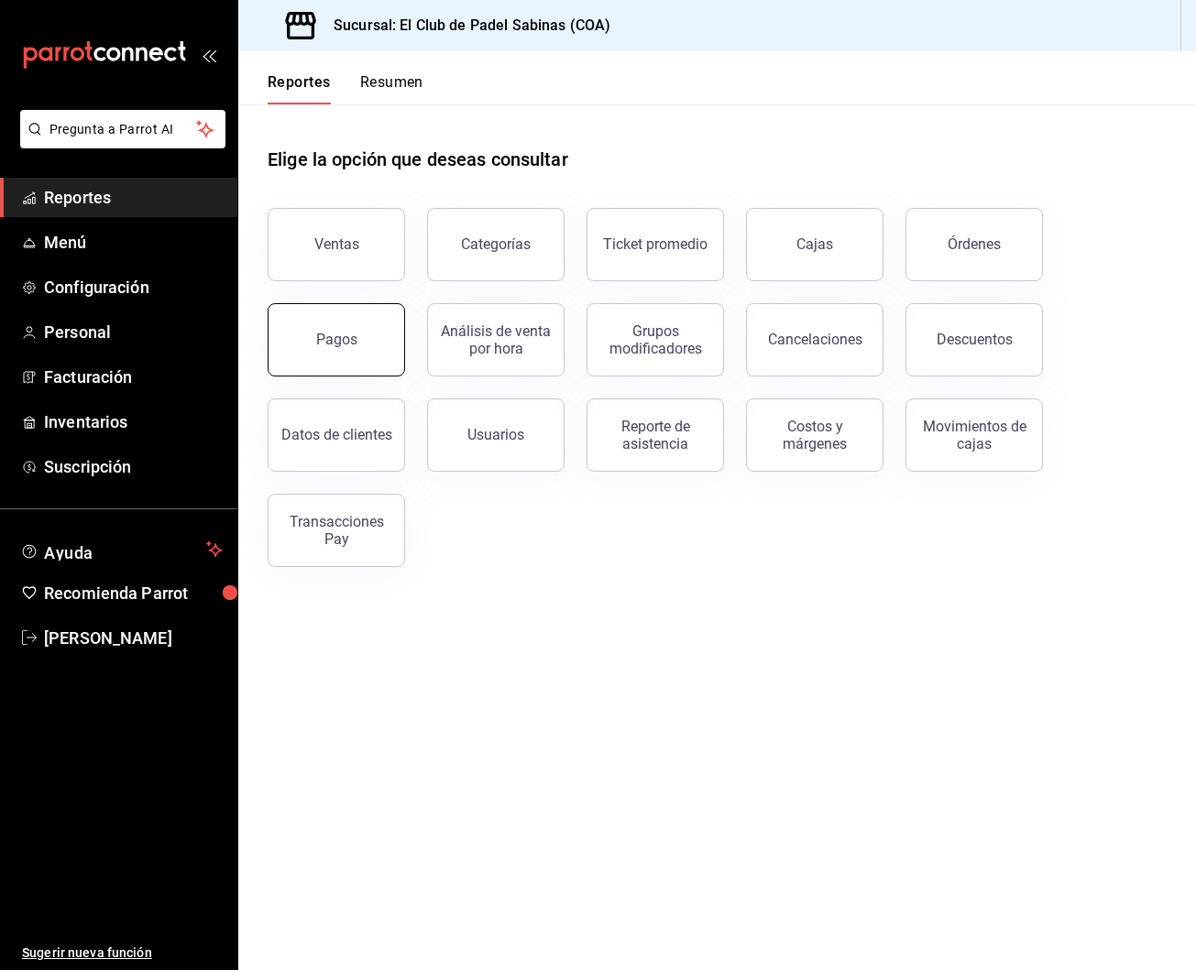
click at [348, 350] on button "Pagos" at bounding box center [336, 339] width 137 height 73
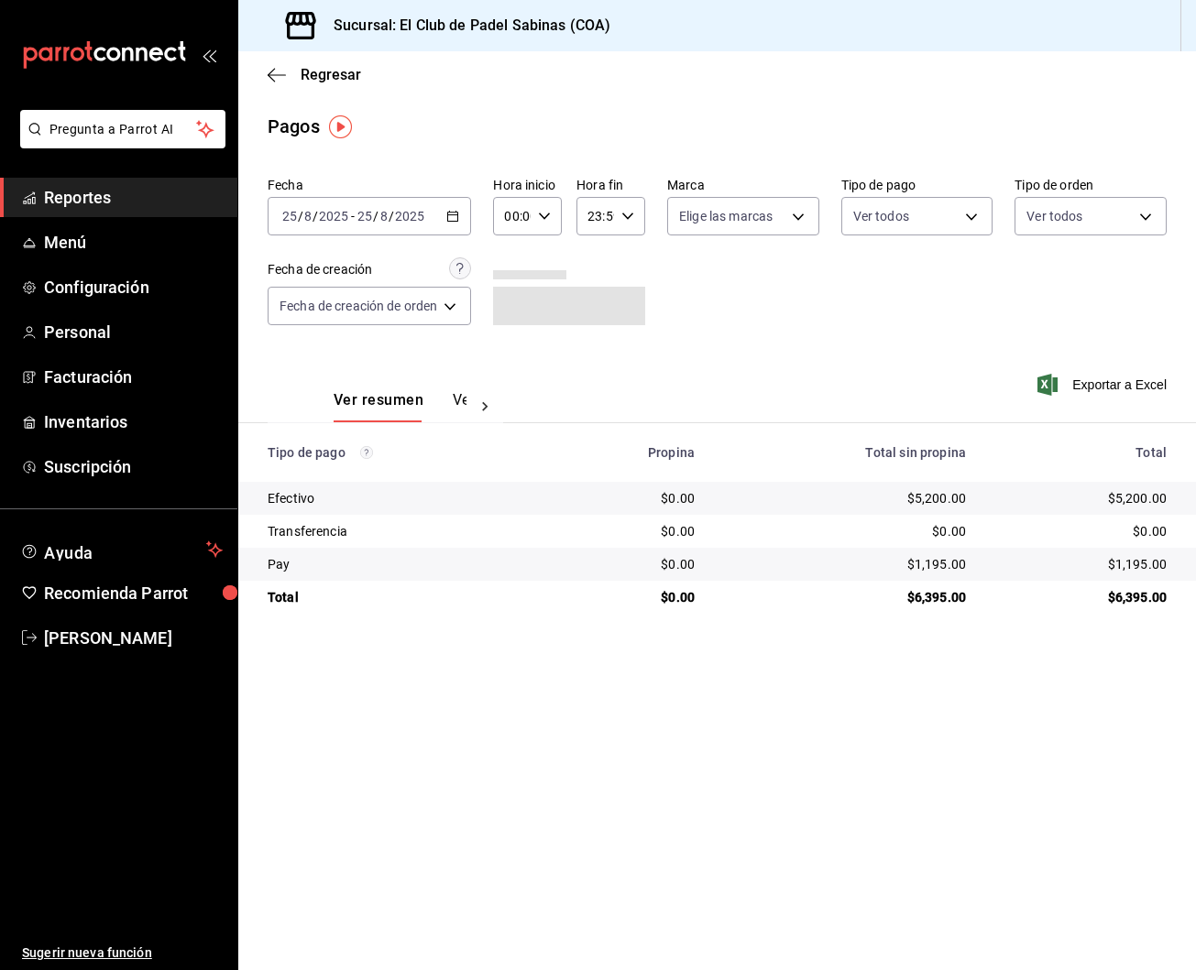
click at [537, 220] on div "00:00 Hora inicio" at bounding box center [527, 216] width 69 height 38
click at [515, 300] on span "15" at bounding box center [512, 292] width 5 height 15
type input "15:00"
click at [844, 326] on div at bounding box center [598, 485] width 1196 height 970
